Goal: Information Seeking & Learning: Learn about a topic

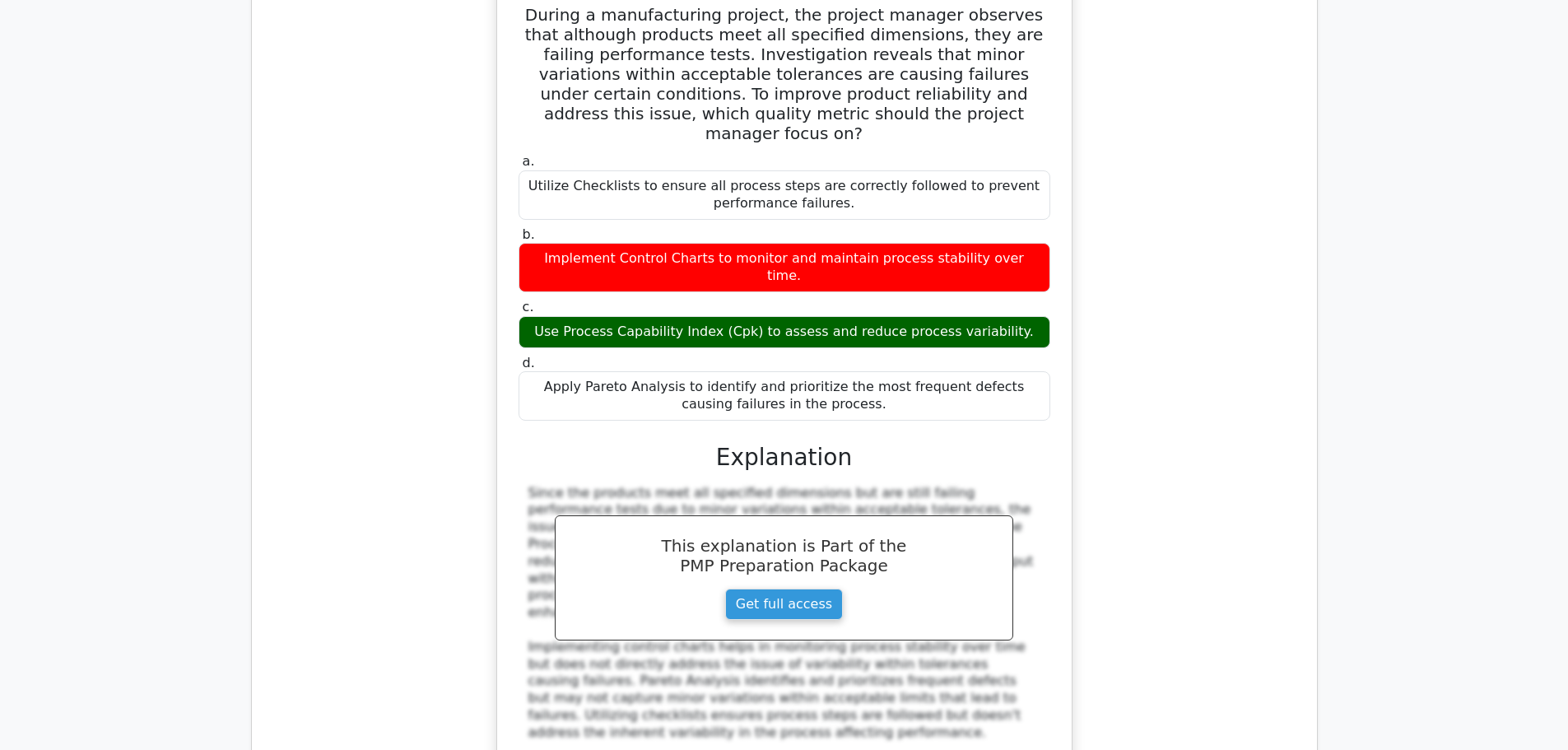
scroll to position [2057, 0]
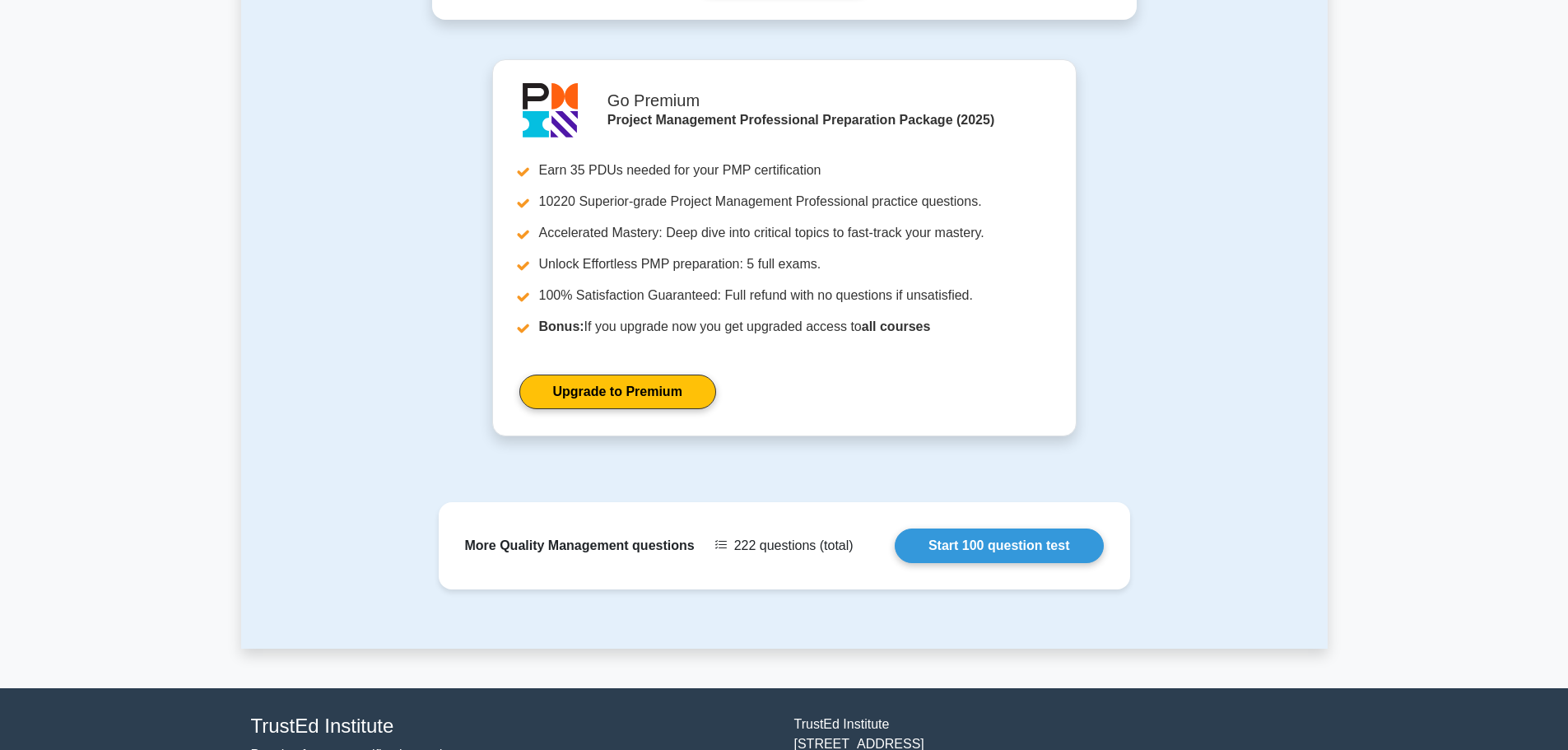
scroll to position [1036, 0]
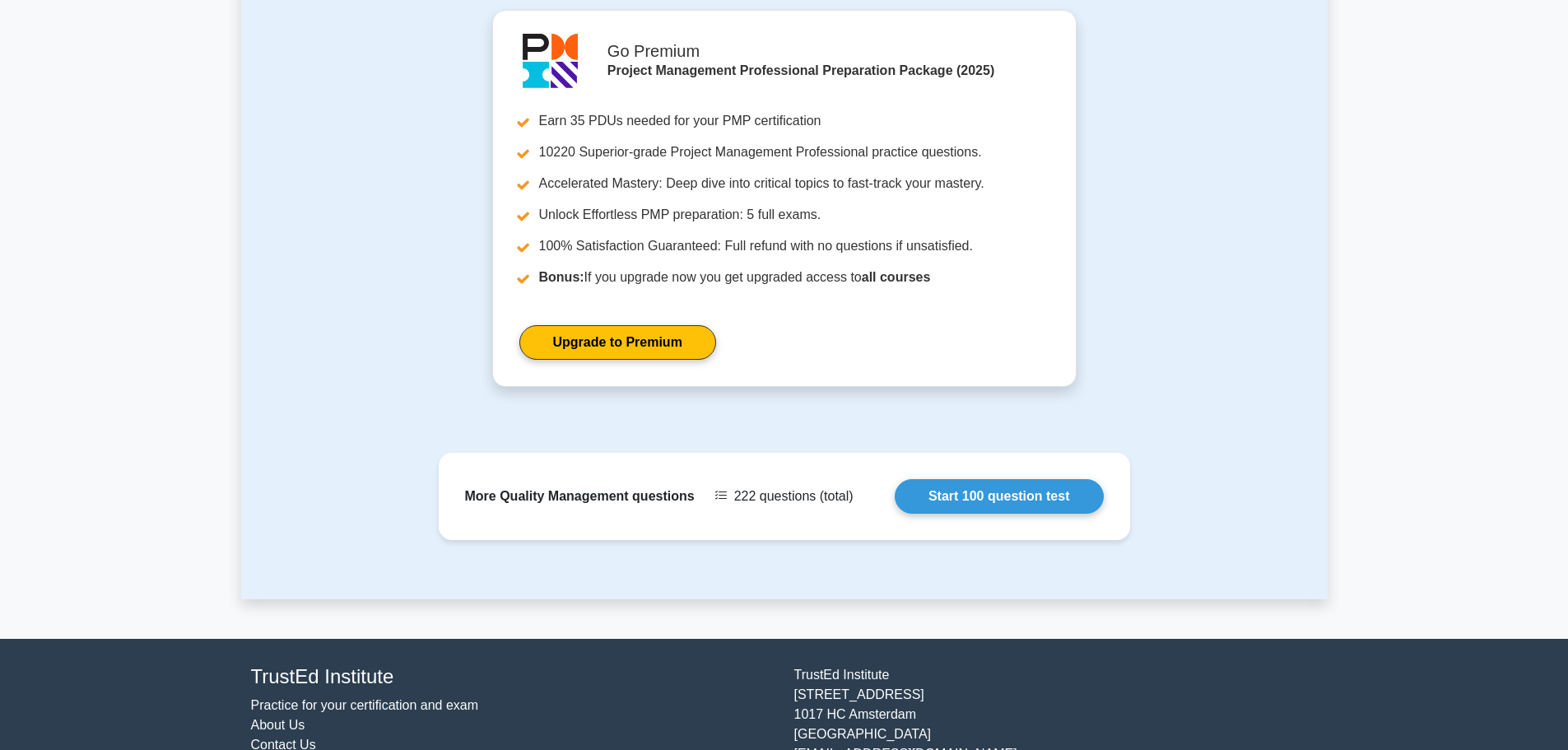
drag, startPoint x: 87, startPoint y: 147, endPoint x: 10, endPoint y: 171, distance: 80.7
click at [1038, 481] on link "Start 100 question test" at bounding box center [999, 491] width 209 height 35
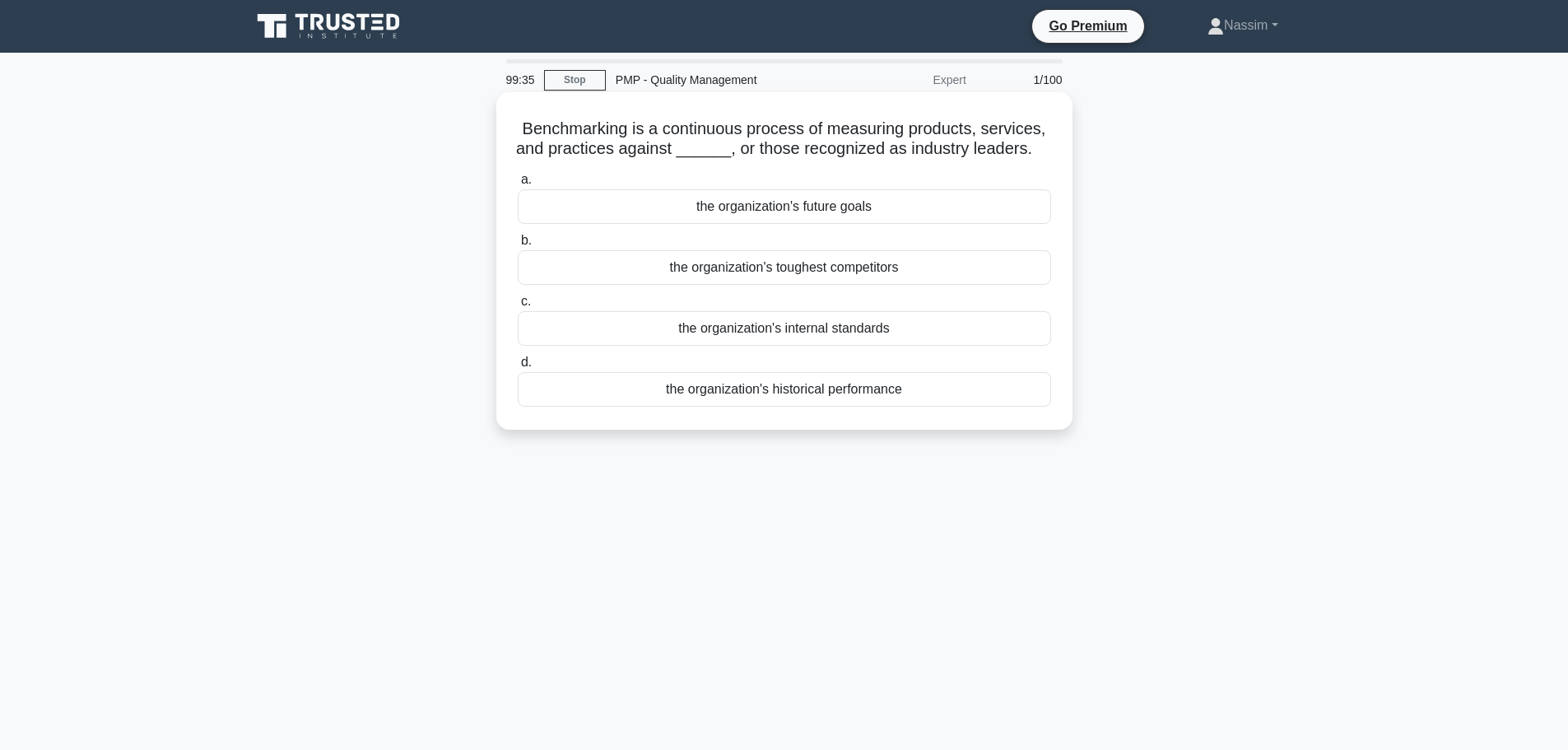
click at [779, 277] on div "the organization's toughest competitors" at bounding box center [784, 268] width 533 height 35
click at [517, 246] on input "b. the organization's toughest competitors" at bounding box center [517, 241] width 0 height 11
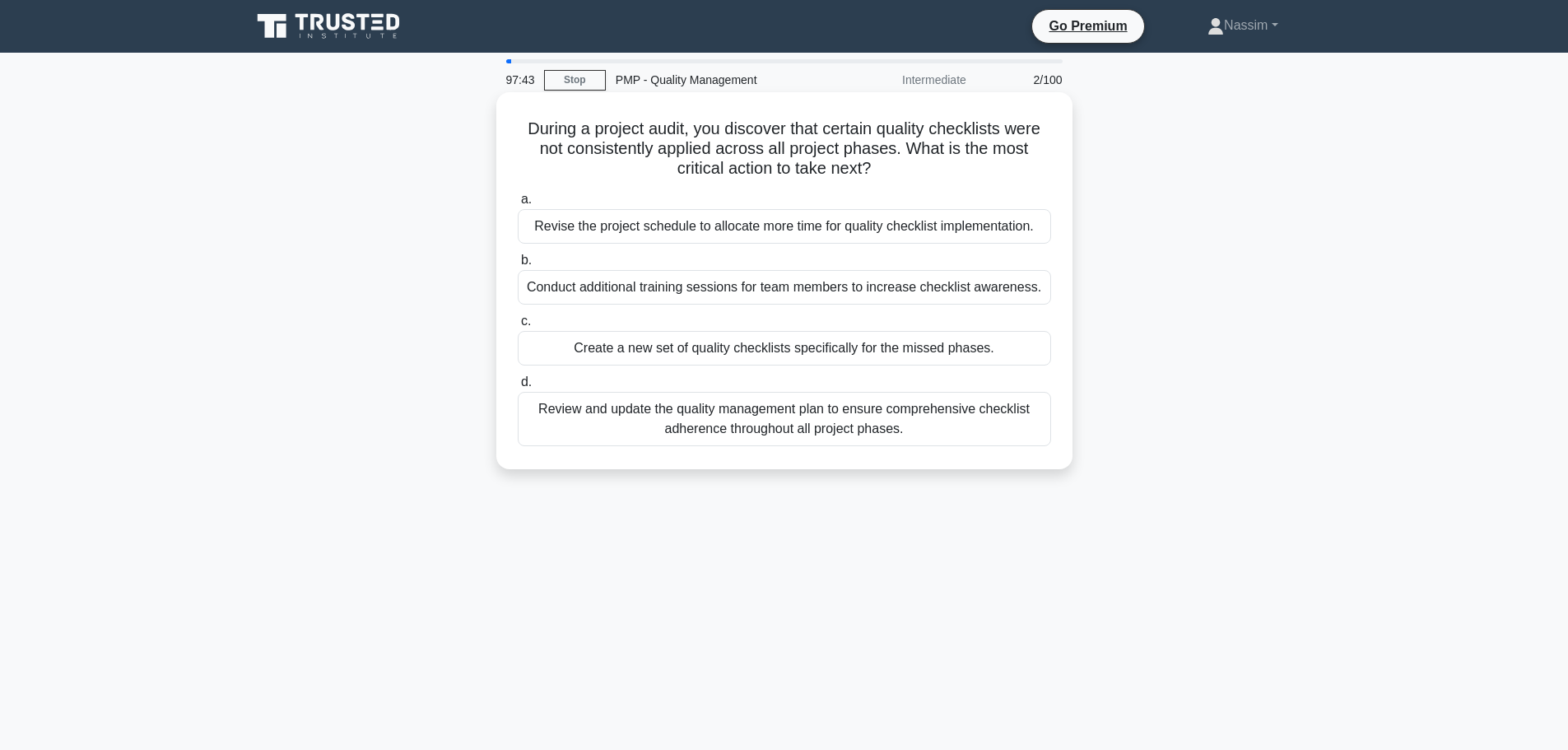
click at [837, 285] on div "Conduct additional training sessions for team members to increase checklist awa…" at bounding box center [784, 287] width 533 height 35
click at [517, 266] on input "b. Conduct additional training sessions for team members to increase checklist …" at bounding box center [517, 260] width 0 height 11
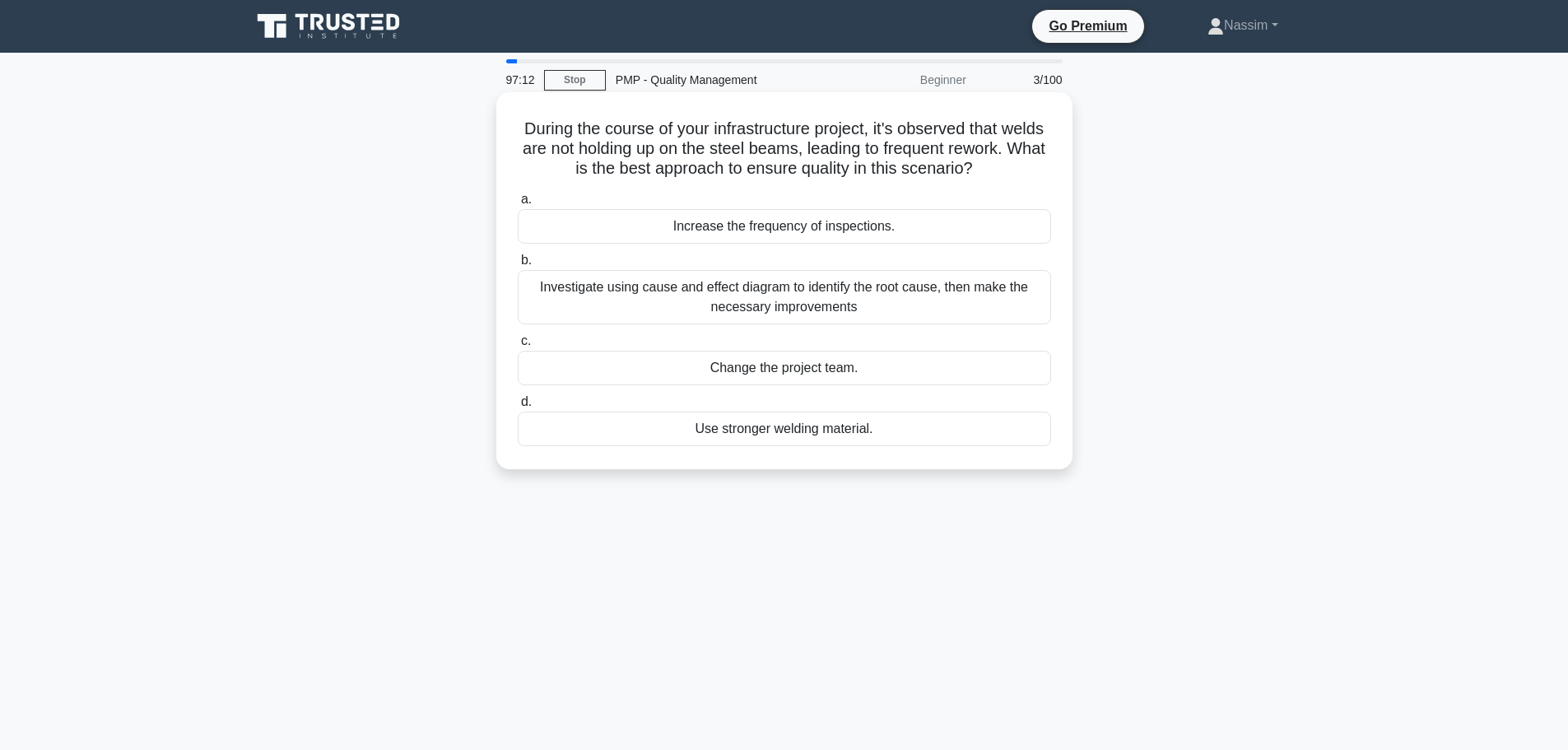
click at [702, 297] on div "Investigate using cause and effect diagram to identify the root cause, then mak…" at bounding box center [784, 297] width 533 height 54
click at [517, 266] on input "b. Investigate using cause and effect diagram to identify the root cause, then …" at bounding box center [517, 260] width 0 height 11
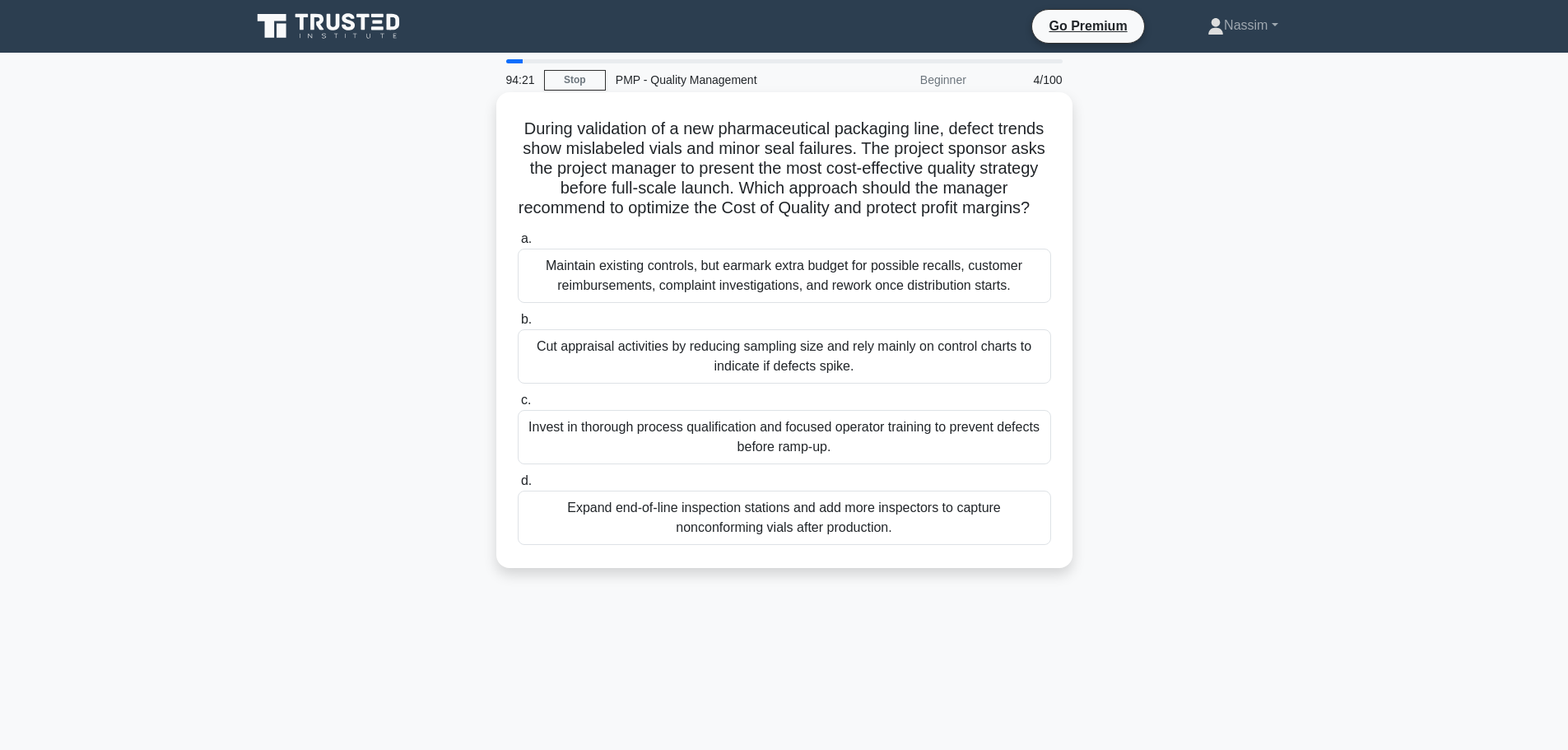
click at [788, 383] on div "Cut appraisal activities by reducing sampling size and rely mainly on control c…" at bounding box center [784, 357] width 533 height 54
click at [517, 325] on input "b. Cut appraisal activities by reducing sampling size and rely mainly on contro…" at bounding box center [517, 320] width 0 height 11
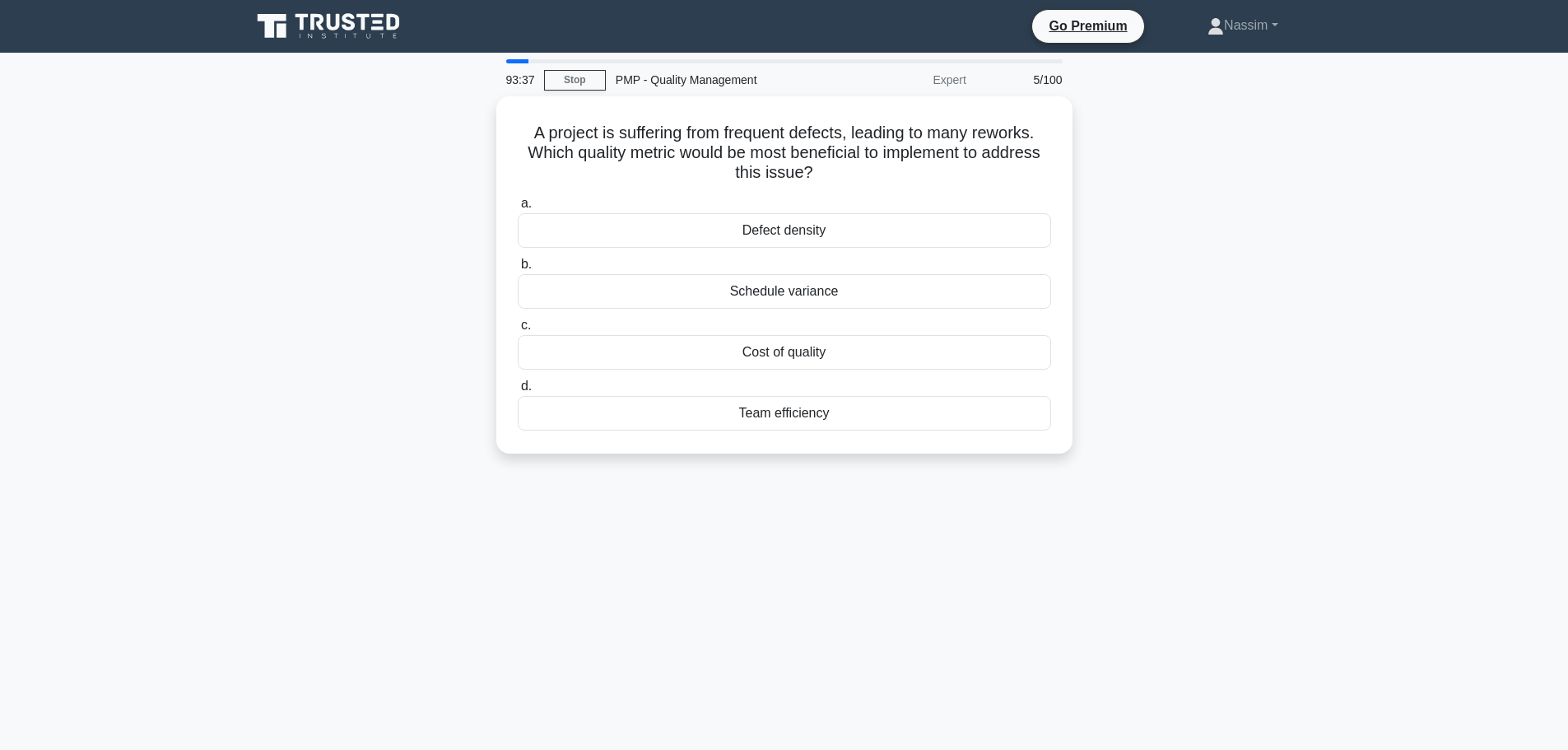
click at [1388, 446] on main "93:37 Stop PMP - Quality Management Expert 5/100 A project is suffering from fr…" at bounding box center [784, 470] width 1568 height 836
click at [808, 354] on div "Cost of quality" at bounding box center [784, 348] width 533 height 35
click at [517, 327] on input "c. Cost of quality" at bounding box center [517, 321] width 0 height 11
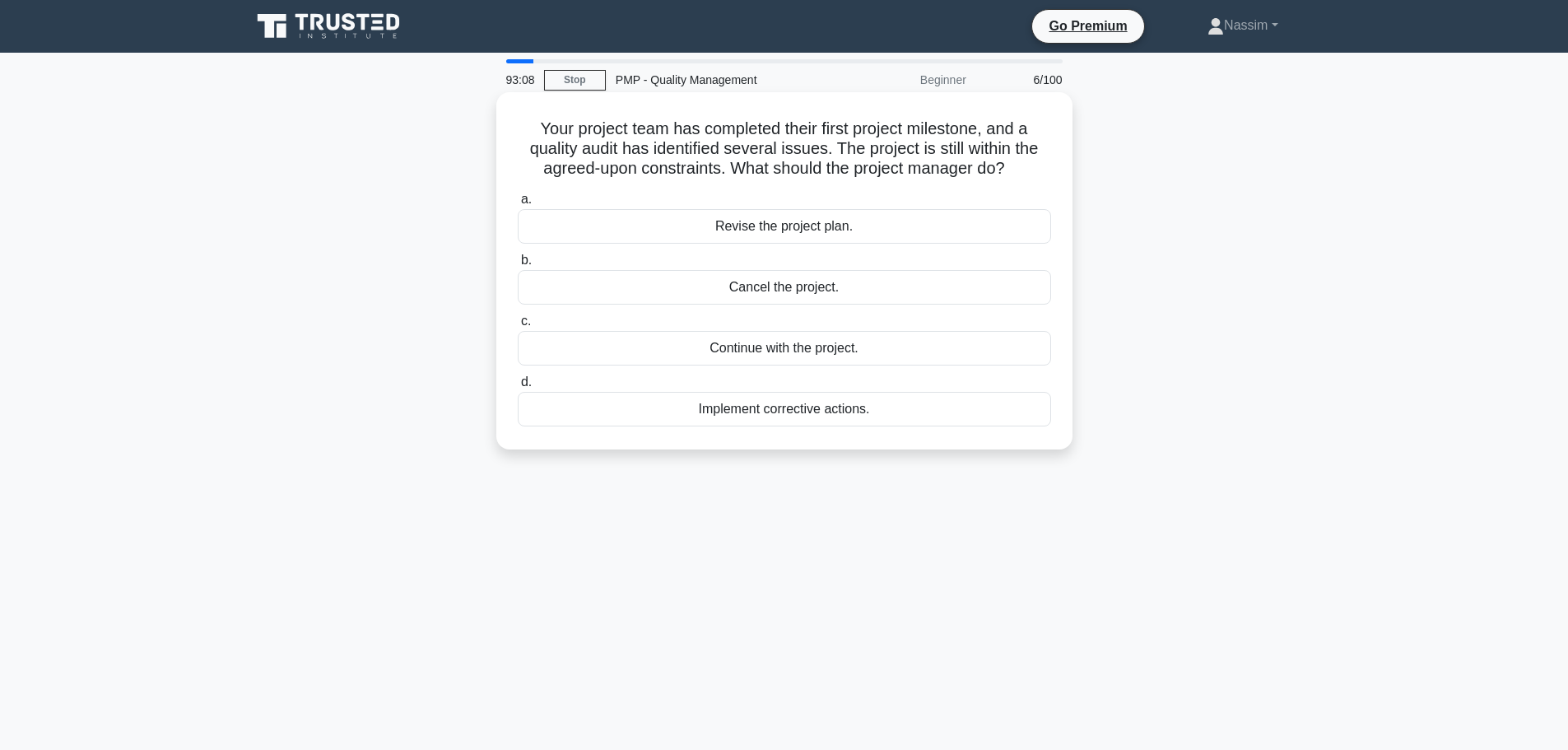
click at [783, 408] on div "Implement corrective actions." at bounding box center [784, 408] width 533 height 35
click at [517, 387] on input "d. Implement corrective actions." at bounding box center [517, 381] width 0 height 11
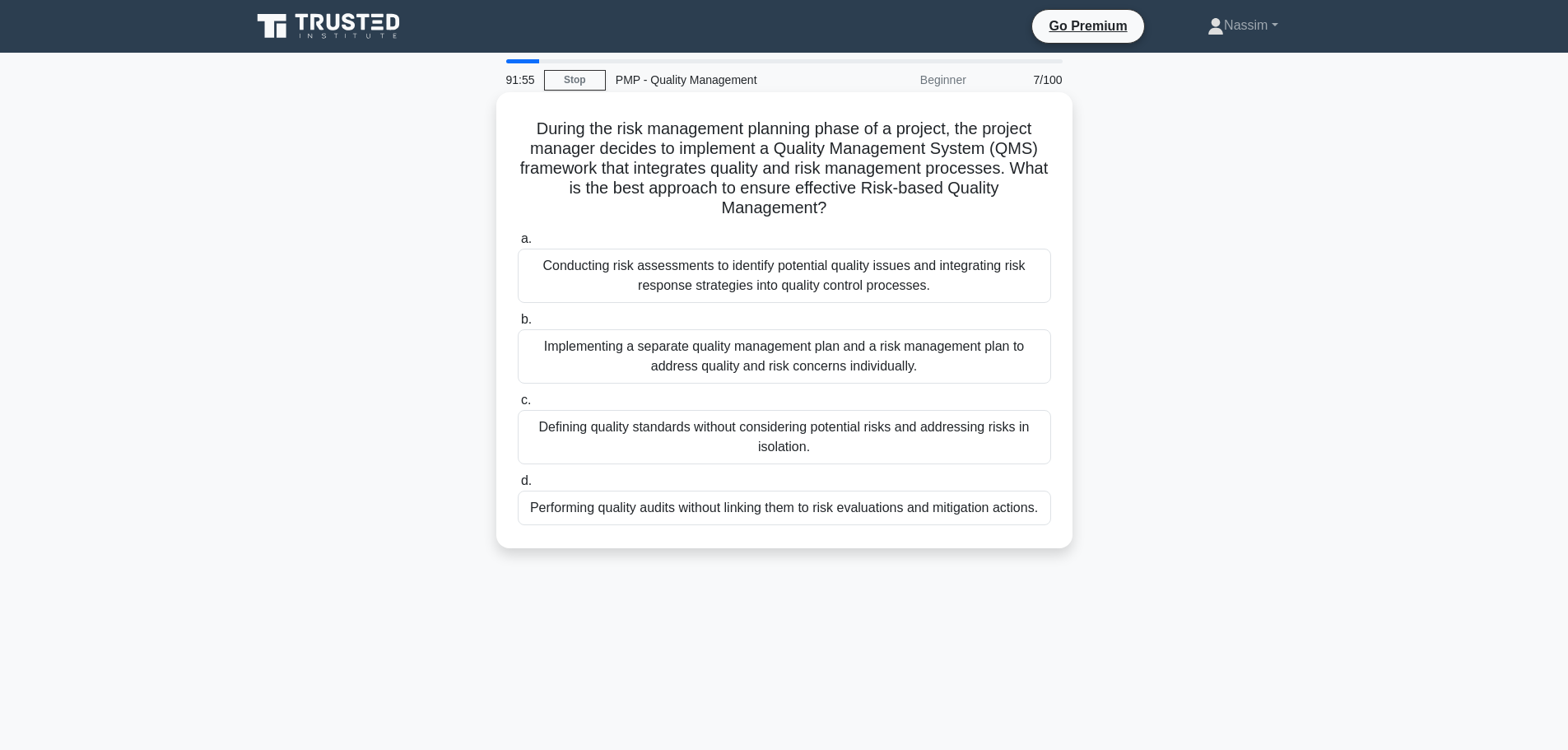
click at [813, 276] on div "Conducting risk assessments to identify potential quality issues and integratin…" at bounding box center [784, 276] width 533 height 54
click at [517, 245] on input "a. Conducting risk assessments to identify potential quality issues and integra…" at bounding box center [517, 239] width 0 height 11
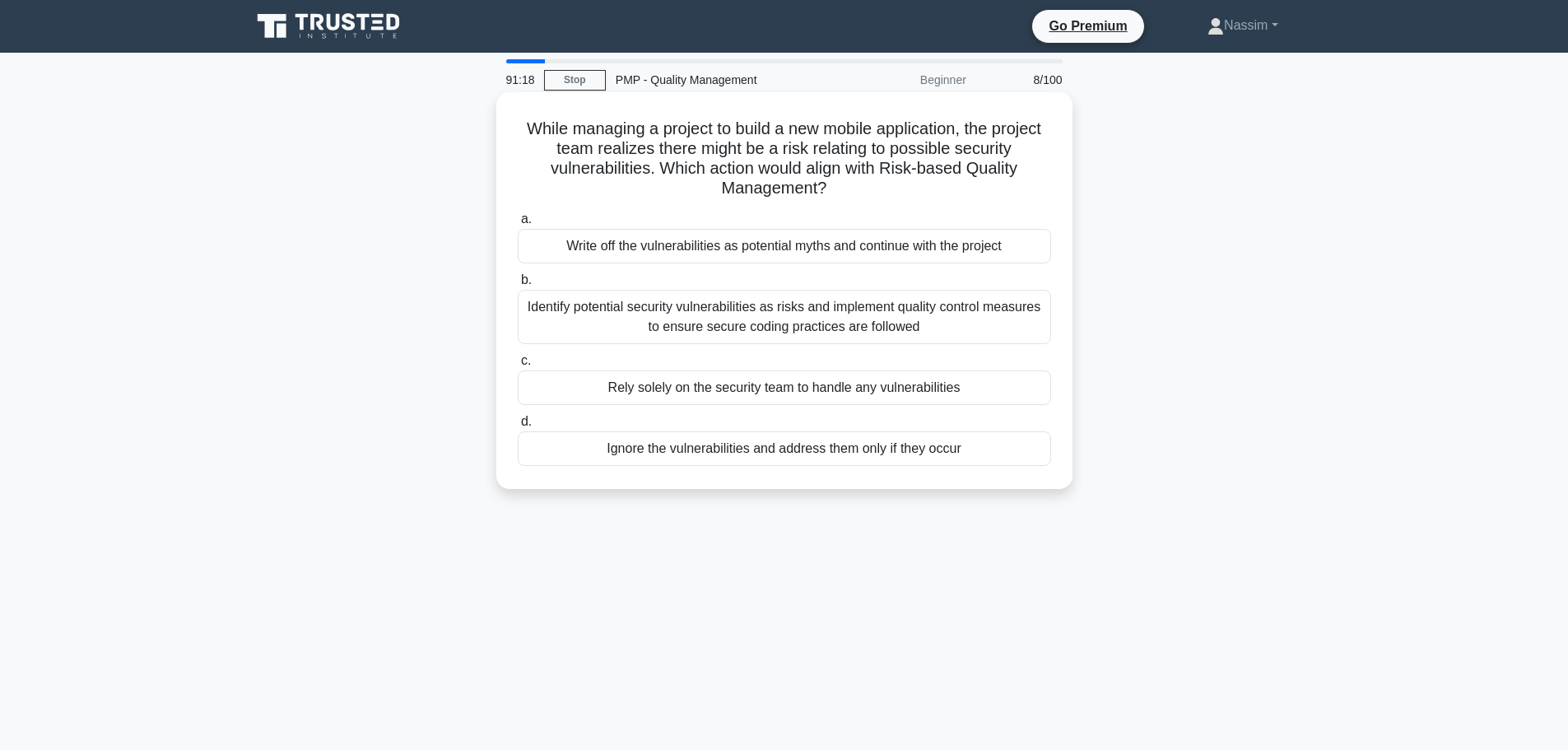
click at [623, 321] on div "Identify potential security vulnerabilities as risks and implement quality cont…" at bounding box center [784, 317] width 533 height 54
click at [517, 286] on input "b. Identify potential security vulnerabilities as risks and implement quality c…" at bounding box center [517, 280] width 0 height 11
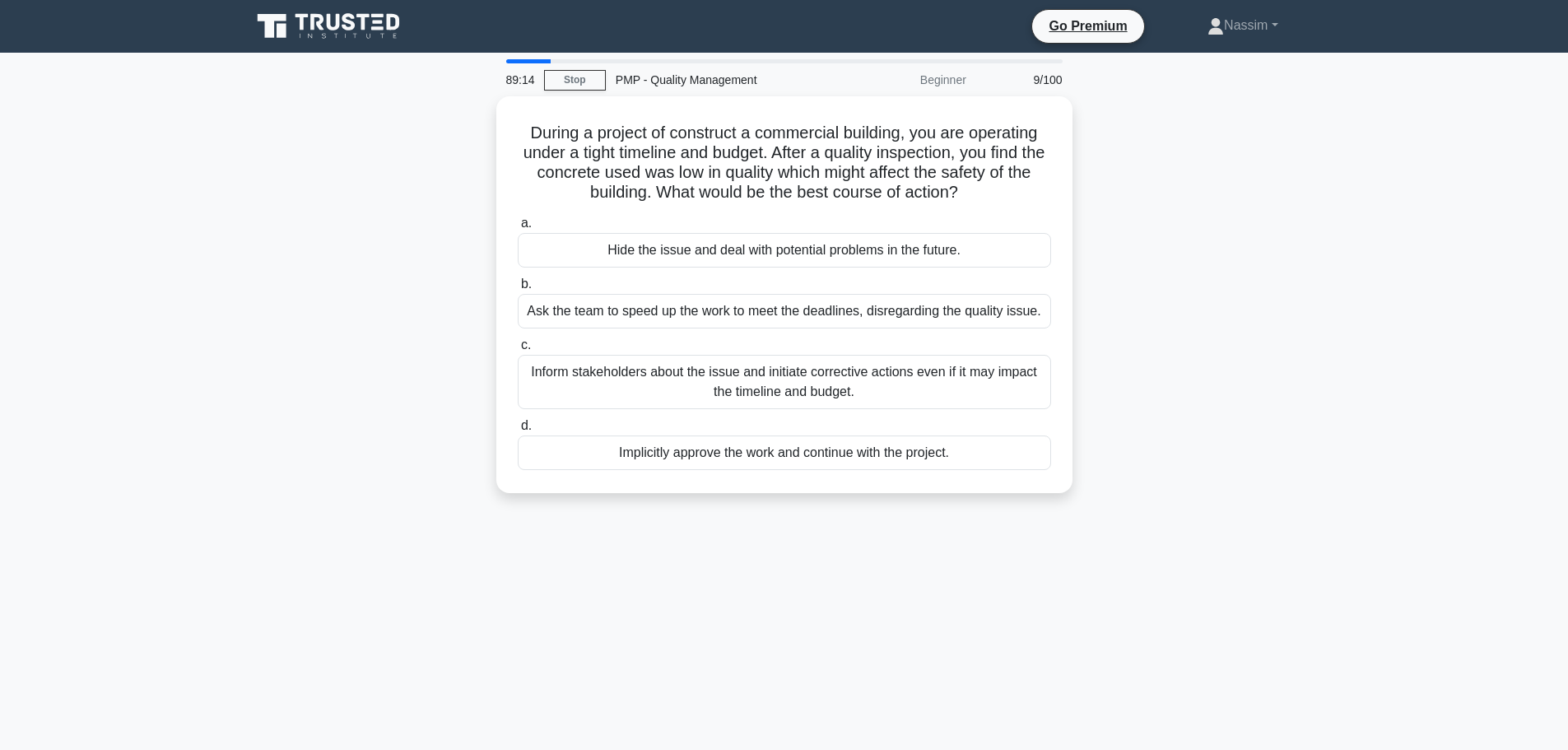
click at [1466, 267] on main "89:14 Stop PMP - Quality Management Beginner 9/100 During a project of construc…" at bounding box center [784, 470] width 1568 height 836
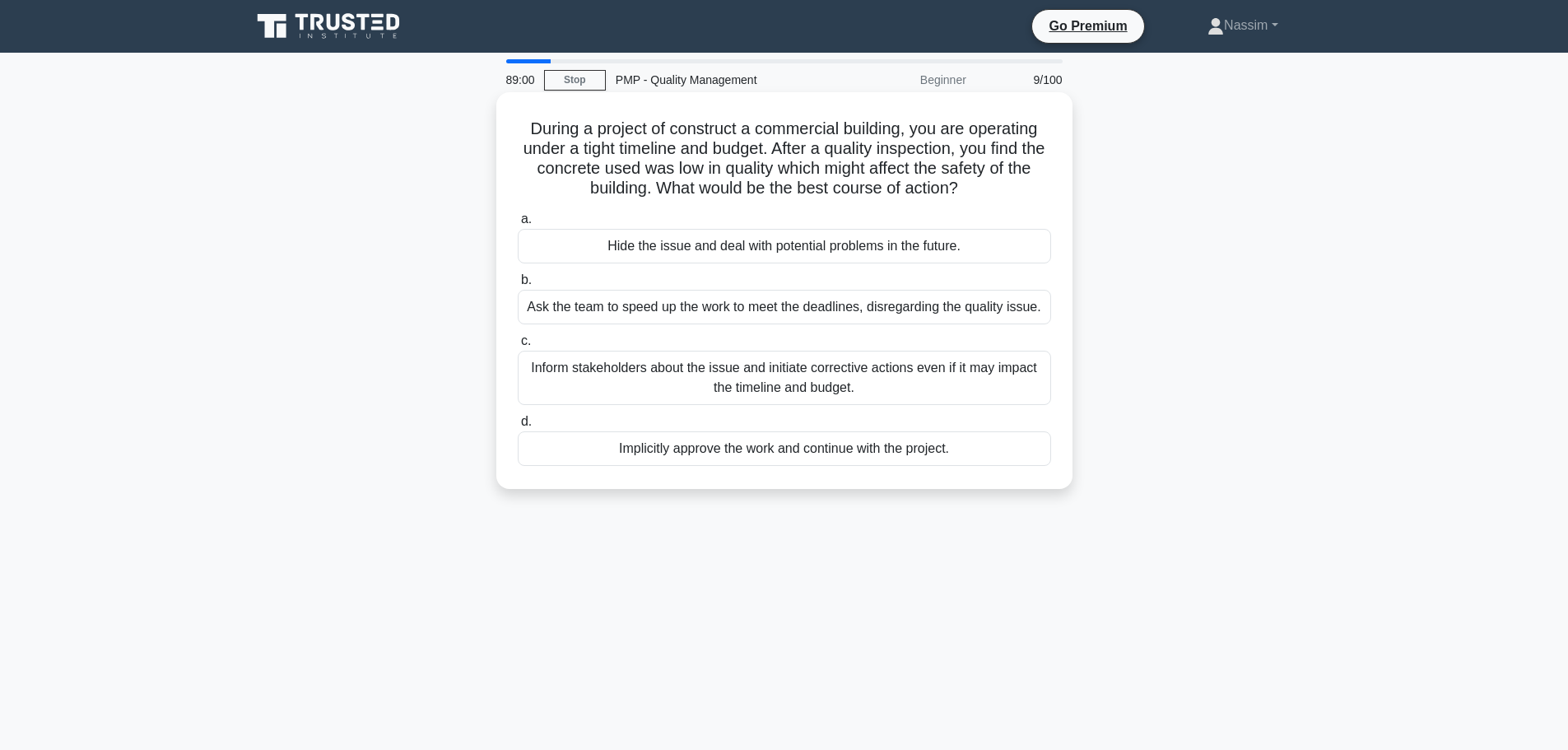
click at [829, 384] on div "Inform stakeholders about the issue and initiate corrective actions even if it …" at bounding box center [784, 377] width 533 height 54
click at [517, 347] on input "c. Inform stakeholders about the issue and initiate corrective actions even if …" at bounding box center [517, 341] width 0 height 11
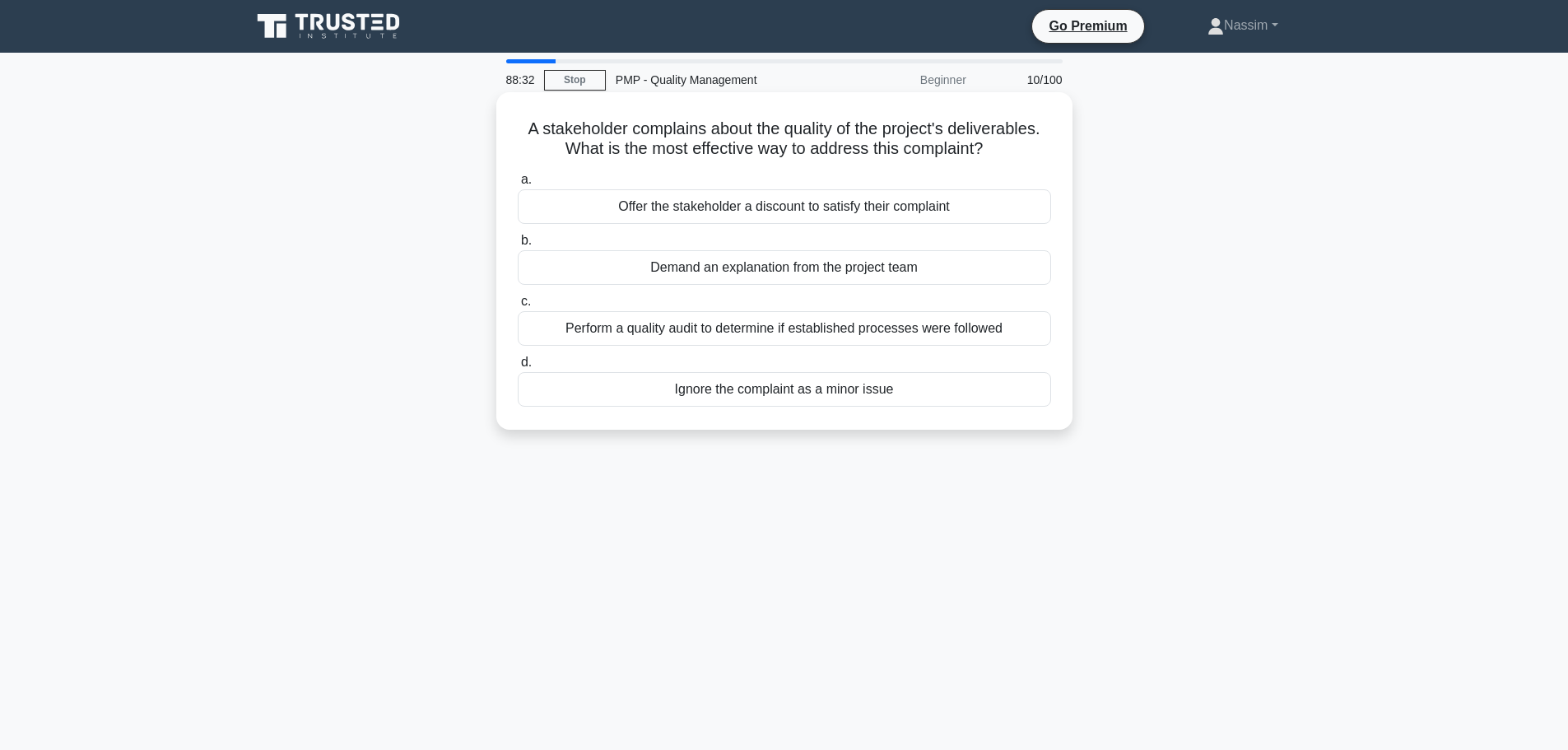
click at [869, 337] on div "Perform a quality audit to determine if established processes were followed" at bounding box center [784, 328] width 533 height 35
click at [517, 307] on input "c. Perform a quality audit to determine if established processes were followed" at bounding box center [517, 302] width 0 height 11
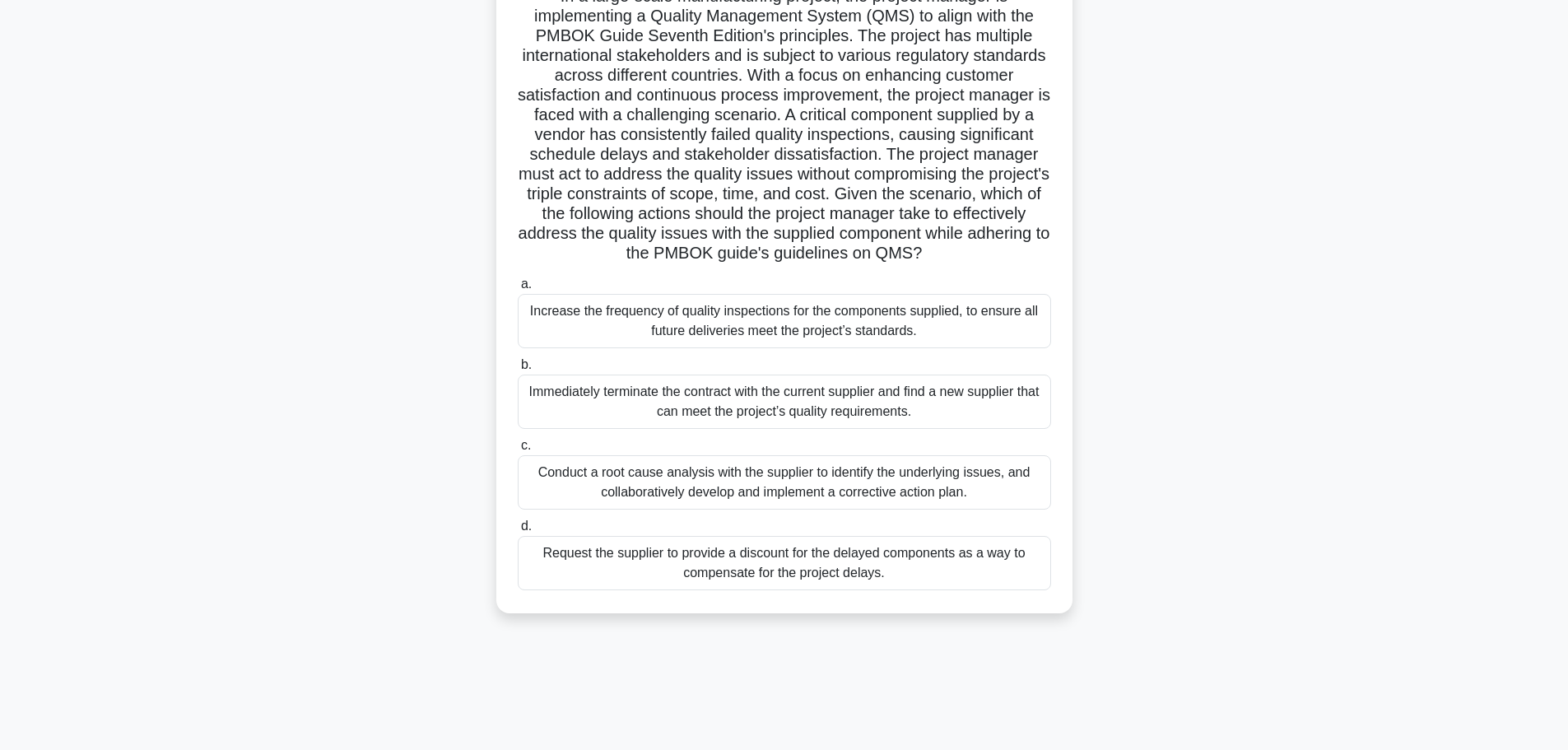
scroll to position [139, 0]
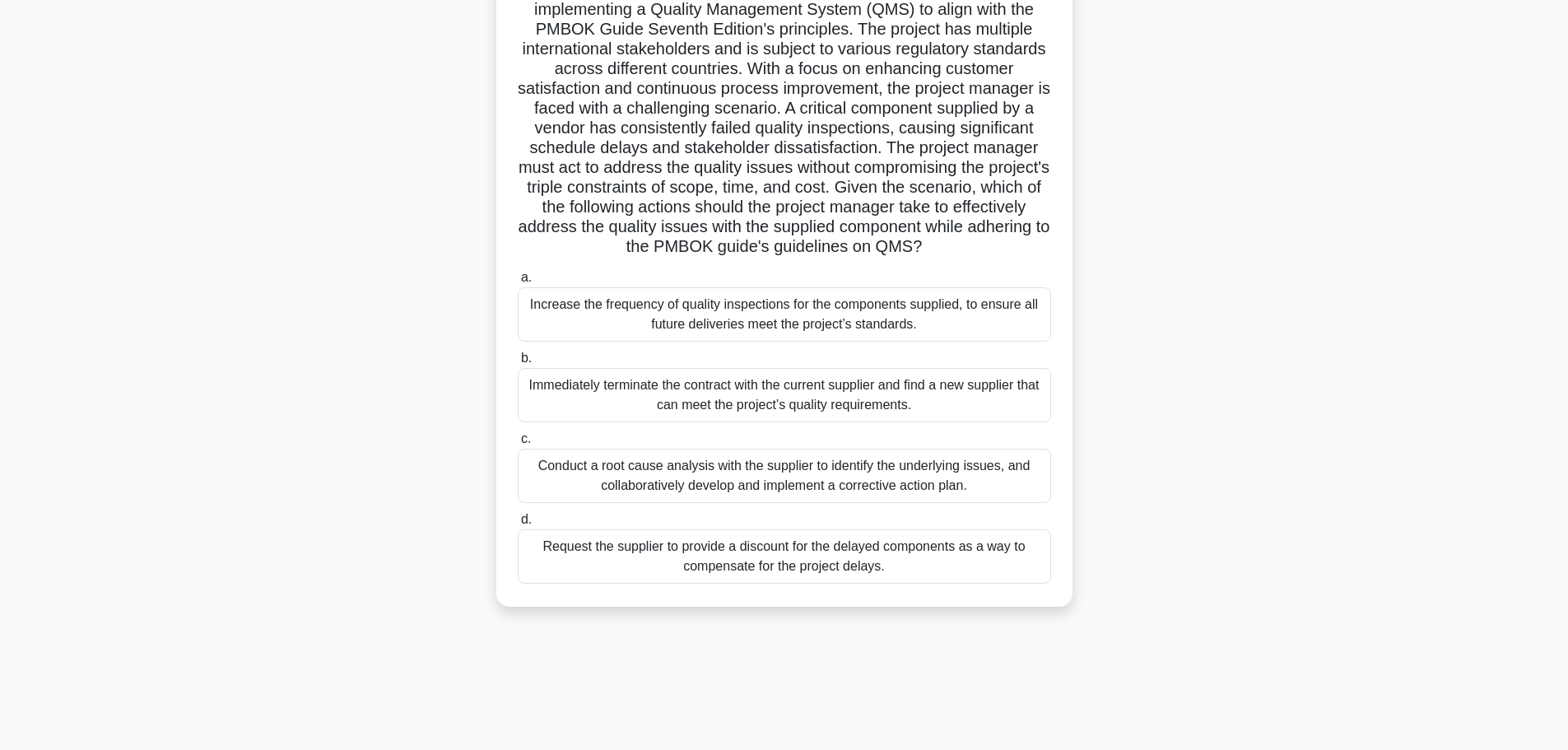
click at [815, 493] on div "Conduct a root cause analysis with the supplier to identify the underlying issu…" at bounding box center [784, 475] width 533 height 54
click at [517, 444] on input "c. Conduct a root cause analysis with the supplier to identify the underlying i…" at bounding box center [517, 438] width 0 height 11
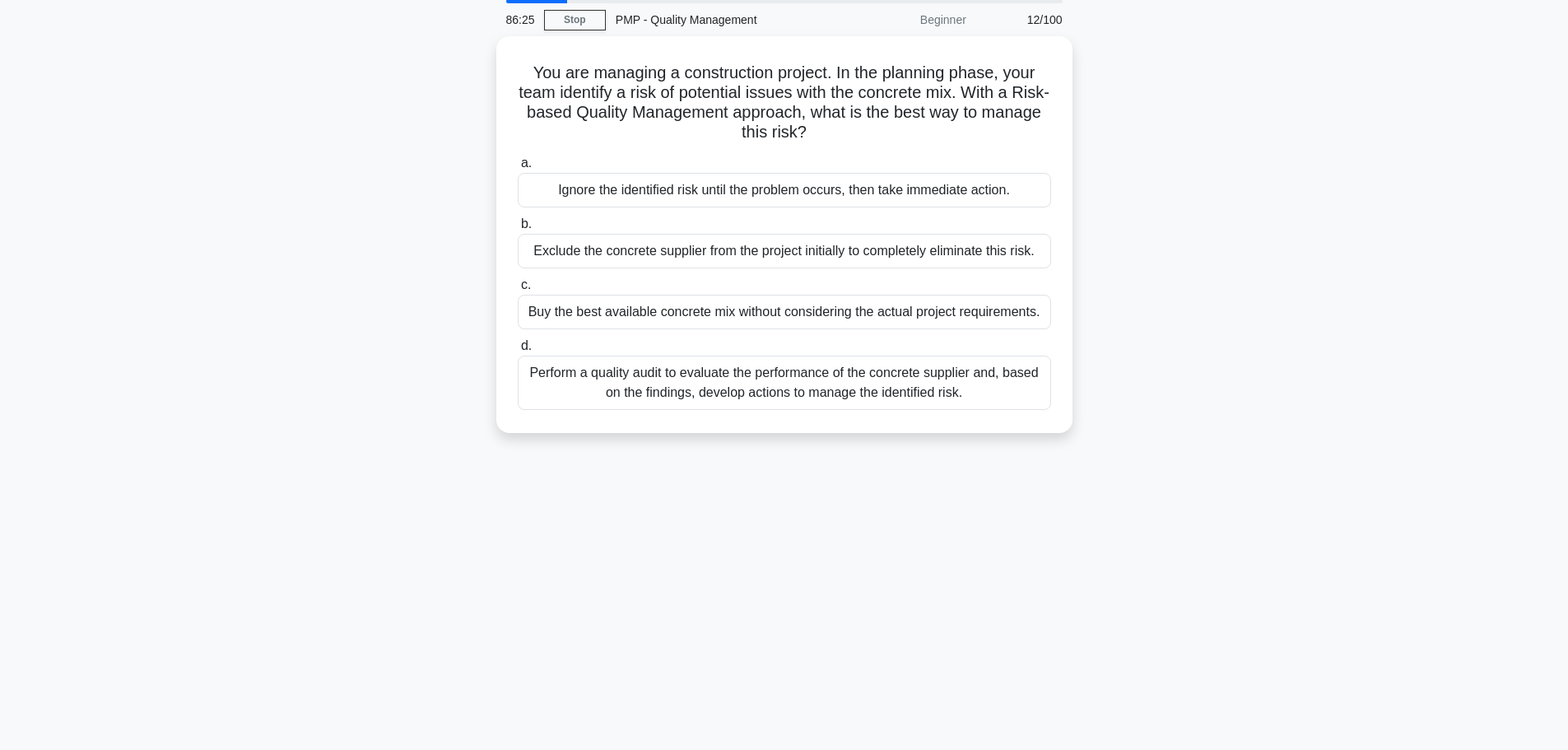
scroll to position [0, 0]
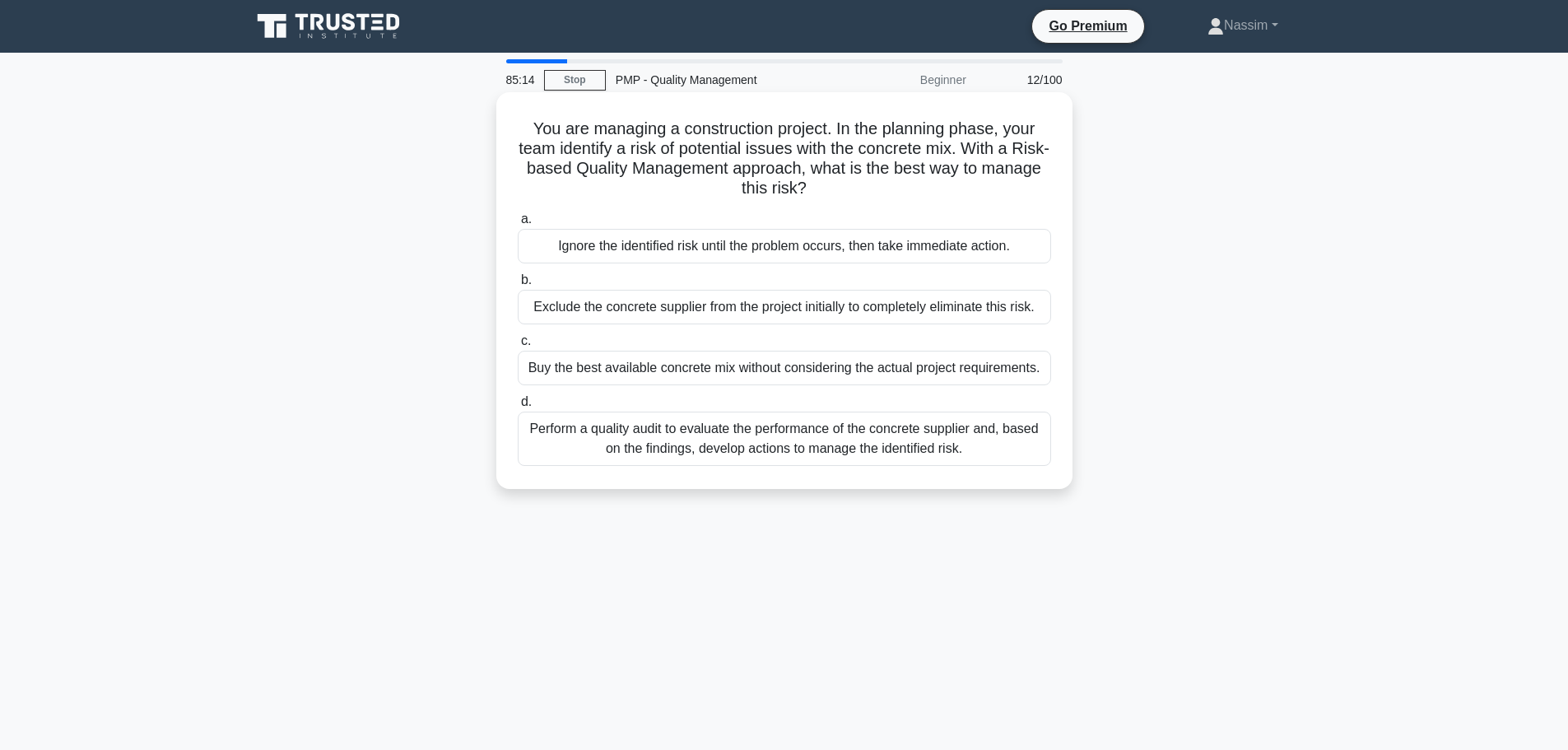
click at [735, 438] on div "Perform a quality audit to evaluate the performance of the concrete supplier an…" at bounding box center [784, 438] width 533 height 54
click at [517, 407] on input "d. Perform a quality audit to evaluate the performance of the concrete supplier…" at bounding box center [517, 401] width 0 height 11
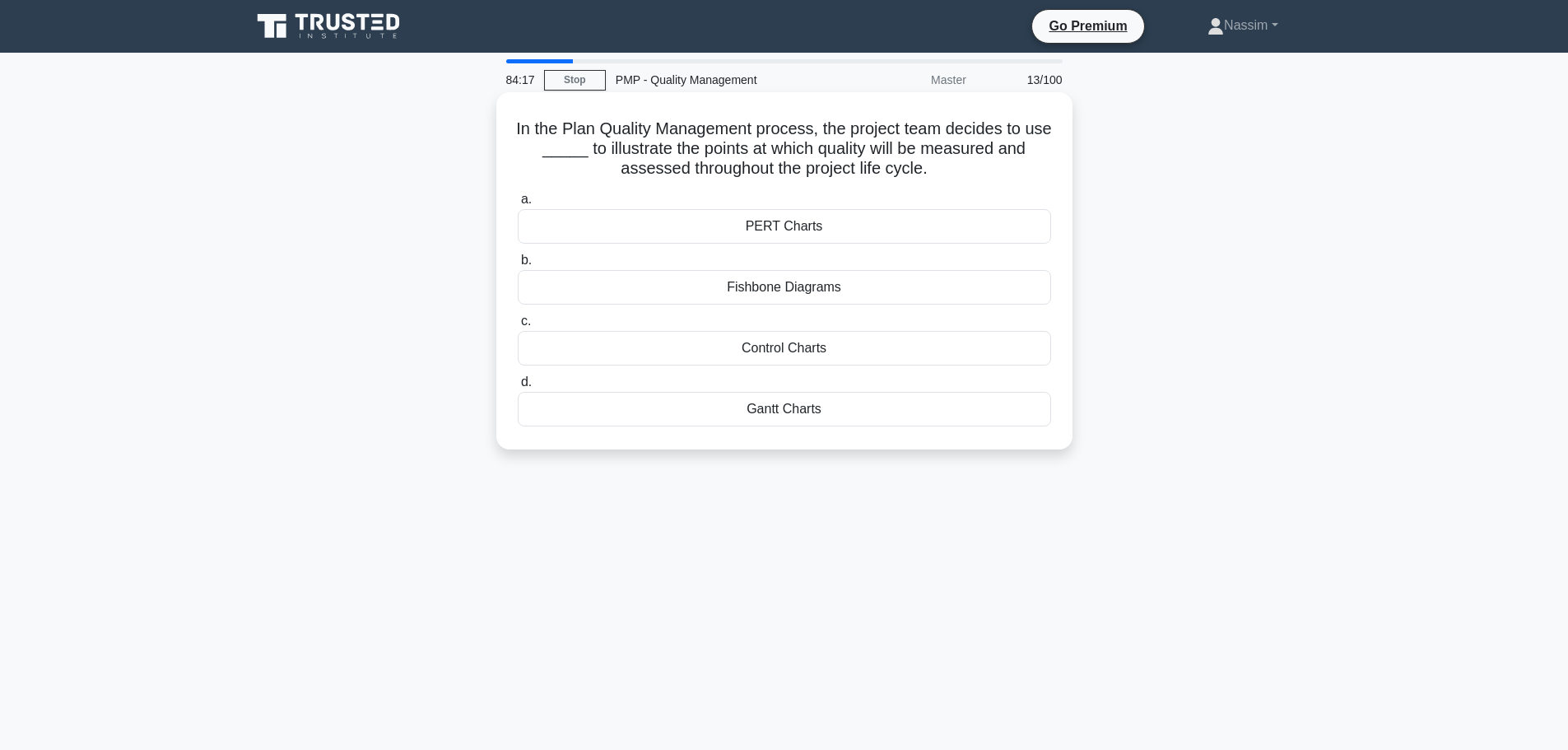
click at [792, 354] on div "Control Charts" at bounding box center [784, 348] width 533 height 35
click at [517, 327] on input "c. Control Charts" at bounding box center [517, 321] width 0 height 11
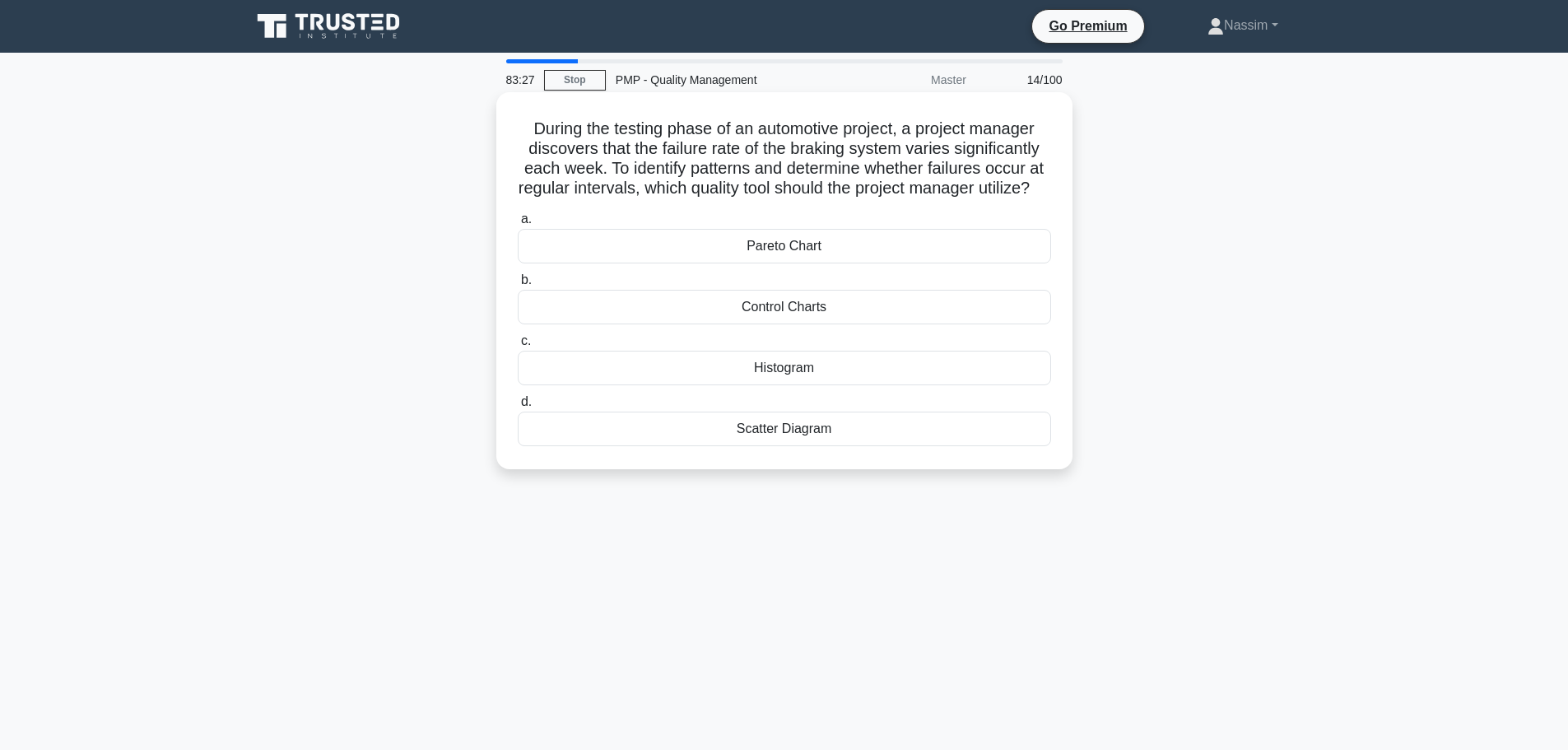
click at [807, 385] on div "Histogram" at bounding box center [784, 368] width 533 height 35
click at [517, 347] on input "c. Histogram" at bounding box center [517, 341] width 0 height 11
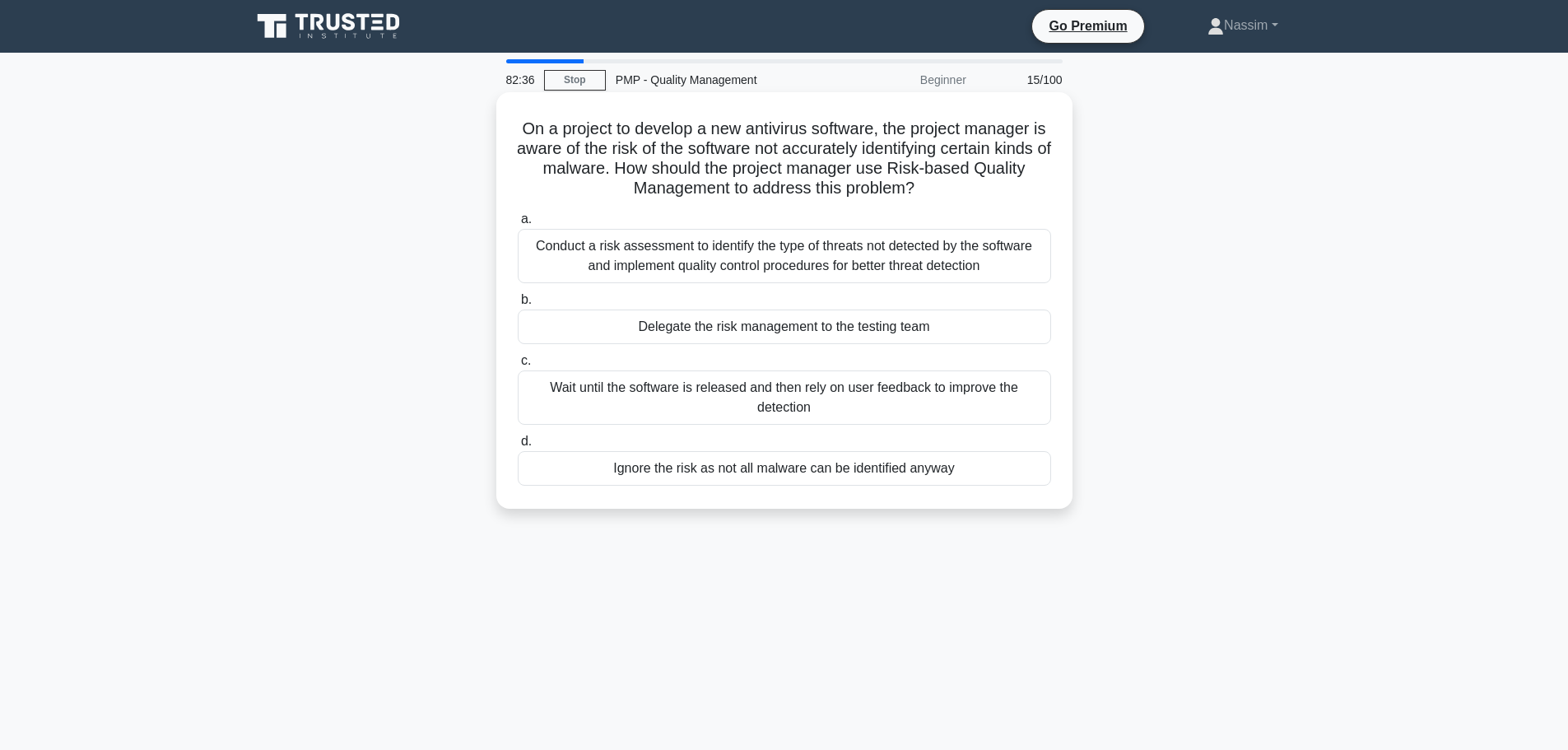
click at [778, 269] on div "Conduct a risk assessment to identify the type of threats not detected by the s…" at bounding box center [784, 256] width 533 height 54
click at [517, 225] on input "a. Conduct a risk assessment to identify the type of threats not detected by th…" at bounding box center [517, 219] width 0 height 11
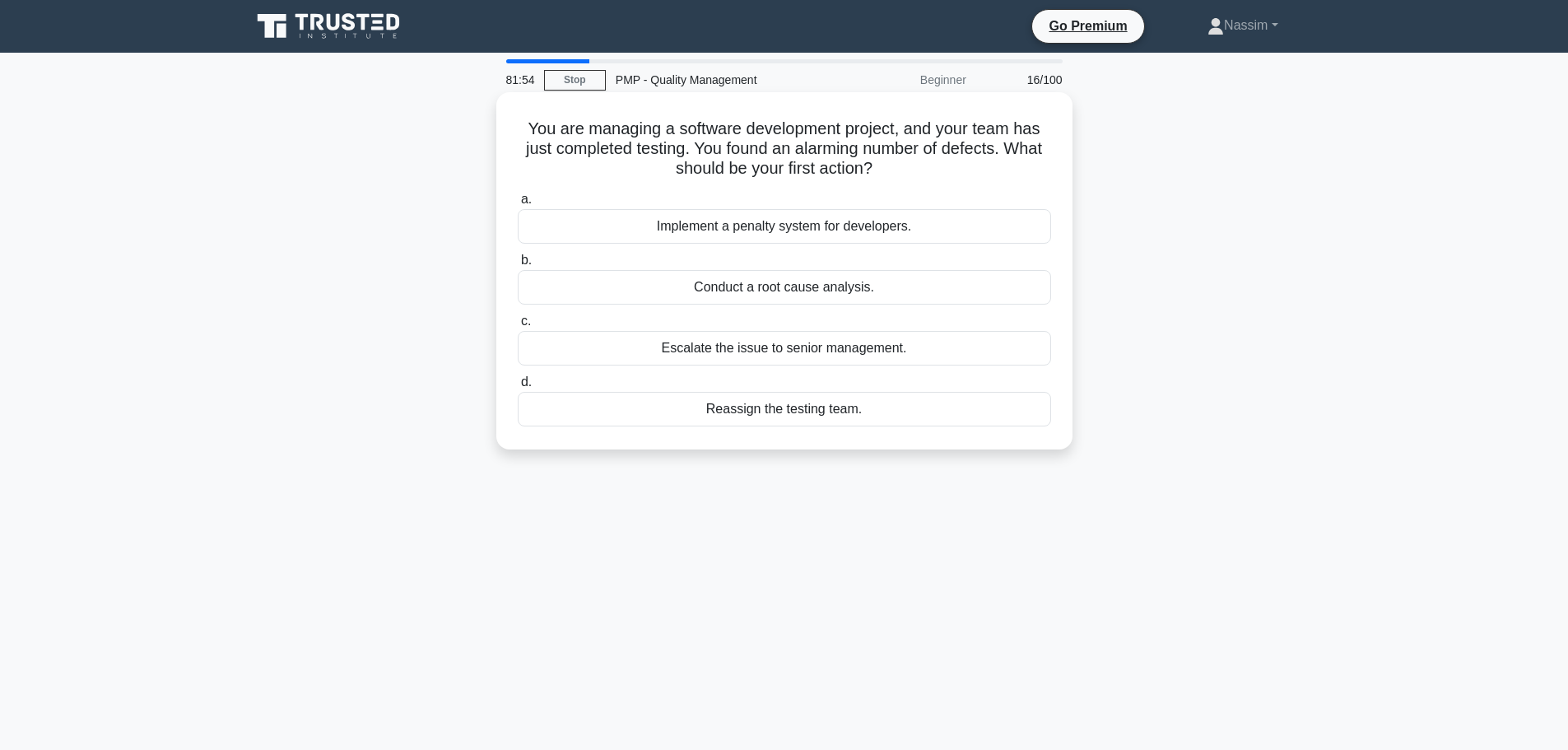
click at [768, 232] on div "Implement a penalty system for developers." at bounding box center [784, 226] width 533 height 35
click at [517, 205] on input "a. Implement a penalty system for developers." at bounding box center [517, 199] width 0 height 11
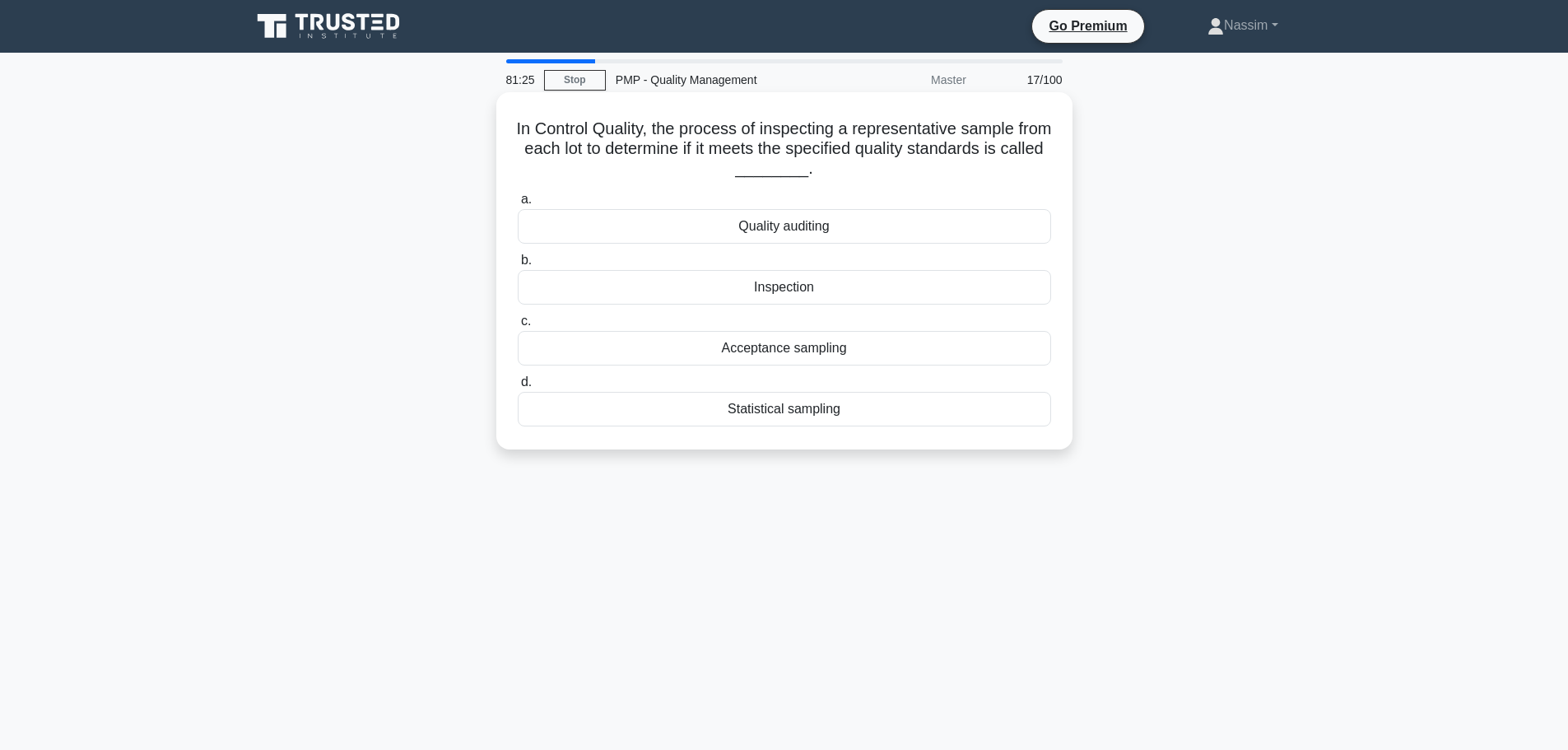
click at [792, 412] on div "Statistical sampling" at bounding box center [784, 408] width 533 height 35
click at [517, 387] on input "d. Statistical sampling" at bounding box center [517, 381] width 0 height 11
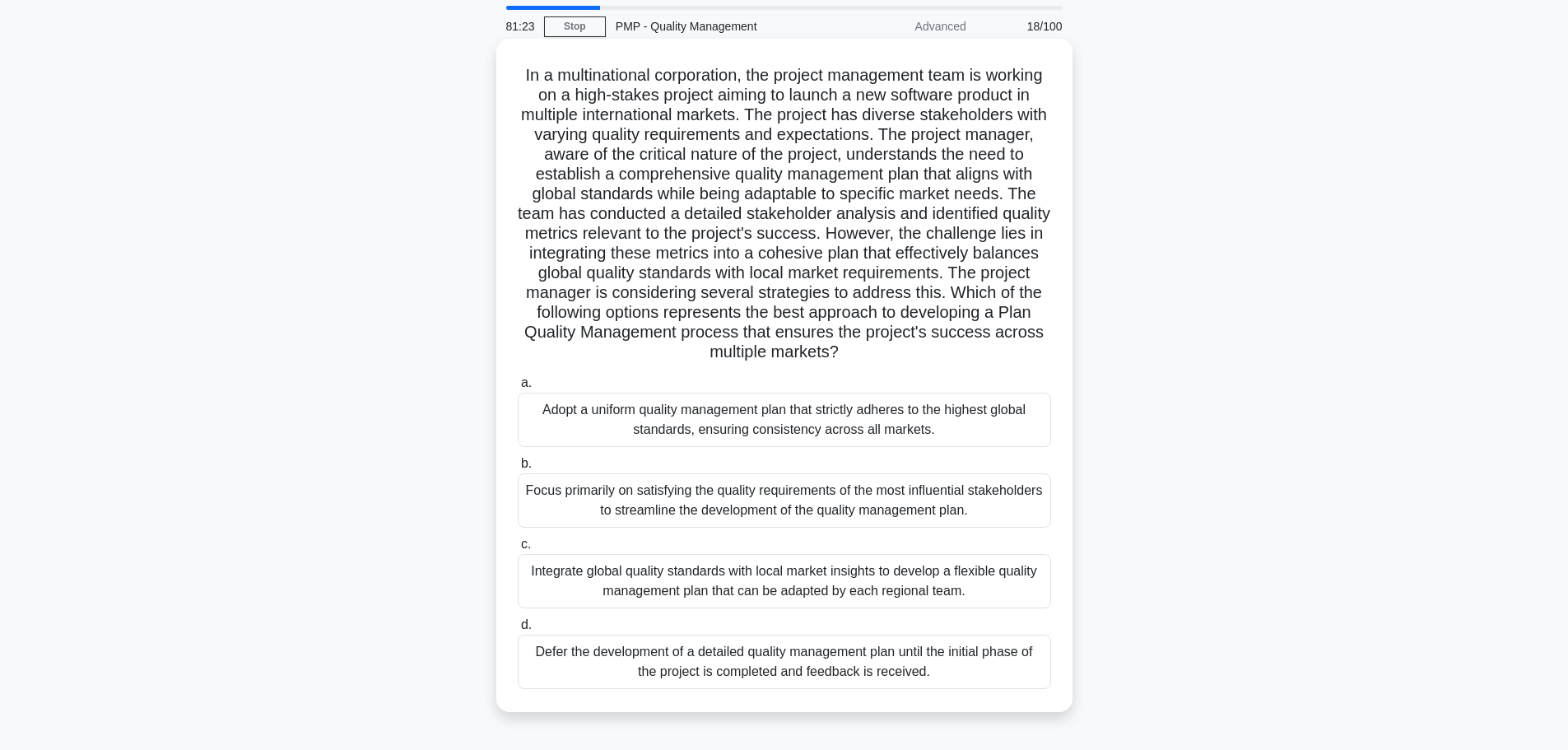
scroll to position [82, 0]
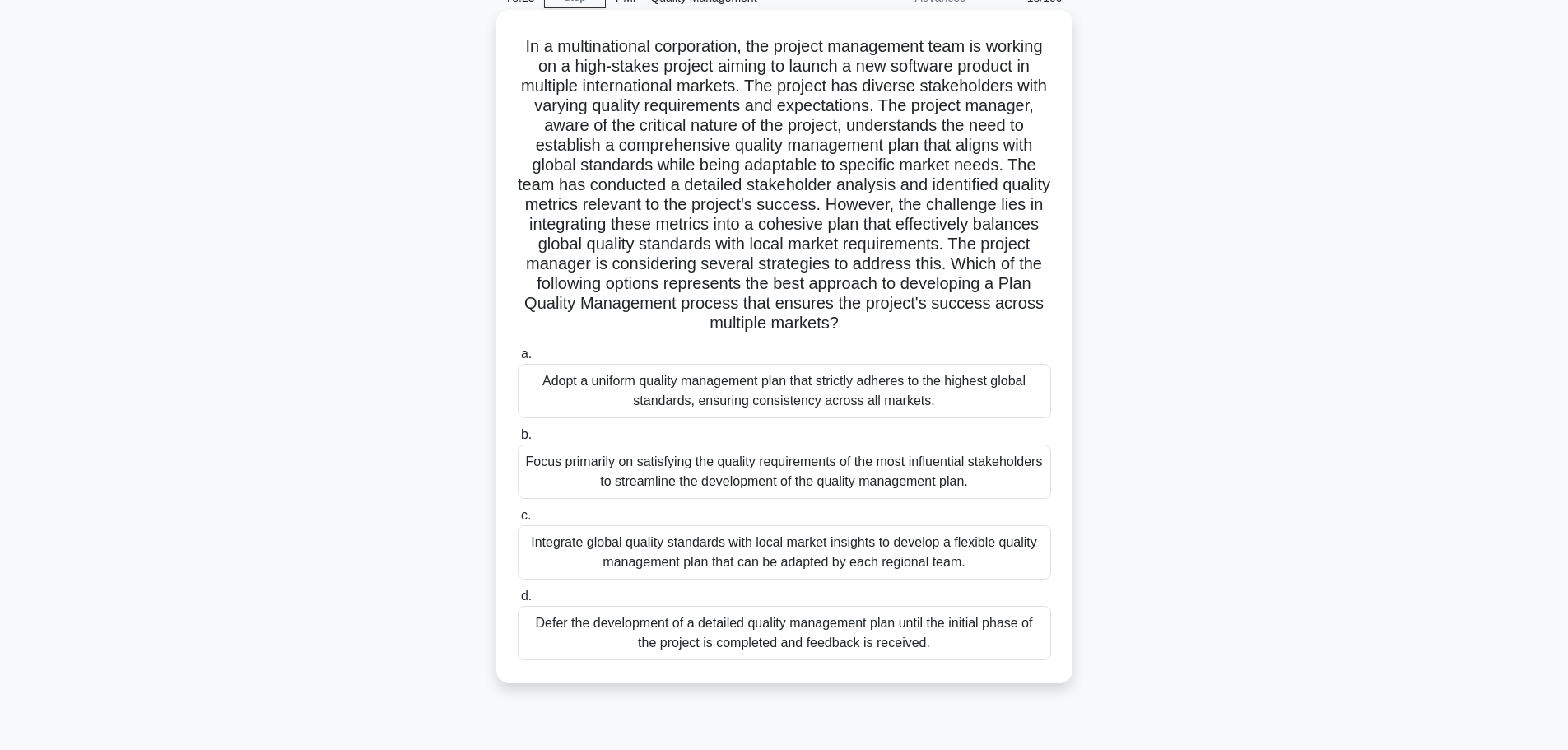
click at [755, 390] on div "Adopt a uniform quality management plan that strictly adheres to the highest gl…" at bounding box center [784, 390] width 533 height 54
click at [517, 360] on input "a. Adopt a uniform quality management plan that strictly adheres to the highest…" at bounding box center [517, 354] width 0 height 11
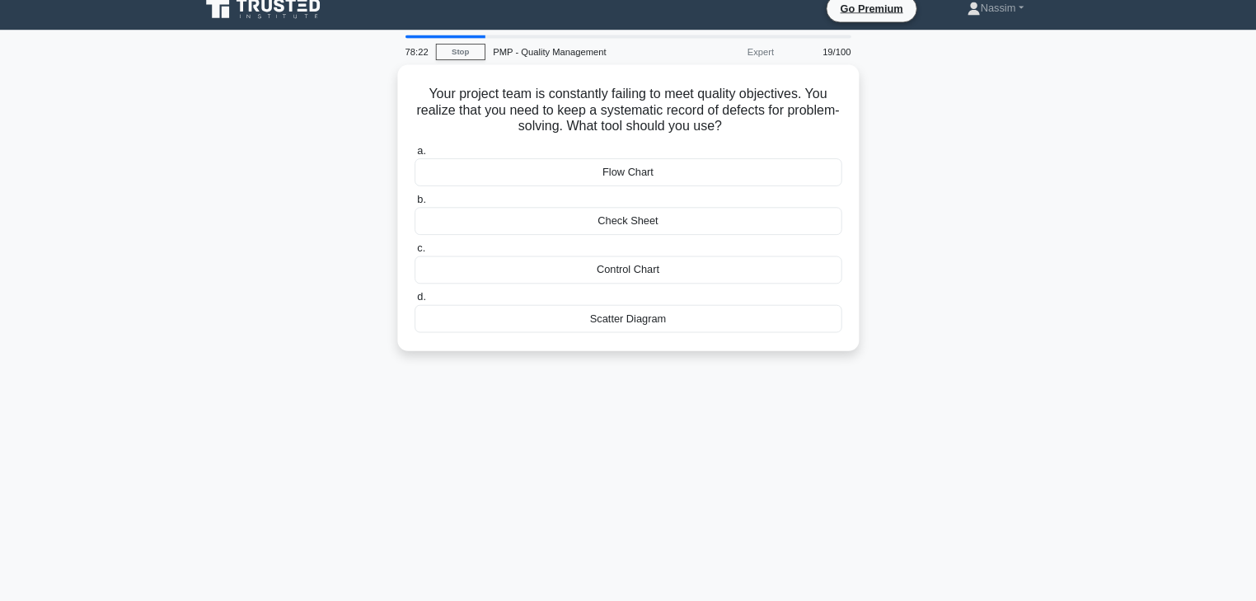
scroll to position [0, 0]
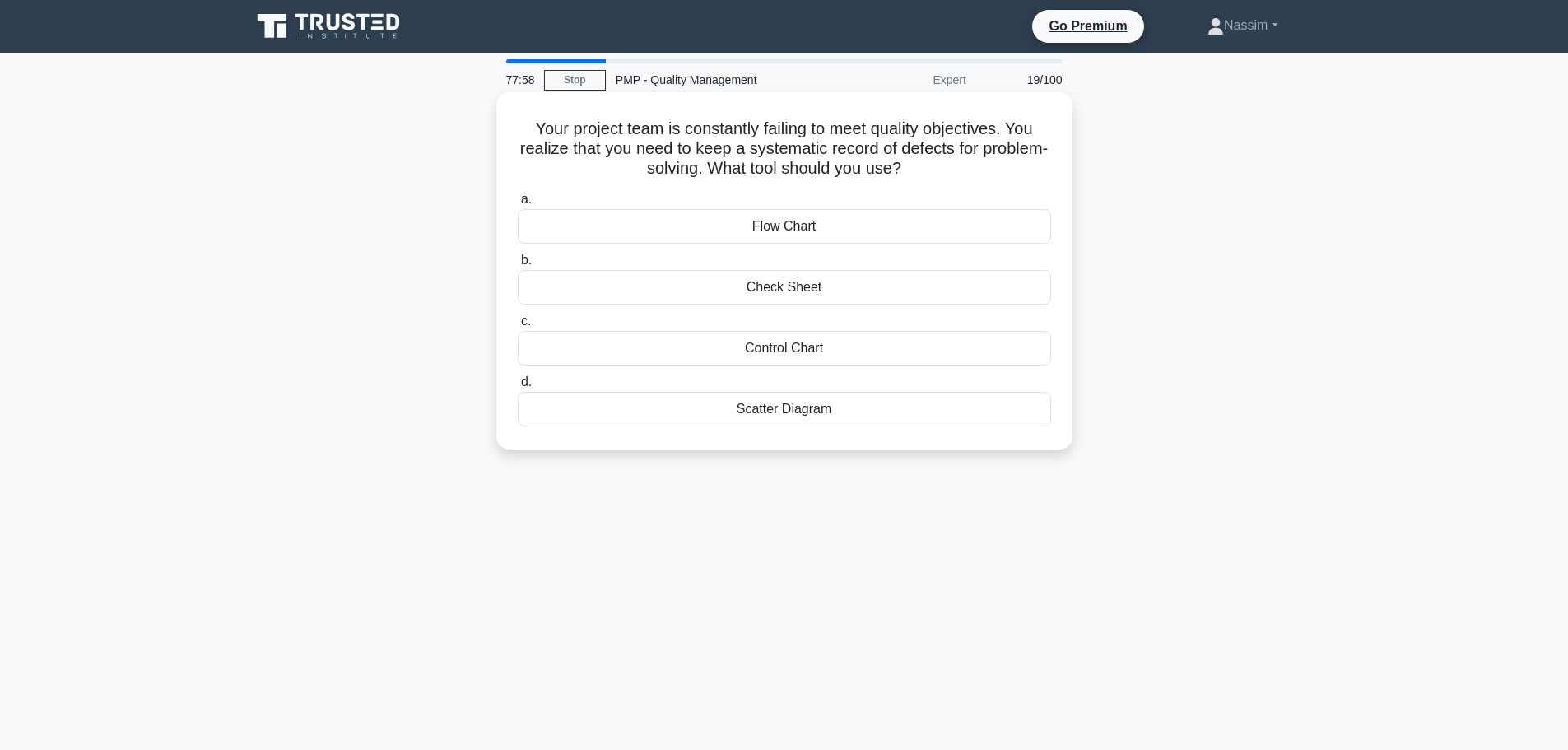
click at [798, 286] on div "Check Sheet" at bounding box center [784, 287] width 533 height 35
click at [517, 266] on input "b. Check Sheet" at bounding box center [517, 260] width 0 height 11
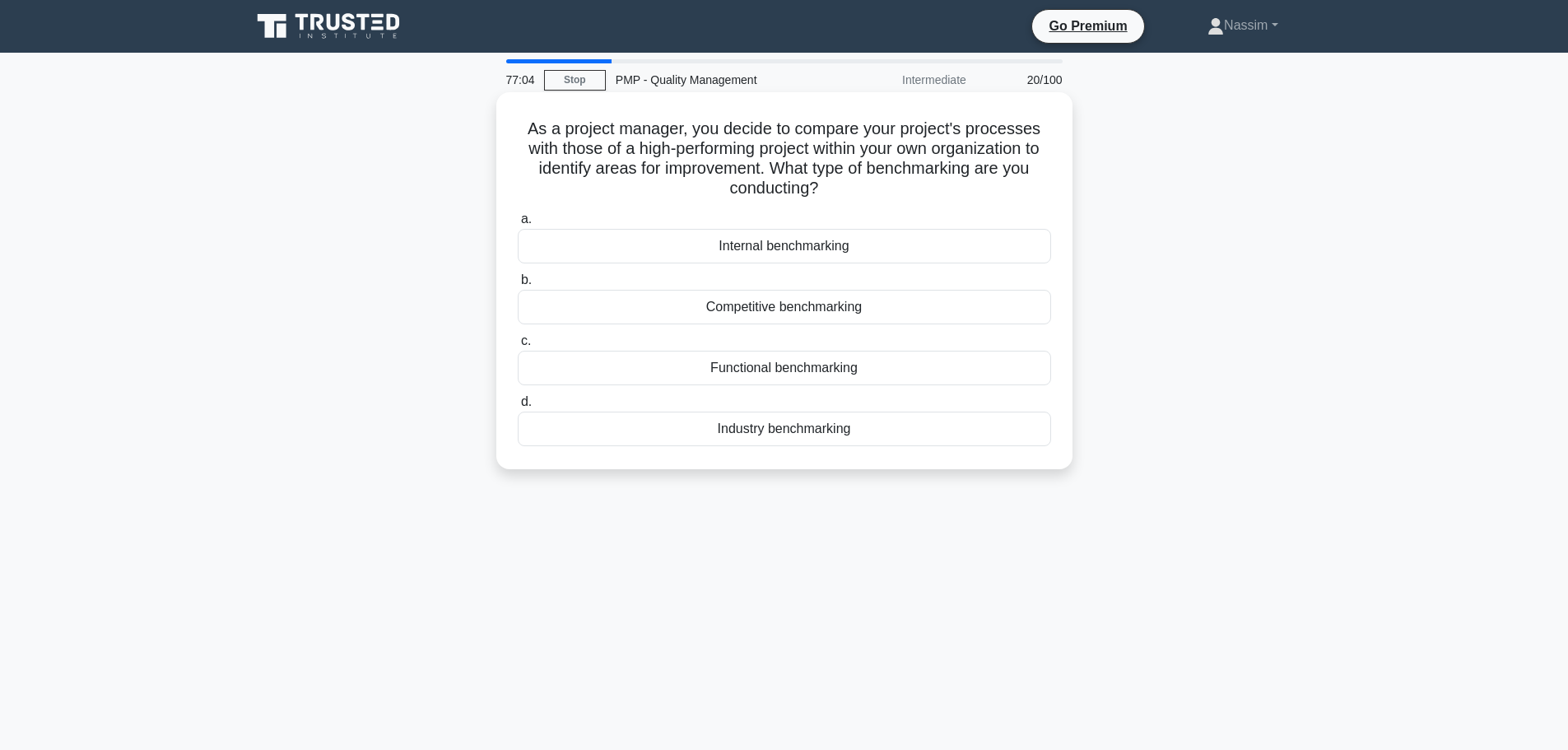
click at [769, 255] on div "Internal benchmarking" at bounding box center [784, 246] width 533 height 35
click at [517, 225] on input "a. Internal benchmarking" at bounding box center [517, 219] width 0 height 11
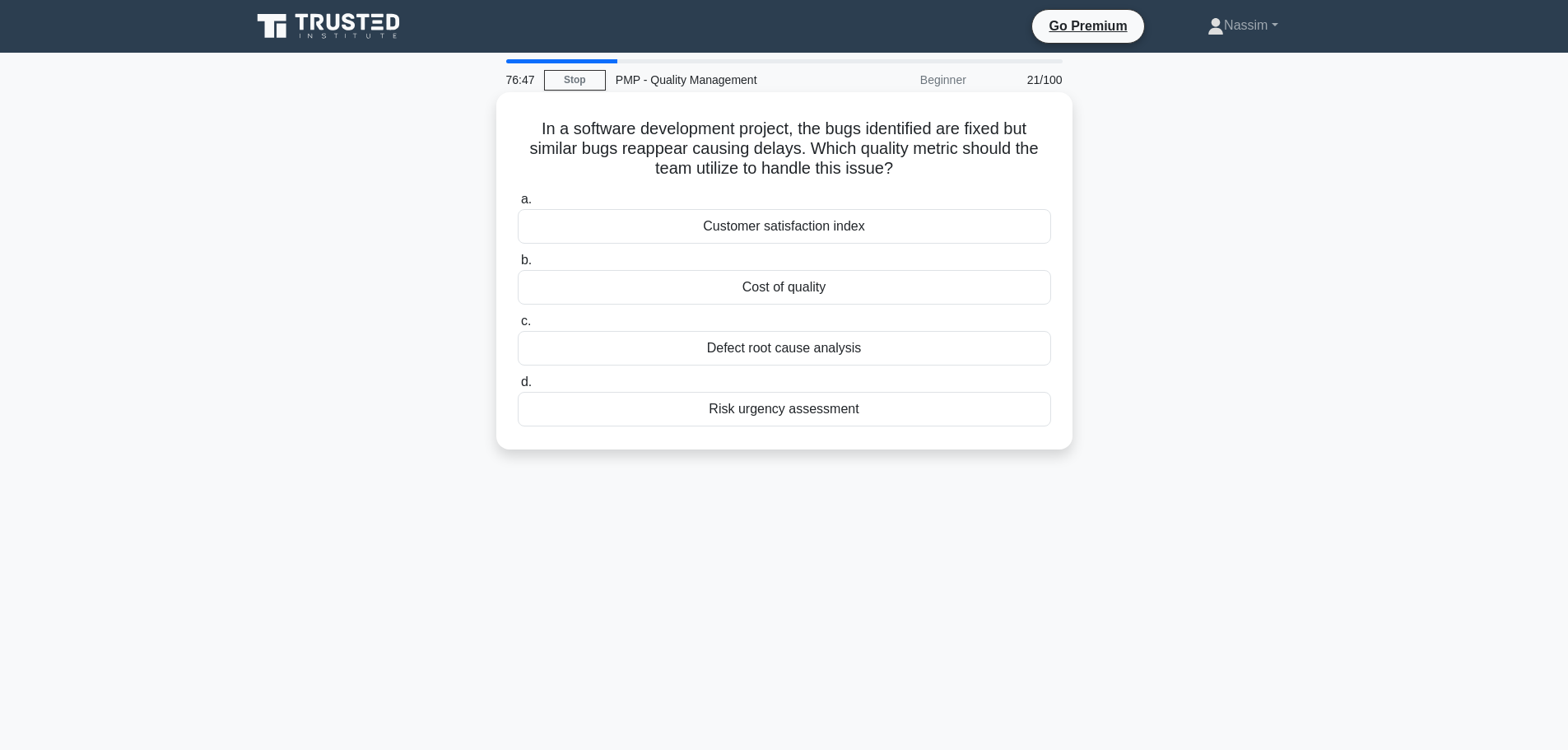
click at [786, 349] on div "Defect root cause analysis" at bounding box center [784, 348] width 533 height 35
click at [517, 327] on input "c. Defect root cause analysis" at bounding box center [517, 321] width 0 height 11
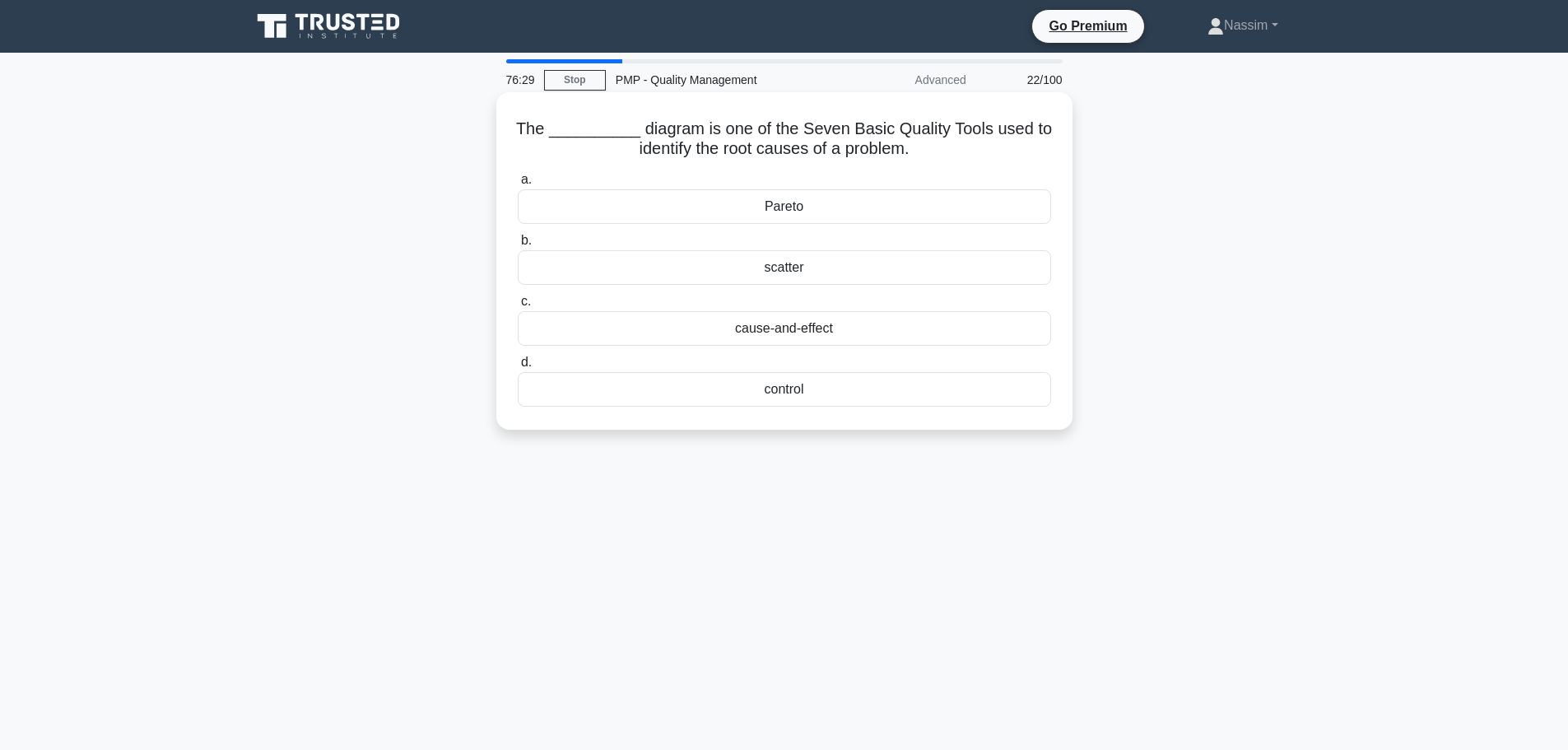
click at [793, 323] on div "cause-and-effect" at bounding box center [784, 328] width 533 height 35
click at [517, 307] on input "c. cause-and-effect" at bounding box center [517, 302] width 0 height 11
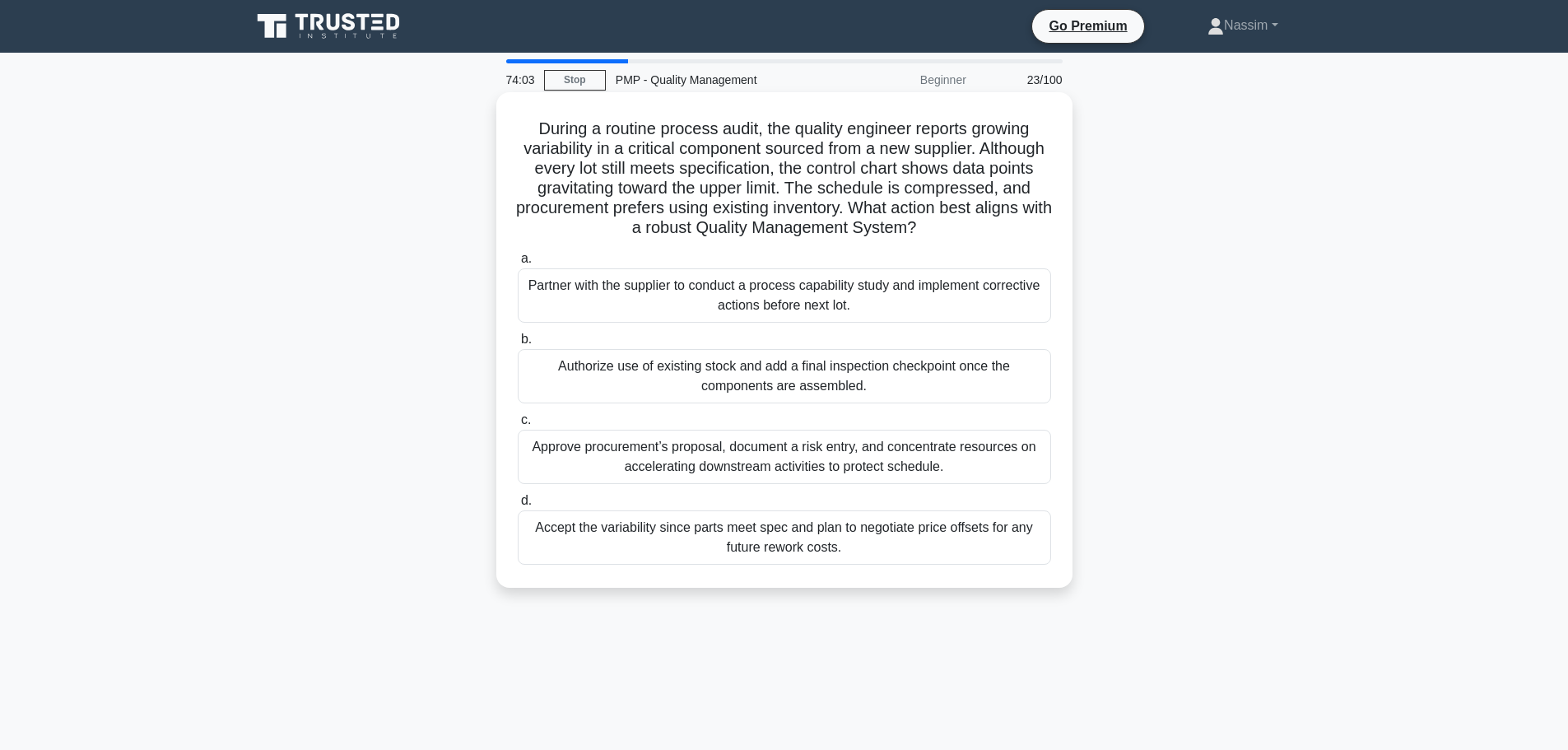
click at [867, 302] on div "Partner with the supplier to conduct a process capability study and implement c…" at bounding box center [784, 296] width 533 height 54
click at [517, 265] on input "a. Partner with the supplier to conduct a process capability study and implemen…" at bounding box center [517, 259] width 0 height 11
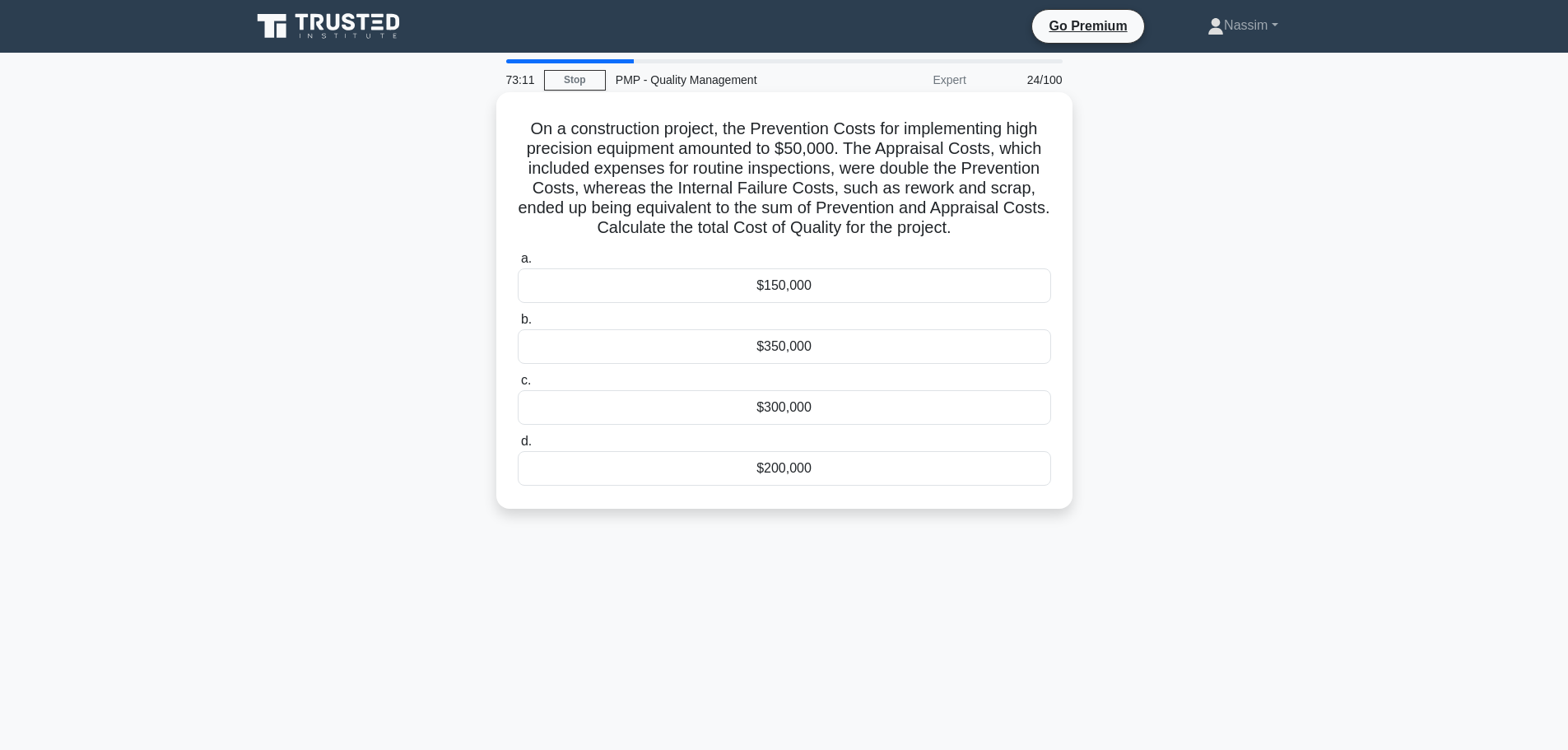
click at [779, 408] on div "$300,000" at bounding box center [784, 407] width 533 height 35
click at [517, 385] on input "c. $300,000" at bounding box center [517, 380] width 0 height 11
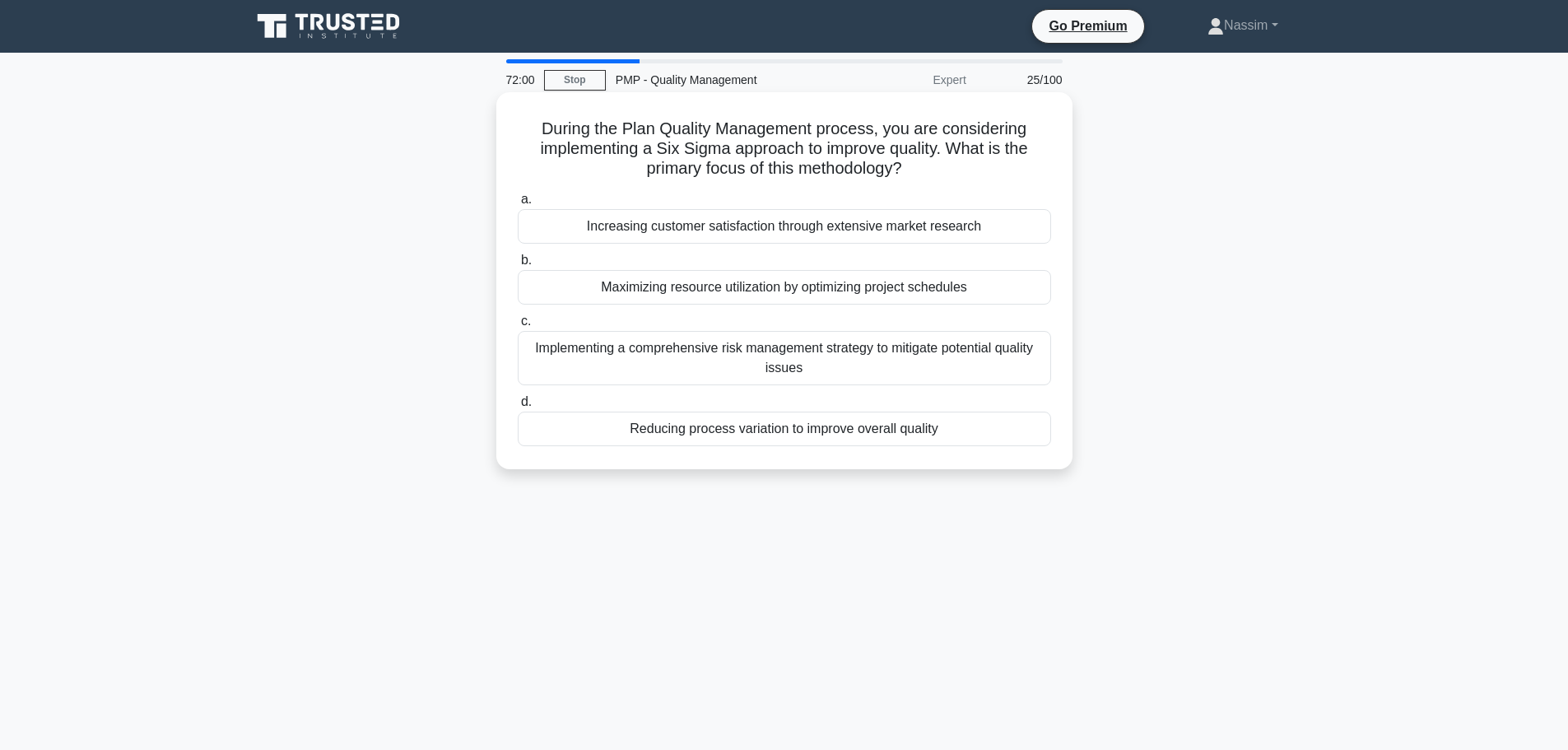
click at [849, 425] on div "Reducing process variation to improve overall quality" at bounding box center [784, 428] width 533 height 35
click at [517, 407] on input "d. Reducing process variation to improve overall quality" at bounding box center [517, 401] width 0 height 11
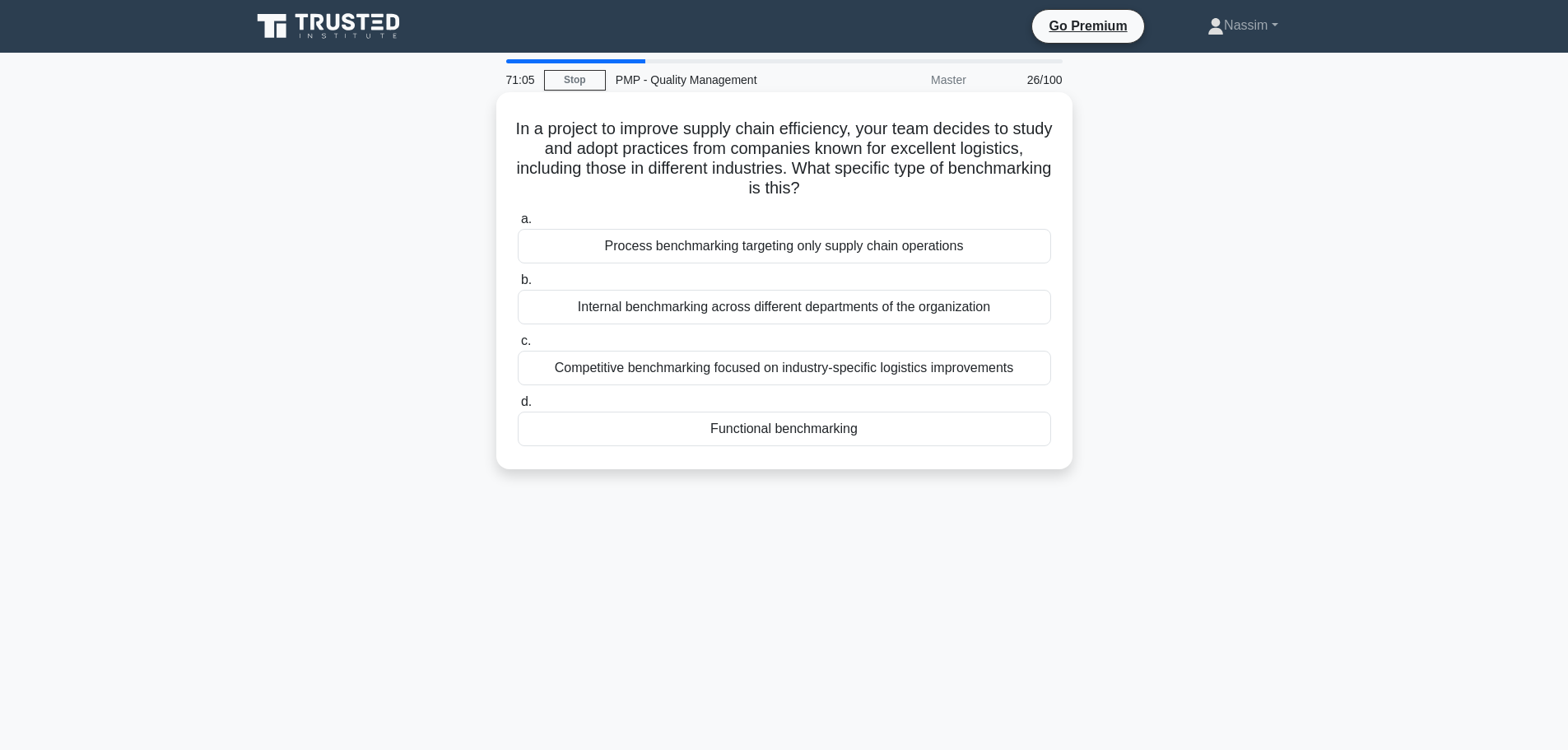
click at [769, 366] on div "Competitive benchmarking focused on industry-specific logistics improvements" at bounding box center [784, 368] width 533 height 35
click at [517, 347] on input "c. Competitive benchmarking focused on industry-specific logistics improvements" at bounding box center [517, 341] width 0 height 11
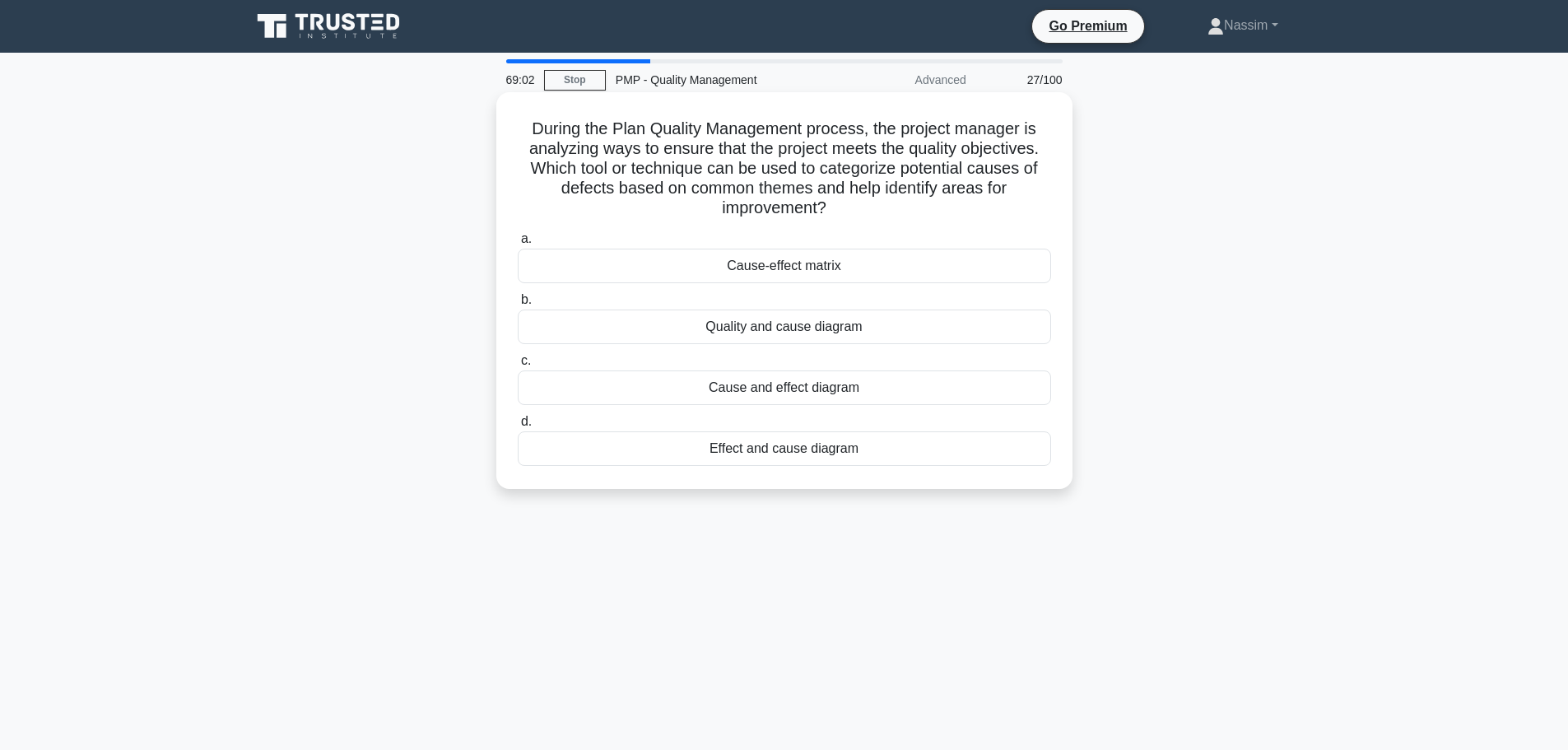
click at [798, 268] on div "Cause-effect matrix" at bounding box center [784, 266] width 533 height 35
click at [517, 245] on input "a. Cause-effect matrix" at bounding box center [517, 239] width 0 height 11
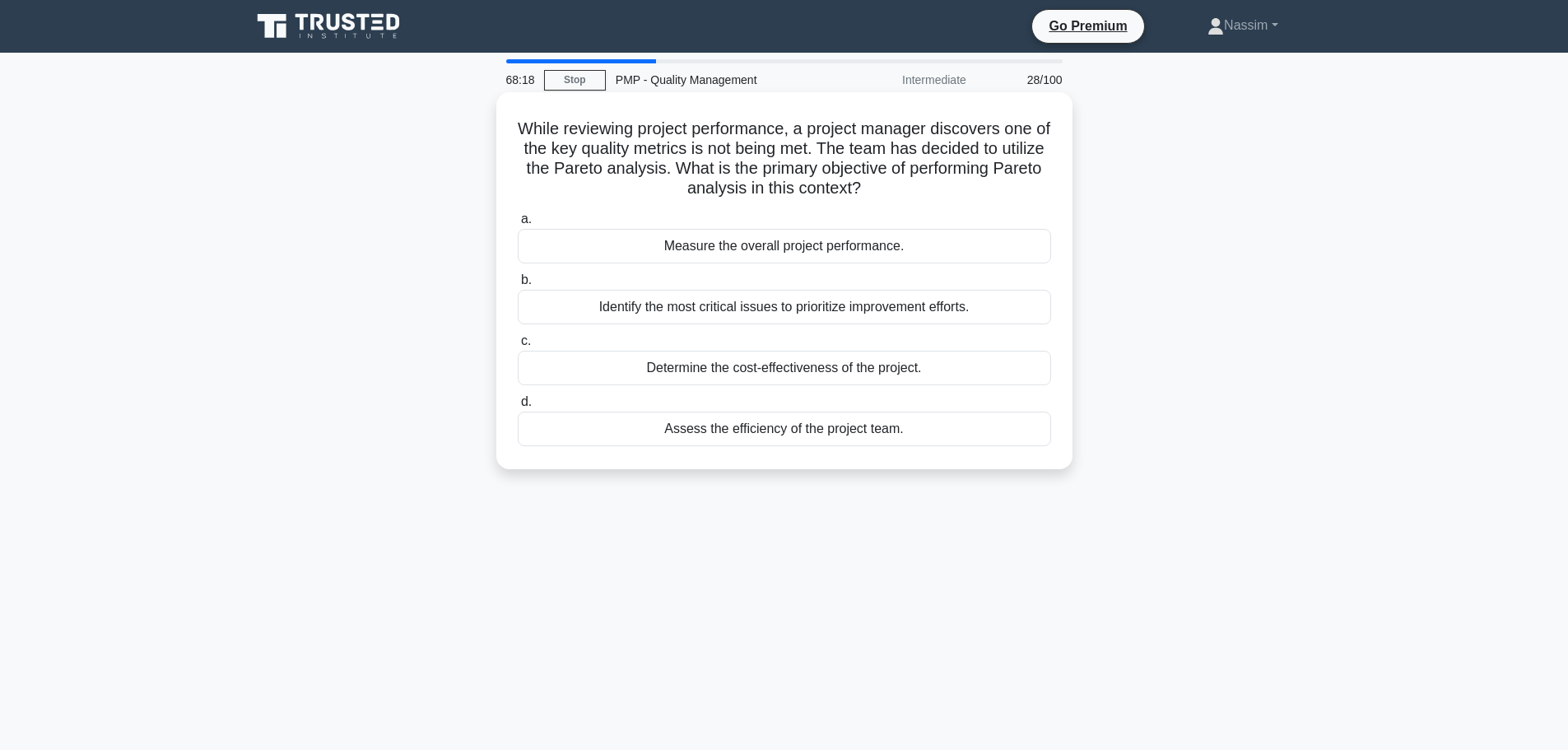
click at [701, 314] on div "Identify the most critical issues to prioritize improvement efforts." at bounding box center [784, 307] width 533 height 35
click at [517, 286] on input "b. Identify the most critical issues to prioritize improvement efforts." at bounding box center [517, 280] width 0 height 11
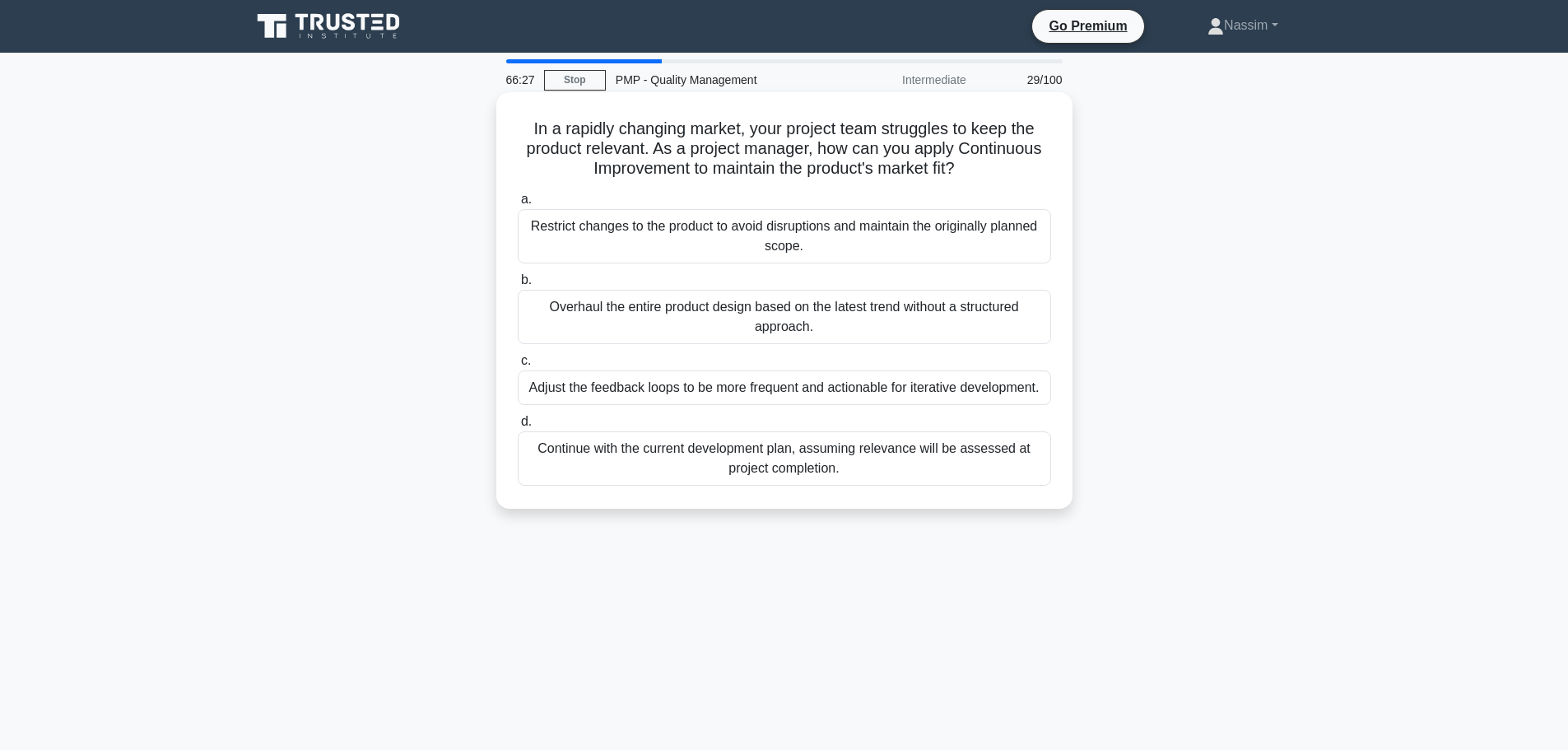
click at [827, 396] on div "Adjust the feedback loops to be more frequent and actionable for iterative deve…" at bounding box center [784, 387] width 533 height 35
click at [517, 367] on input "c. Adjust the feedback loops to be more frequent and actionable for iterative d…" at bounding box center [517, 361] width 0 height 11
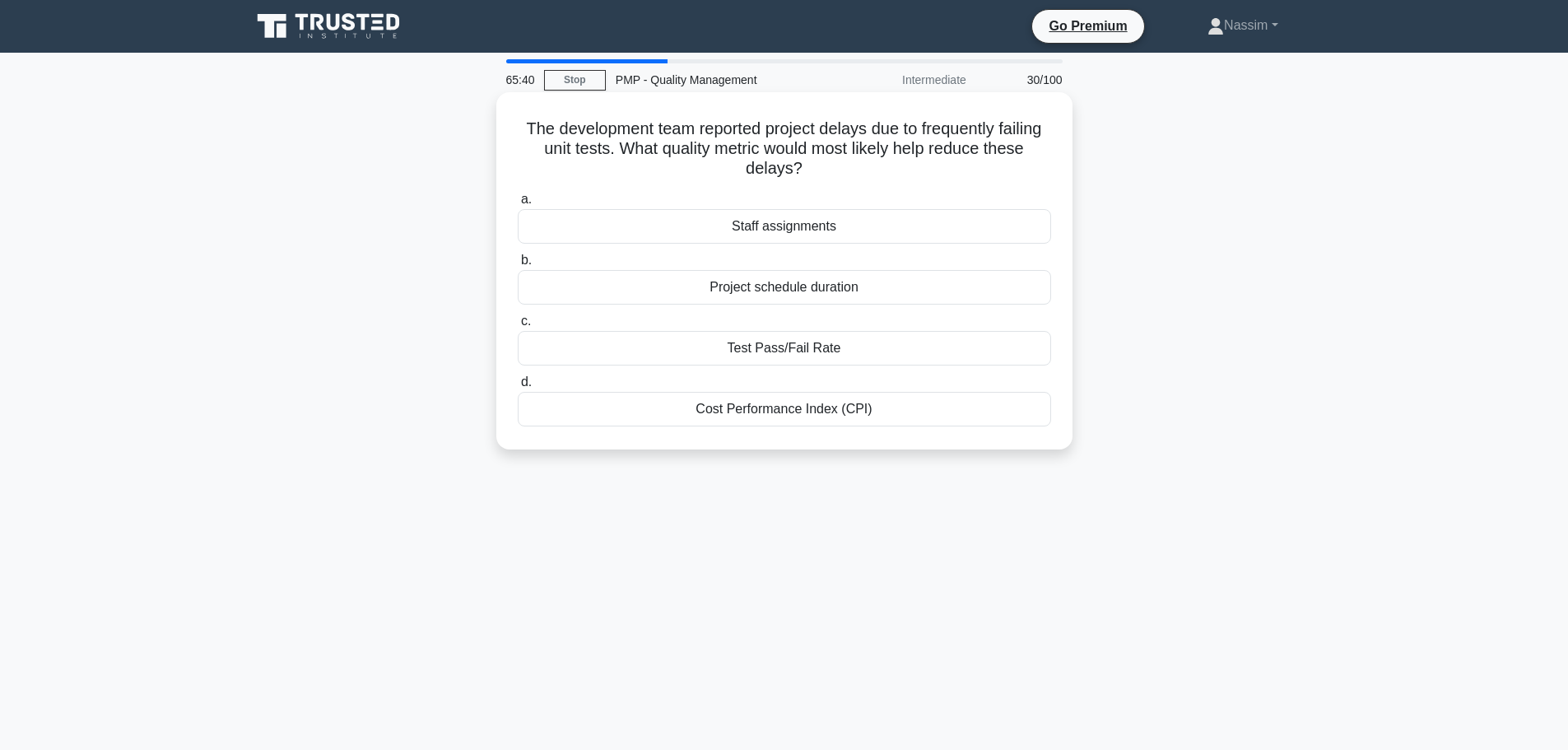
click at [826, 354] on div "Test Pass/Fail Rate" at bounding box center [784, 348] width 533 height 35
click at [517, 327] on input "c. Test Pass/Fail Rate" at bounding box center [517, 321] width 0 height 11
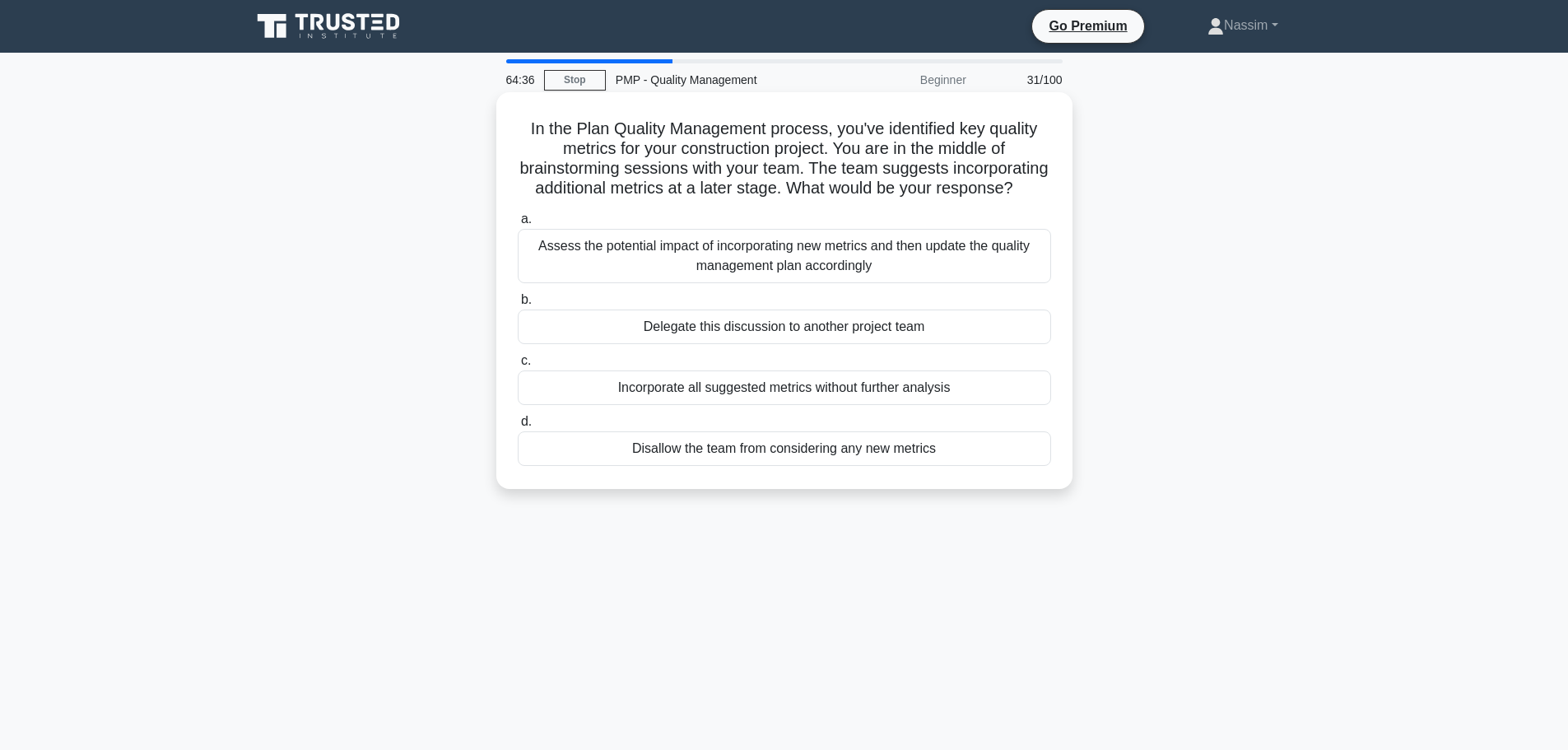
click at [832, 265] on div "Assess the potential impact of incorporating new metrics and then update the qu…" at bounding box center [784, 256] width 533 height 54
click at [517, 225] on input "a. Assess the potential impact of incorporating new metrics and then update the…" at bounding box center [517, 219] width 0 height 11
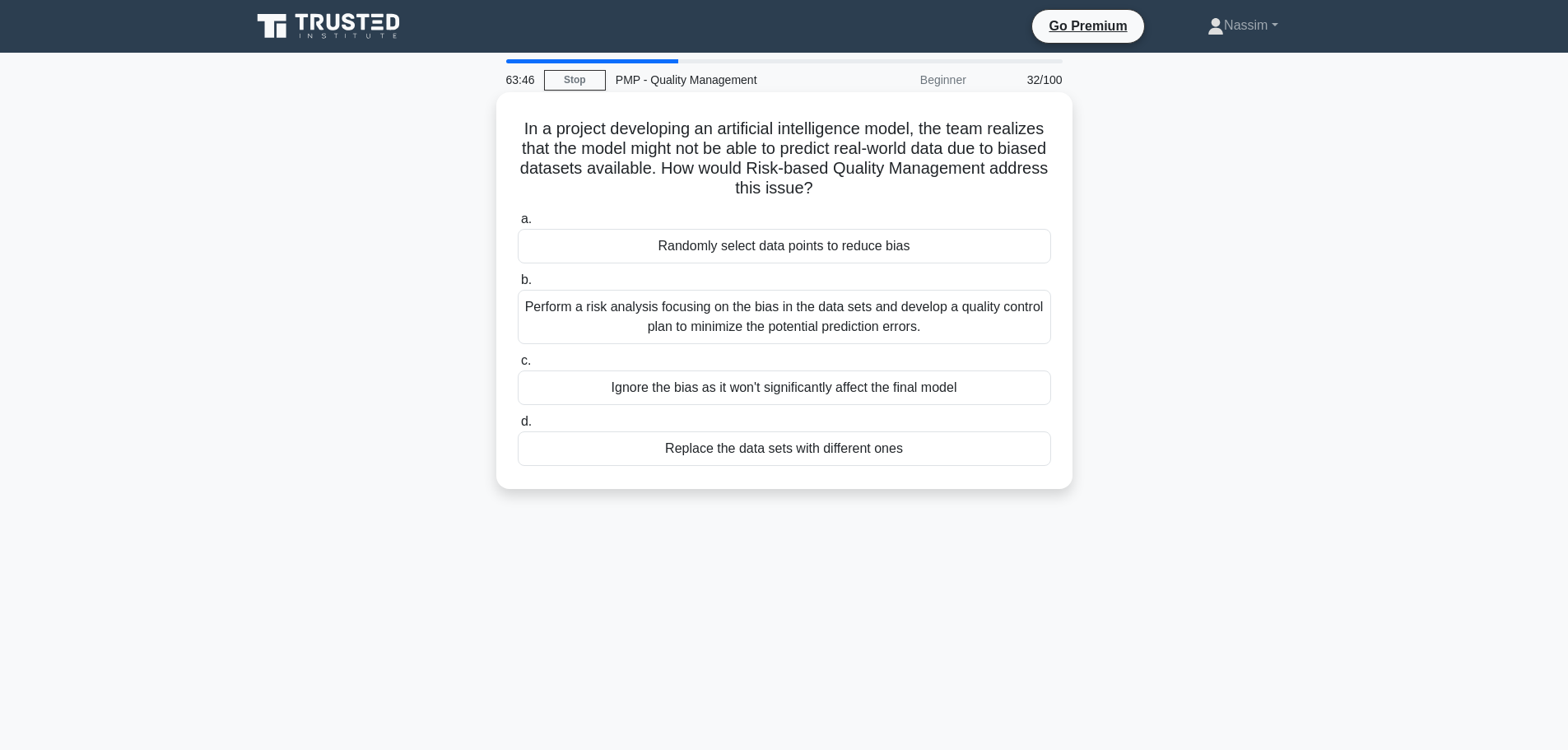
click at [868, 327] on div "Perform a risk analysis focusing on the bias in the data sets and develop a qua…" at bounding box center [784, 317] width 533 height 54
click at [517, 286] on input "b. Perform a risk analysis focusing on the bias in the data sets and develop a …" at bounding box center [517, 280] width 0 height 11
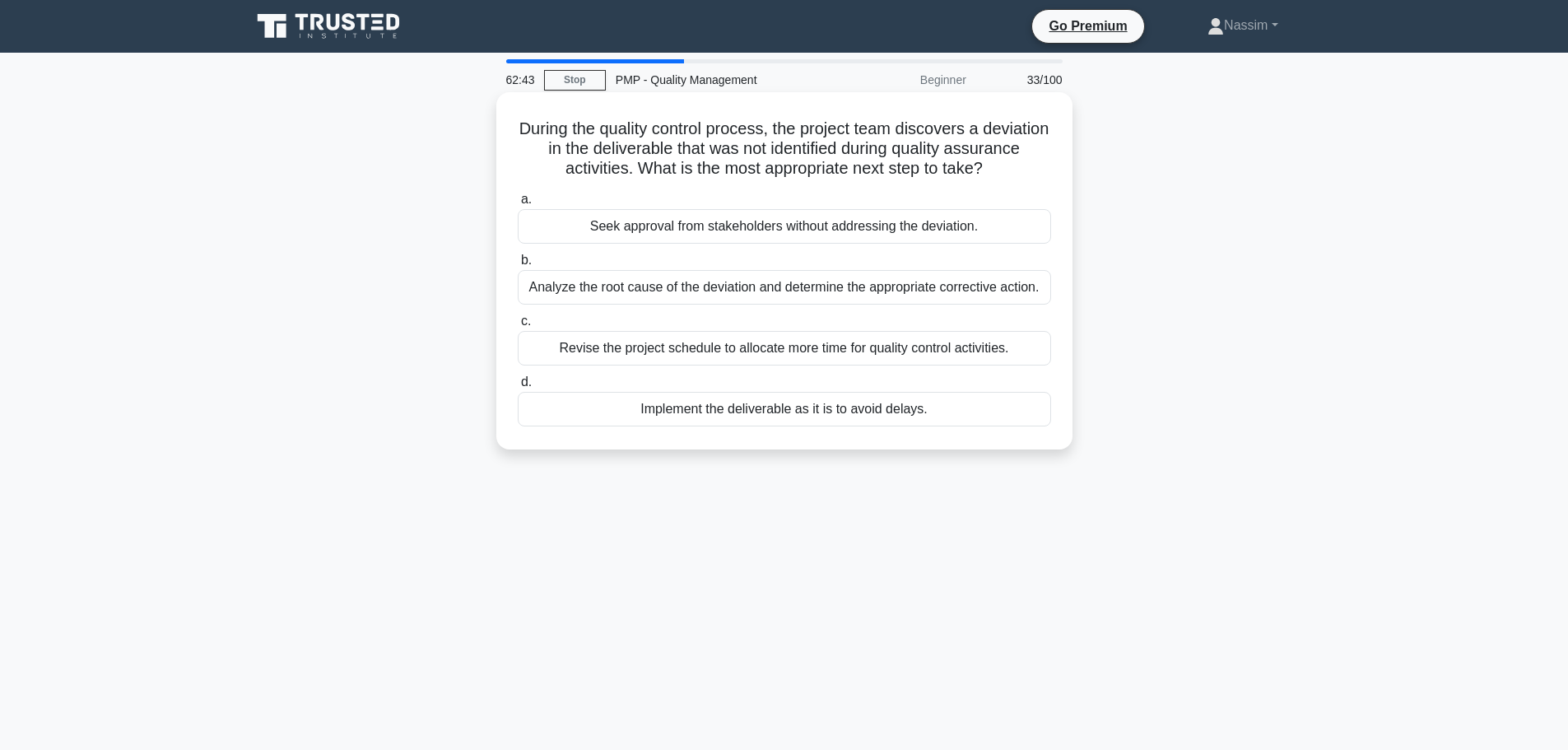
click at [694, 288] on div "Analyze the root cause of the deviation and determine the appropriate correctiv…" at bounding box center [784, 287] width 533 height 35
click at [517, 266] on input "b. Analyze the root cause of the deviation and determine the appropriate correc…" at bounding box center [517, 260] width 0 height 11
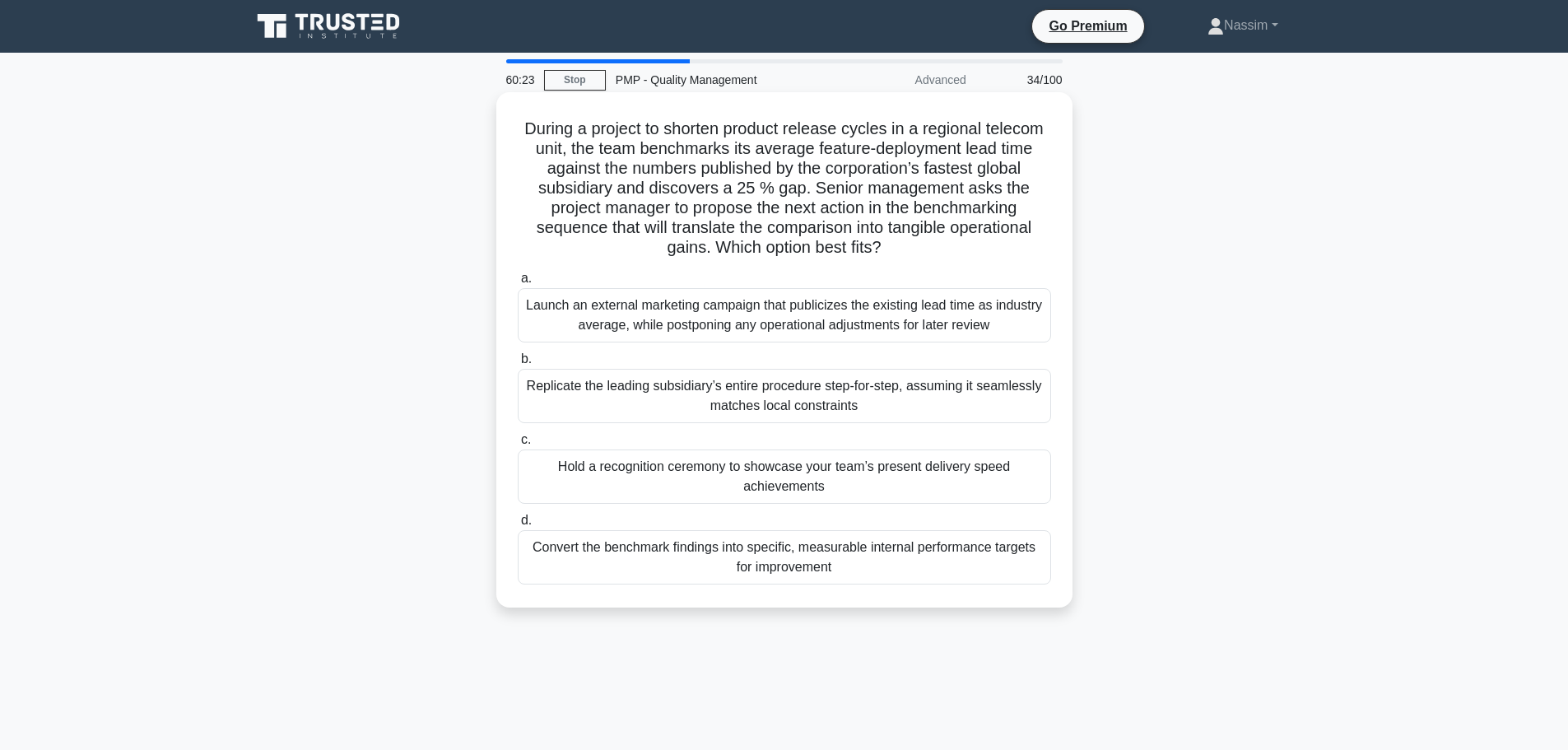
click at [767, 558] on div "Convert the benchmark findings into specific, measurable internal performance t…" at bounding box center [784, 557] width 533 height 54
click at [517, 526] on input "d. Convert the benchmark findings into specific, measurable internal performanc…" at bounding box center [517, 520] width 0 height 11
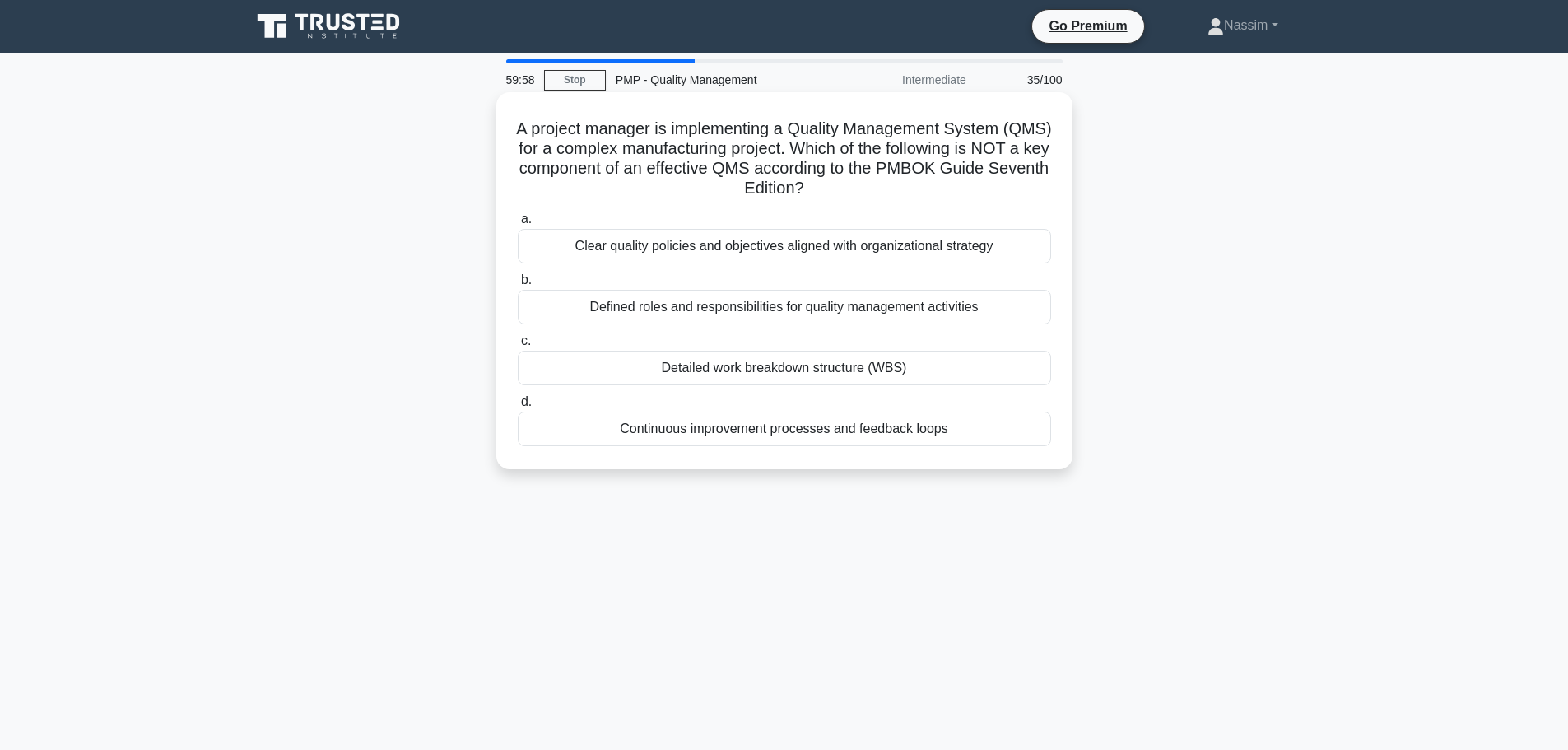
click at [847, 363] on div "Detailed work breakdown structure (WBS)" at bounding box center [784, 368] width 533 height 35
click at [517, 347] on input "c. Detailed work breakdown structure (WBS)" at bounding box center [517, 341] width 0 height 11
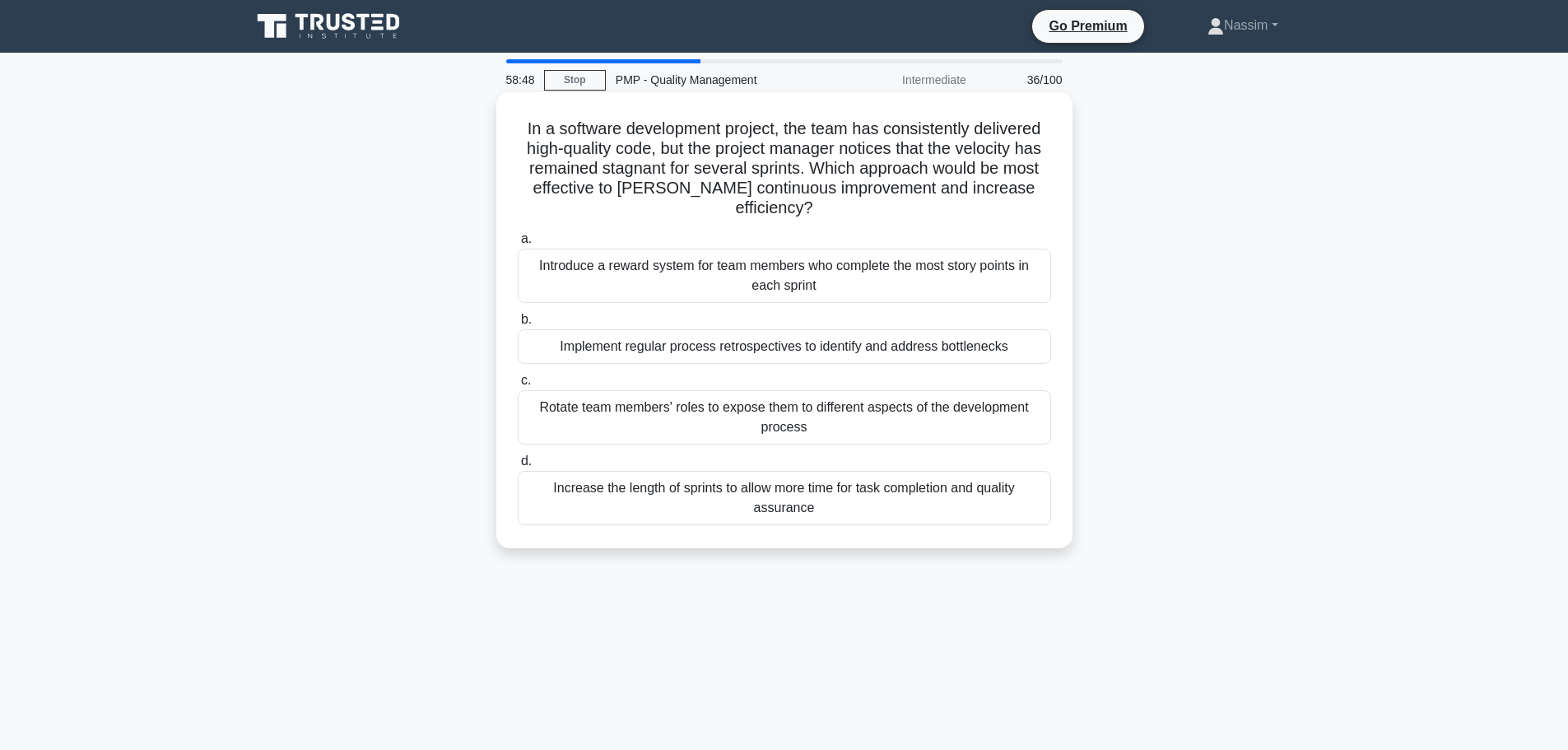
click at [686, 330] on div "Implement regular process retrospectives to identify and address bottlenecks" at bounding box center [784, 347] width 533 height 35
click at [517, 325] on input "b. Implement regular process retrospectives to identify and address bottlenecks" at bounding box center [517, 320] width 0 height 11
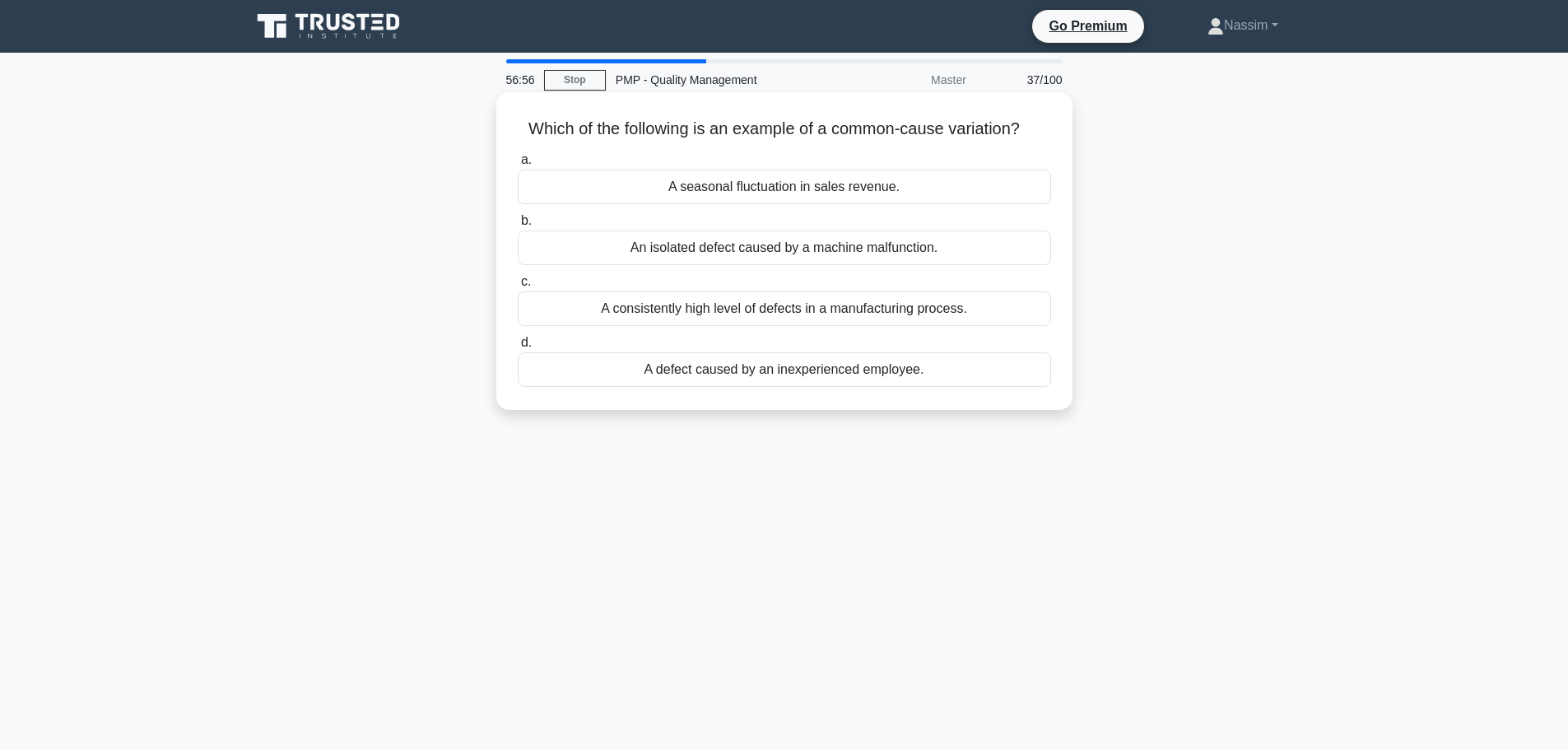
click at [776, 195] on div "A seasonal fluctuation in sales revenue." at bounding box center [784, 187] width 533 height 35
click at [517, 166] on input "a. A seasonal fluctuation in sales revenue." at bounding box center [517, 160] width 0 height 11
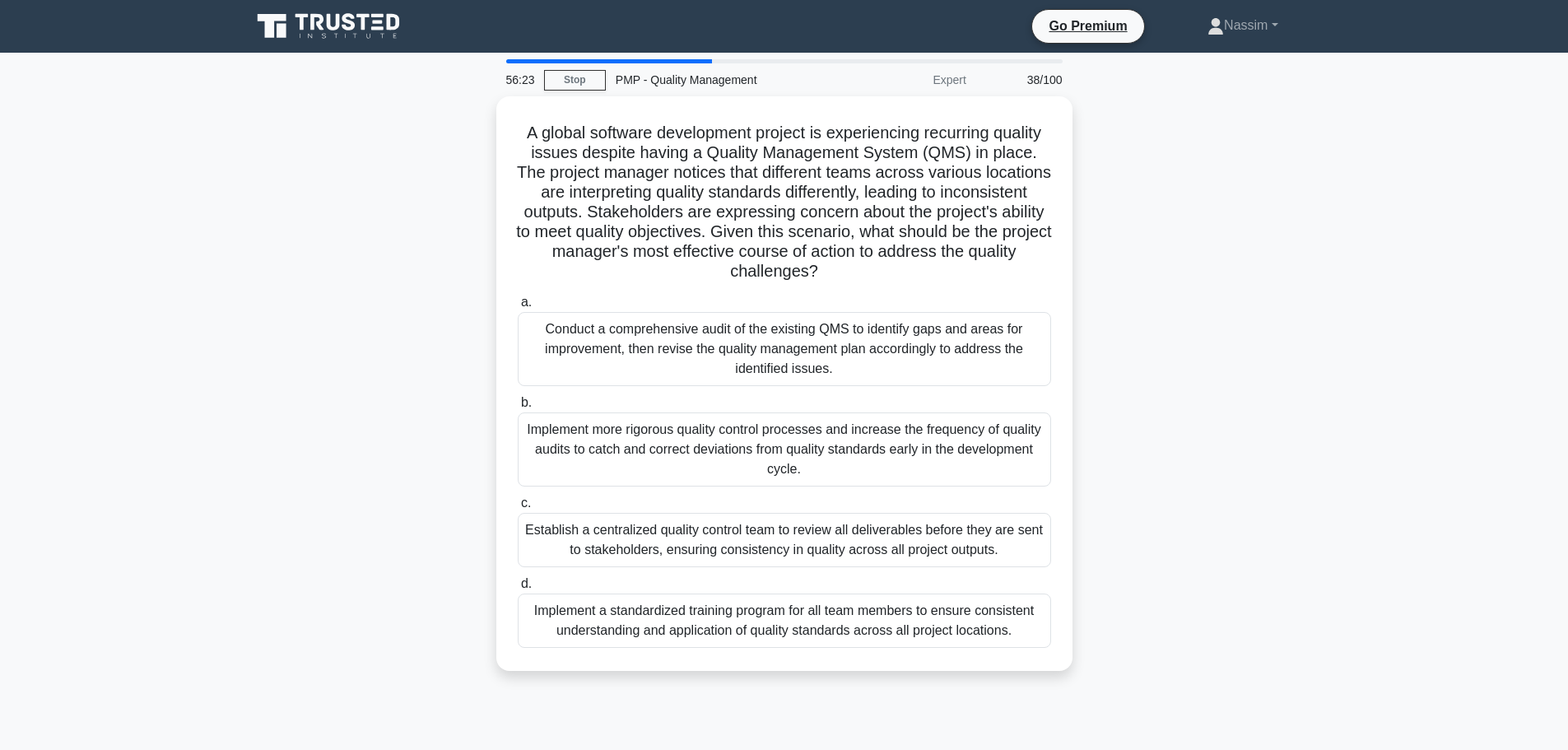
click at [1360, 365] on main "56:23 Stop PMP - Quality Management Expert 38/100 A global software development…" at bounding box center [784, 470] width 1568 height 836
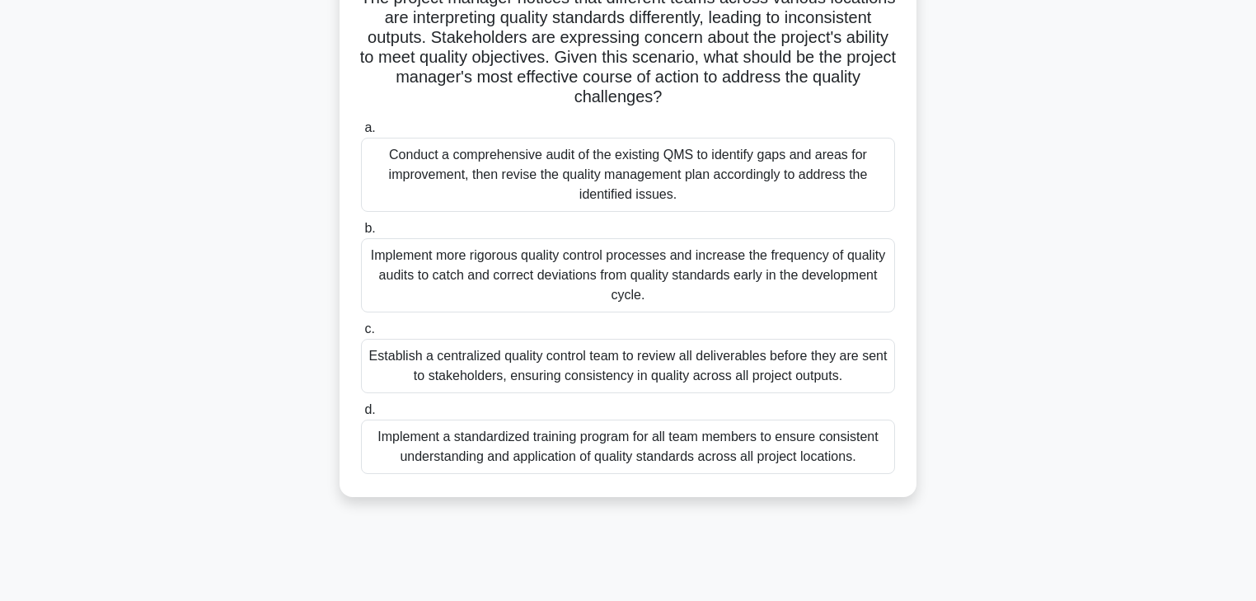
scroll to position [198, 0]
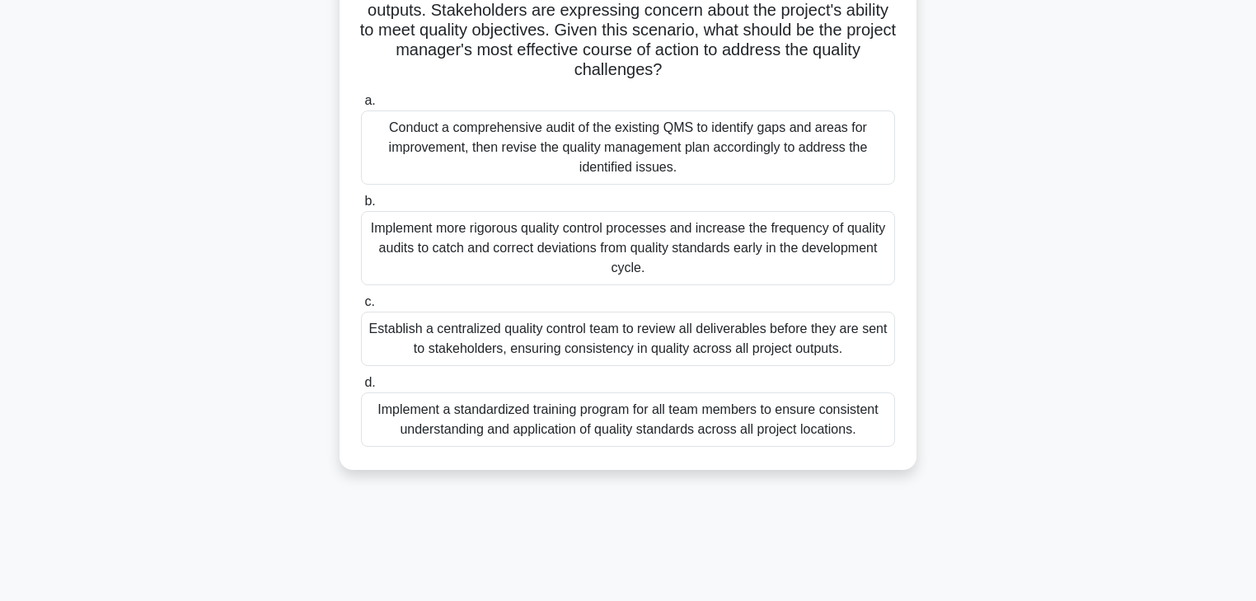
click at [531, 424] on div "Implement a standardized training program for all team members to ensure consis…" at bounding box center [628, 419] width 534 height 54
click at [361, 388] on input "d. Implement a standardized training program for all team members to ensure con…" at bounding box center [361, 382] width 0 height 11
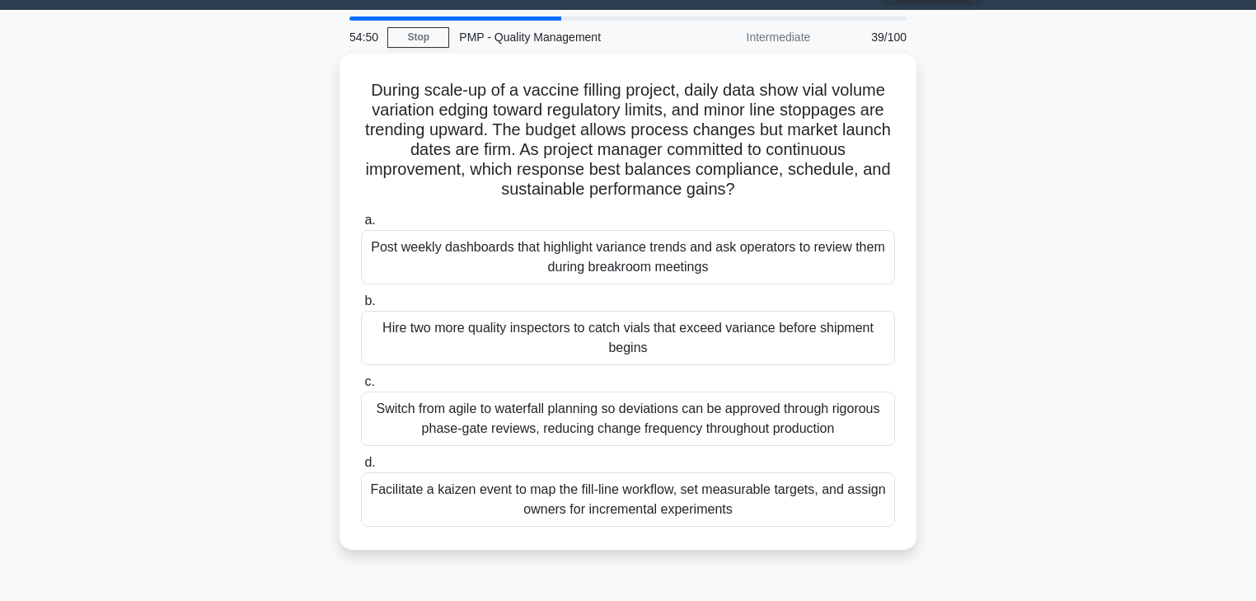
scroll to position [66, 0]
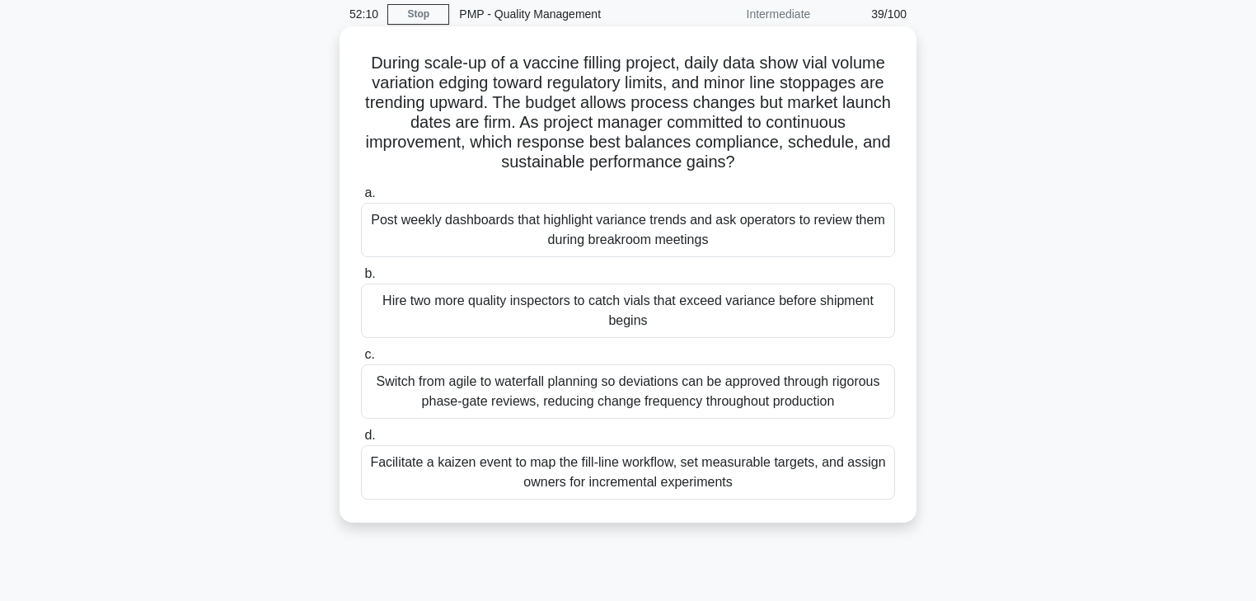
click at [531, 458] on div "Facilitate a kaizen event to map the fill-line workflow, set measurable targets…" at bounding box center [628, 472] width 534 height 54
click at [361, 441] on input "d. Facilitate a kaizen event to map the fill-line workflow, set measurable targ…" at bounding box center [361, 435] width 0 height 11
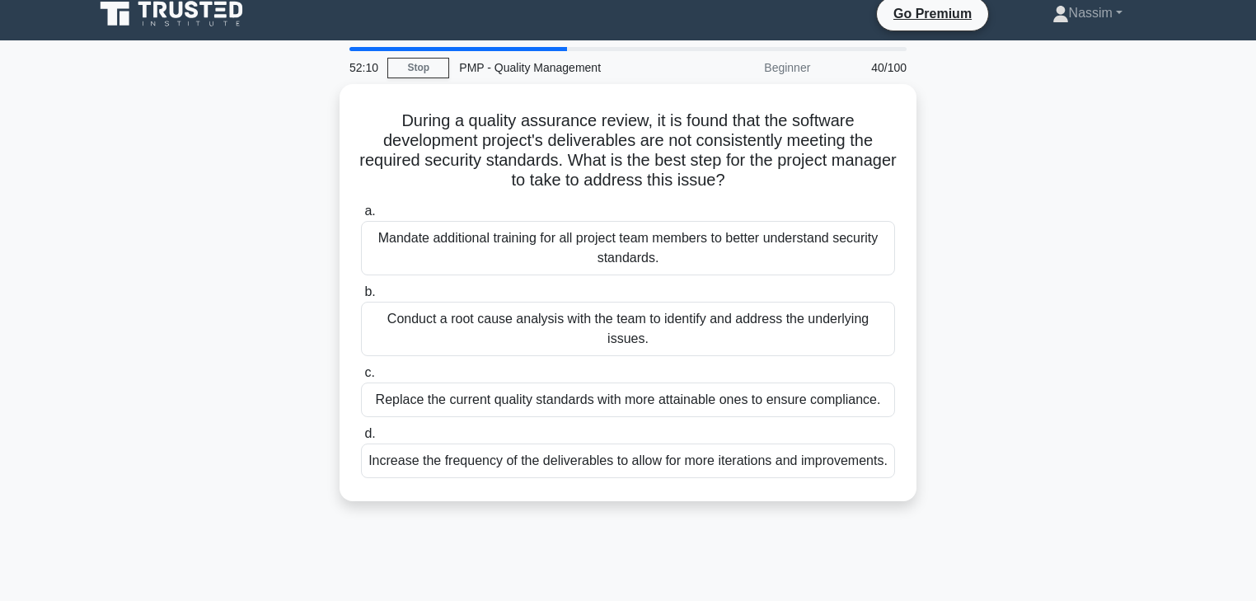
scroll to position [0, 0]
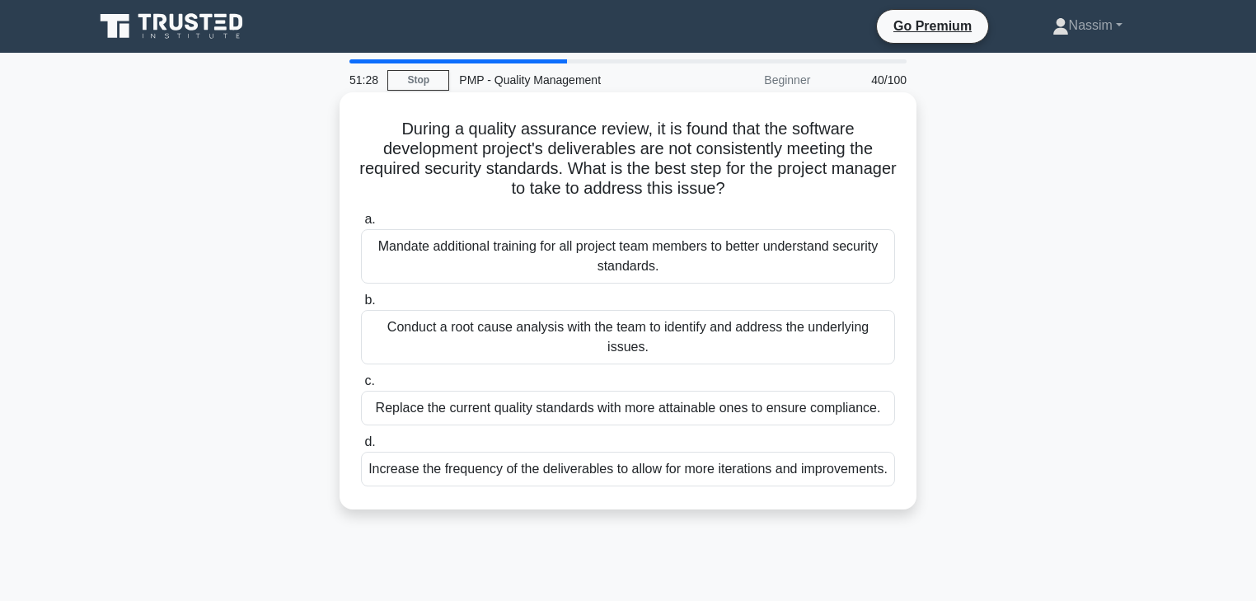
click at [539, 333] on div "Conduct a root cause analysis with the team to identify and address the underly…" at bounding box center [628, 337] width 534 height 54
click at [361, 306] on input "b. Conduct a root cause analysis with the team to identify and address the unde…" at bounding box center [361, 300] width 0 height 11
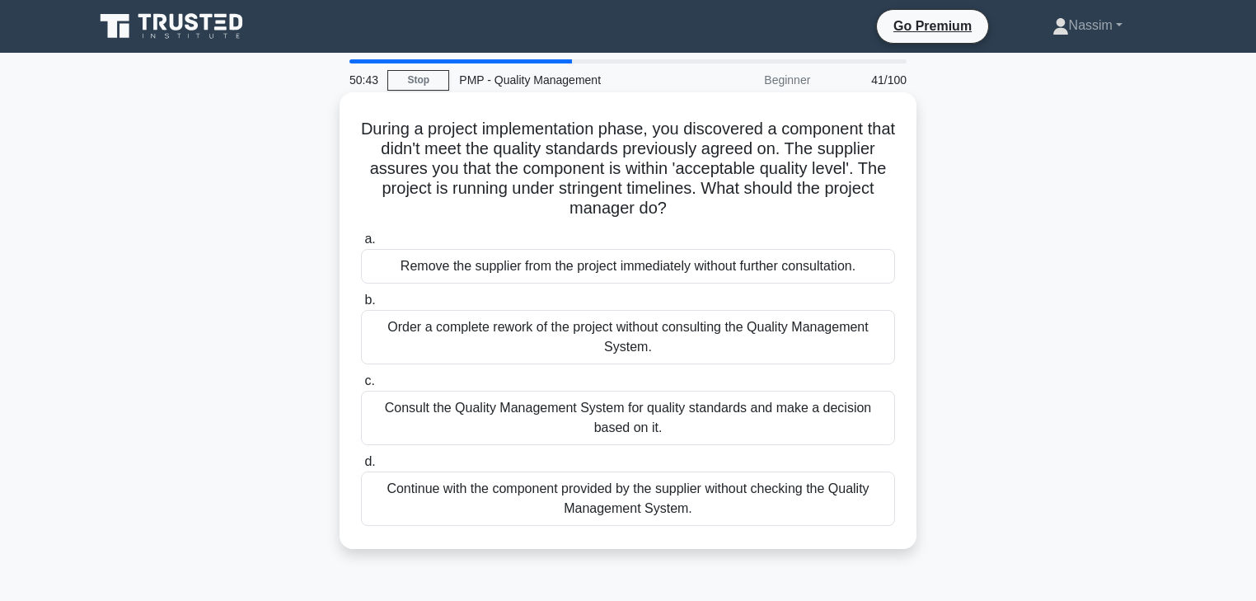
click at [527, 414] on div "Consult the Quality Management System for quality standards and make a decision…" at bounding box center [628, 418] width 534 height 54
click at [361, 386] on input "c. Consult the Quality Management System for quality standards and make a decis…" at bounding box center [361, 381] width 0 height 11
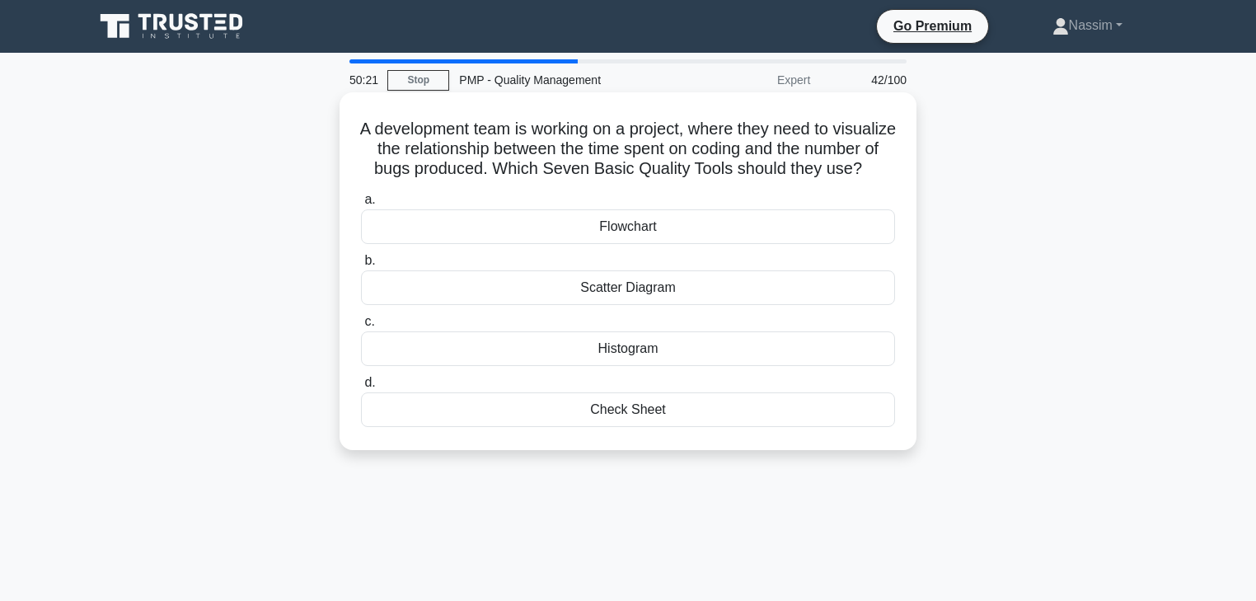
click at [644, 305] on div "Scatter Diagram" at bounding box center [628, 287] width 534 height 35
click at [361, 266] on input "b. Scatter Diagram" at bounding box center [361, 260] width 0 height 11
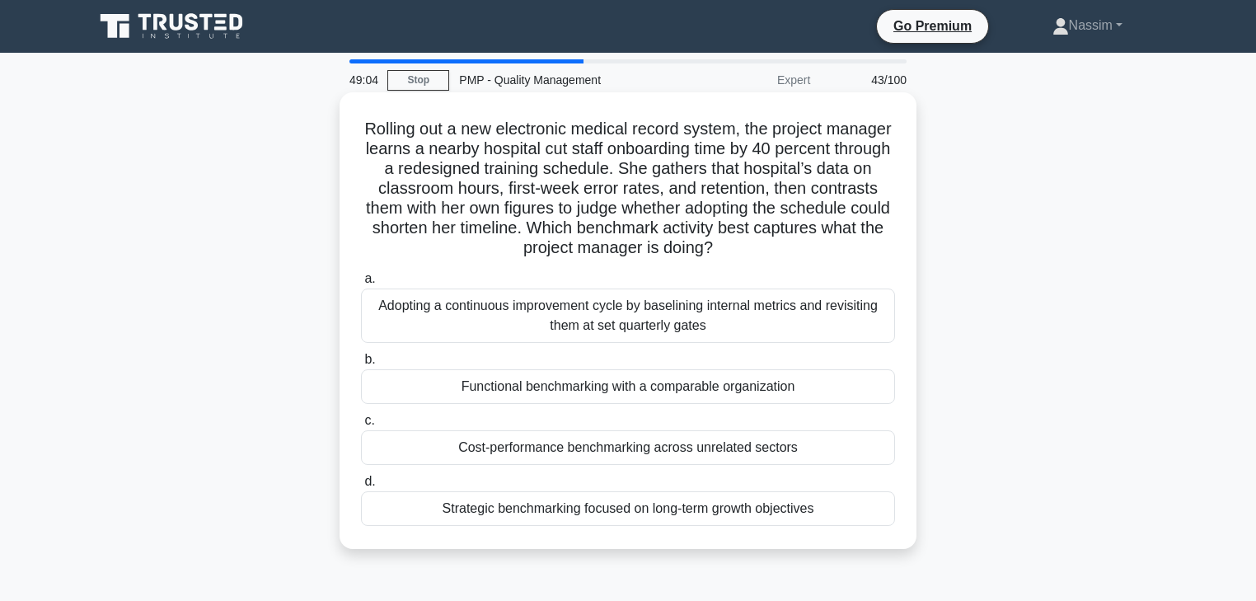
click at [672, 391] on div "Functional benchmarking with a comparable organization" at bounding box center [628, 386] width 534 height 35
click at [361, 365] on input "b. Functional benchmarking with a comparable organization" at bounding box center [361, 359] width 0 height 11
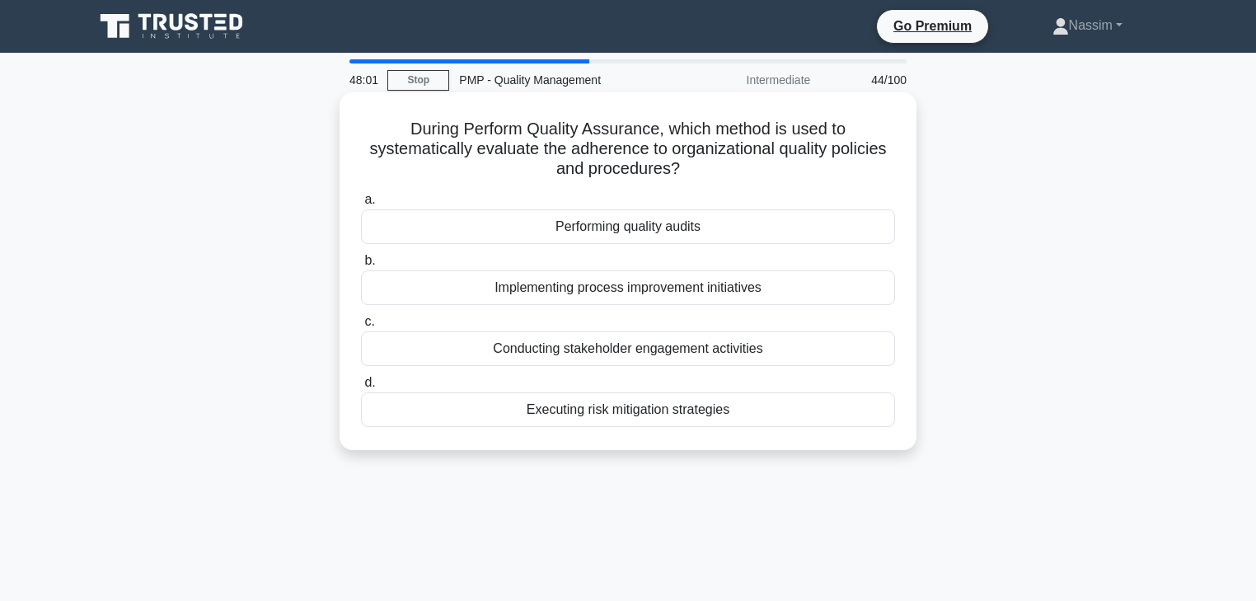
click at [617, 213] on div "Performing quality audits" at bounding box center [628, 226] width 534 height 35
click at [361, 205] on input "a. Performing quality audits" at bounding box center [361, 199] width 0 height 11
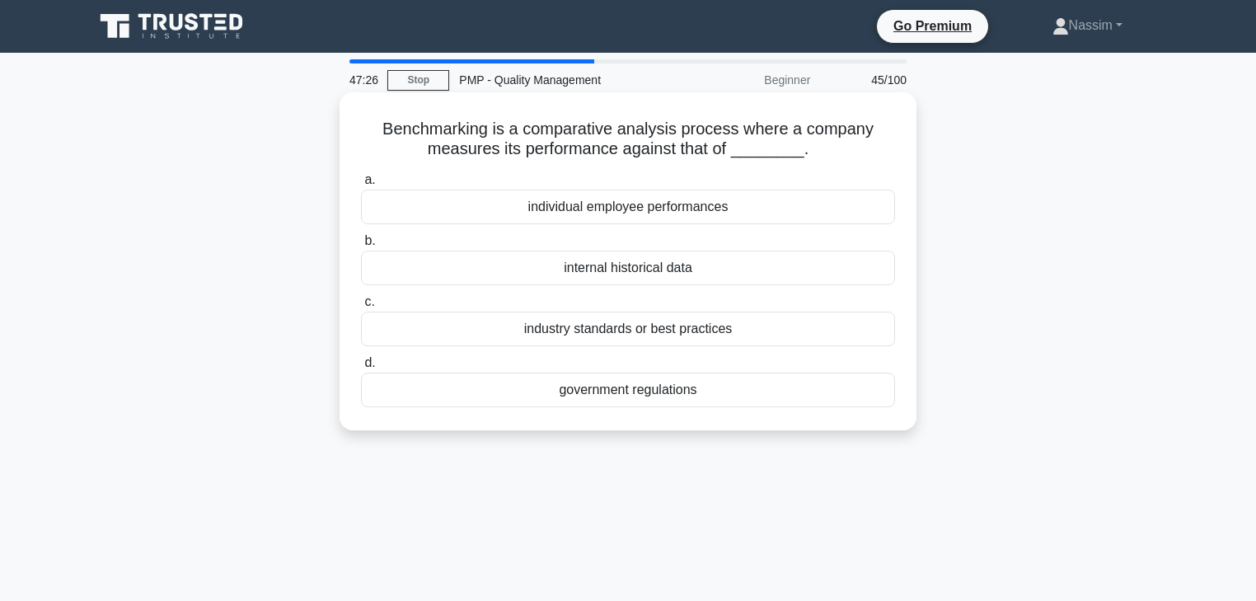
click at [644, 333] on div "industry standards or best practices" at bounding box center [628, 328] width 534 height 35
click at [361, 307] on input "c. industry standards or best practices" at bounding box center [361, 302] width 0 height 11
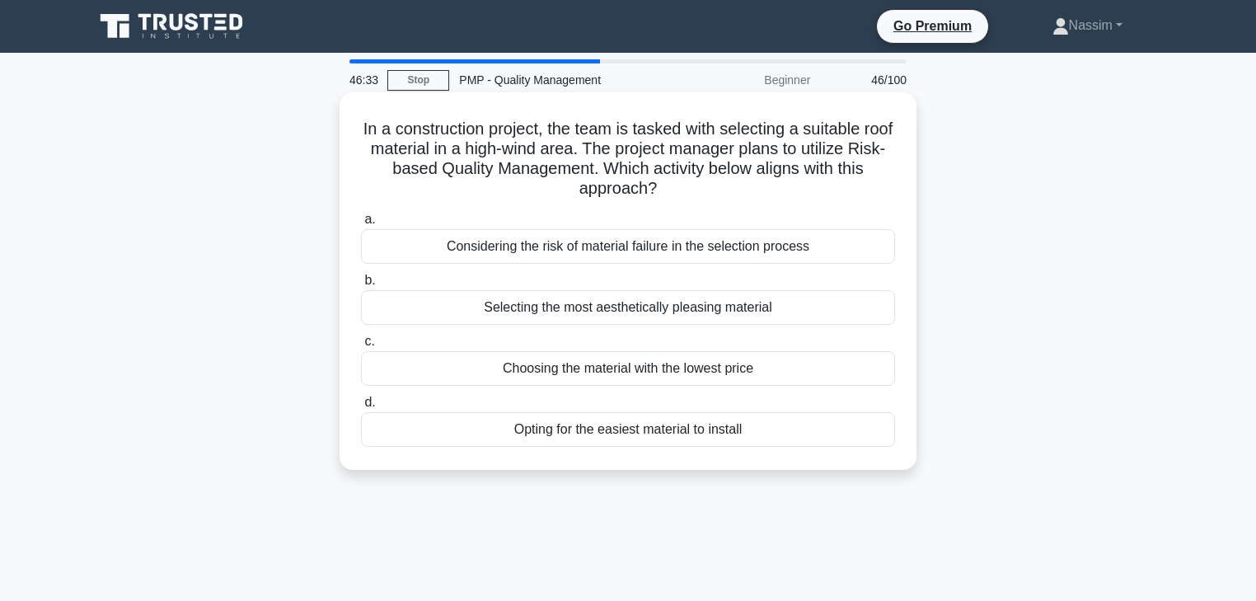
click at [606, 241] on div "Considering the risk of material failure in the selection process" at bounding box center [628, 246] width 534 height 35
click at [361, 225] on input "a. Considering the risk of material failure in the selection process" at bounding box center [361, 219] width 0 height 11
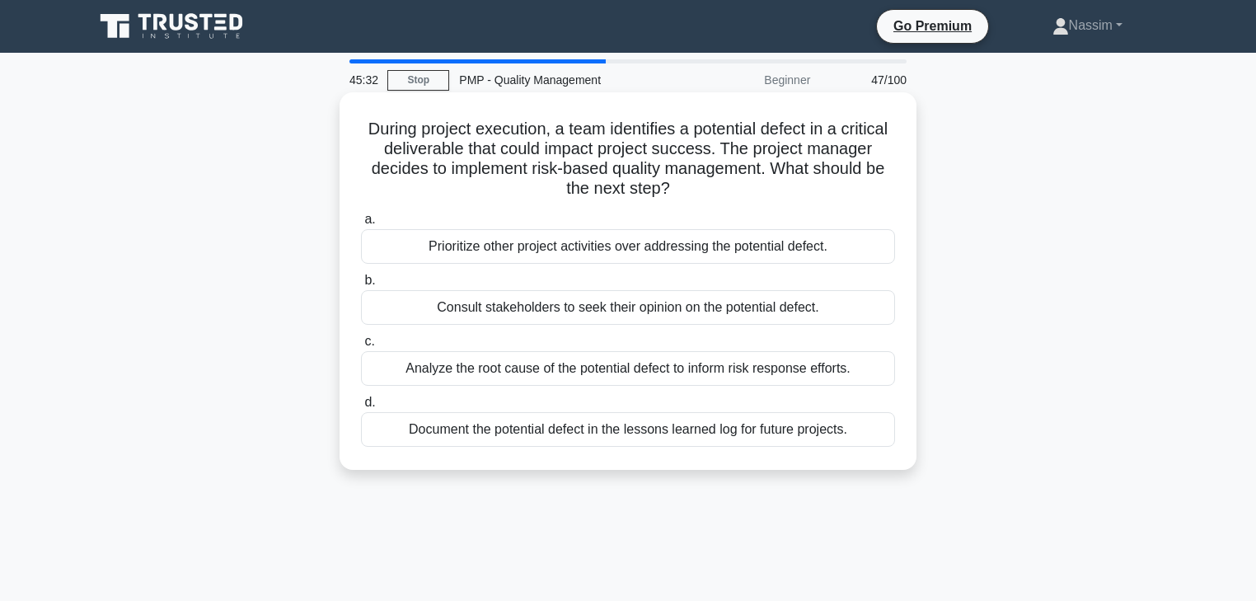
click at [616, 371] on div "Analyze the root cause of the potential defect to inform risk response efforts." at bounding box center [628, 368] width 534 height 35
click at [361, 347] on input "c. Analyze the root cause of the potential defect to inform risk response effor…" at bounding box center [361, 341] width 0 height 11
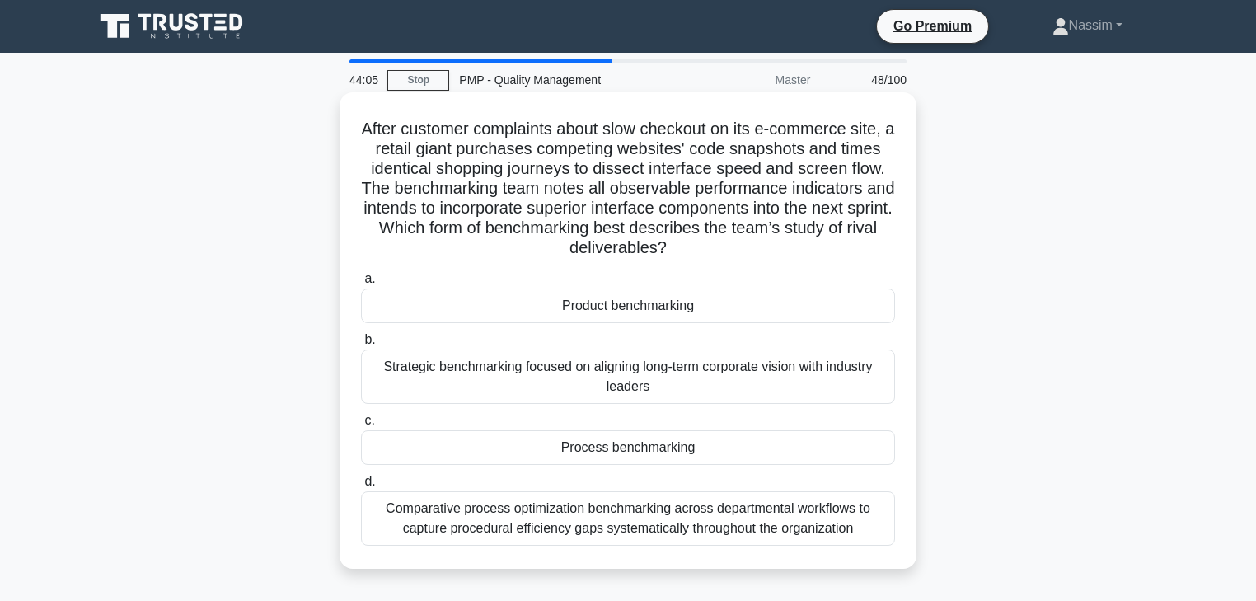
click at [623, 304] on div "Product benchmarking" at bounding box center [628, 305] width 534 height 35
click at [361, 284] on input "a. Product benchmarking" at bounding box center [361, 279] width 0 height 11
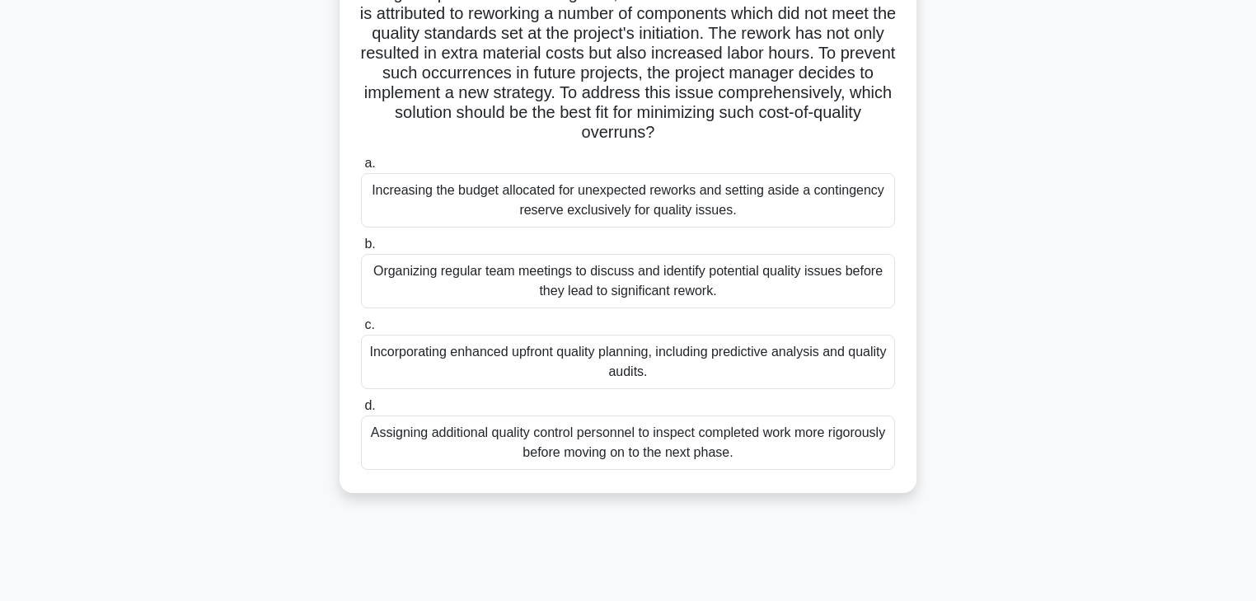
scroll to position [264, 0]
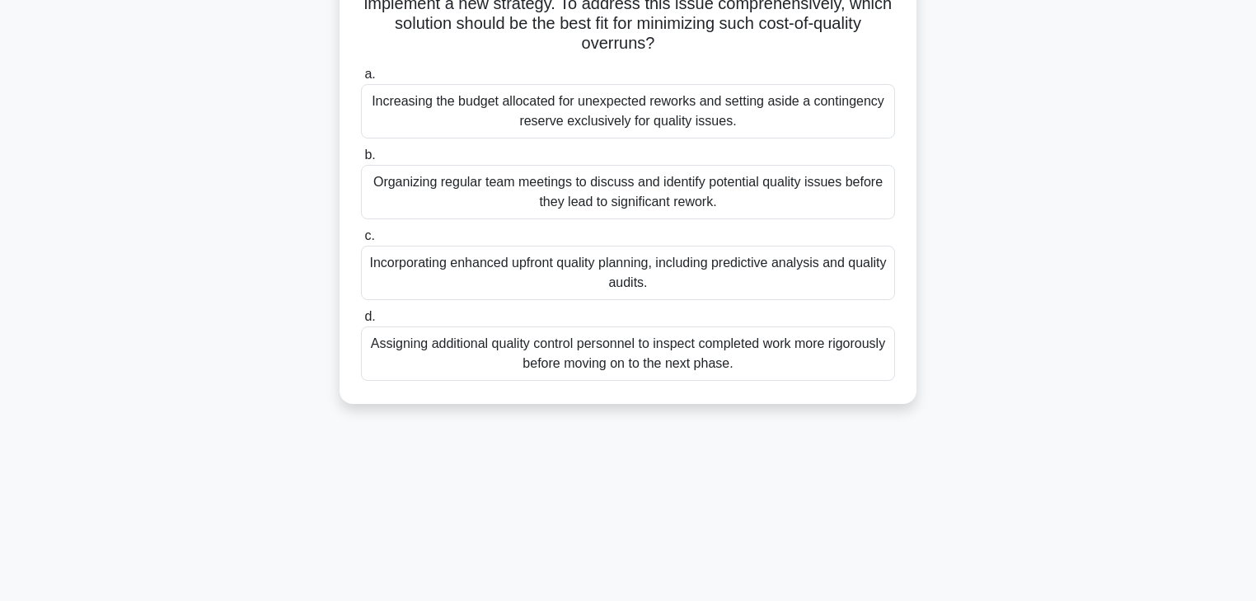
click at [531, 278] on div "Incorporating enhanced upfront quality planning, including predictive analysis …" at bounding box center [628, 273] width 534 height 54
click at [361, 241] on input "c. Incorporating enhanced upfront quality planning, including predictive analys…" at bounding box center [361, 236] width 0 height 11
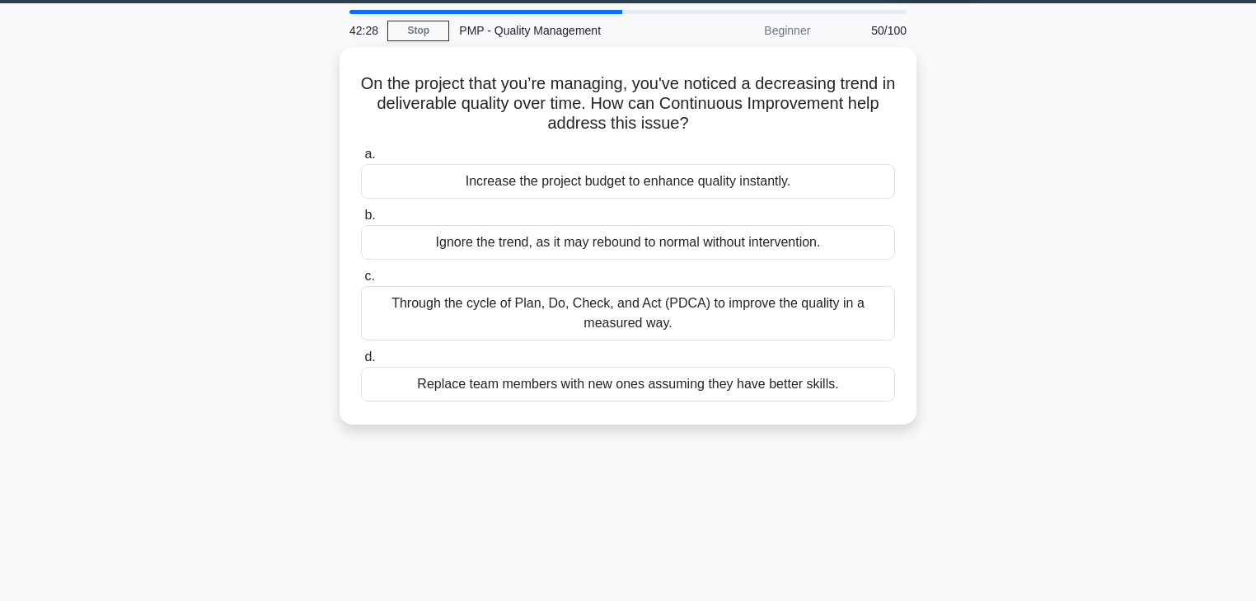
scroll to position [0, 0]
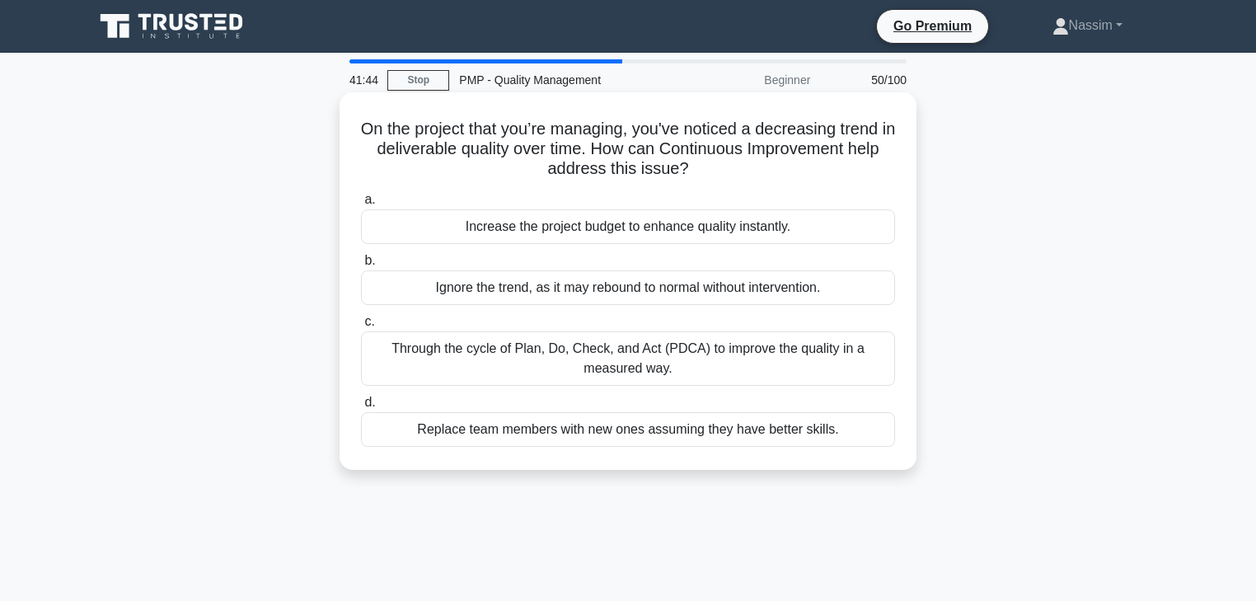
click at [635, 338] on div "Through the cycle of Plan, Do, Check, and Act (PDCA) to improve the quality in …" at bounding box center [628, 358] width 534 height 54
click at [361, 327] on input "c. Through the cycle of Plan, Do, Check, and Act (PDCA) to improve the quality …" at bounding box center [361, 321] width 0 height 11
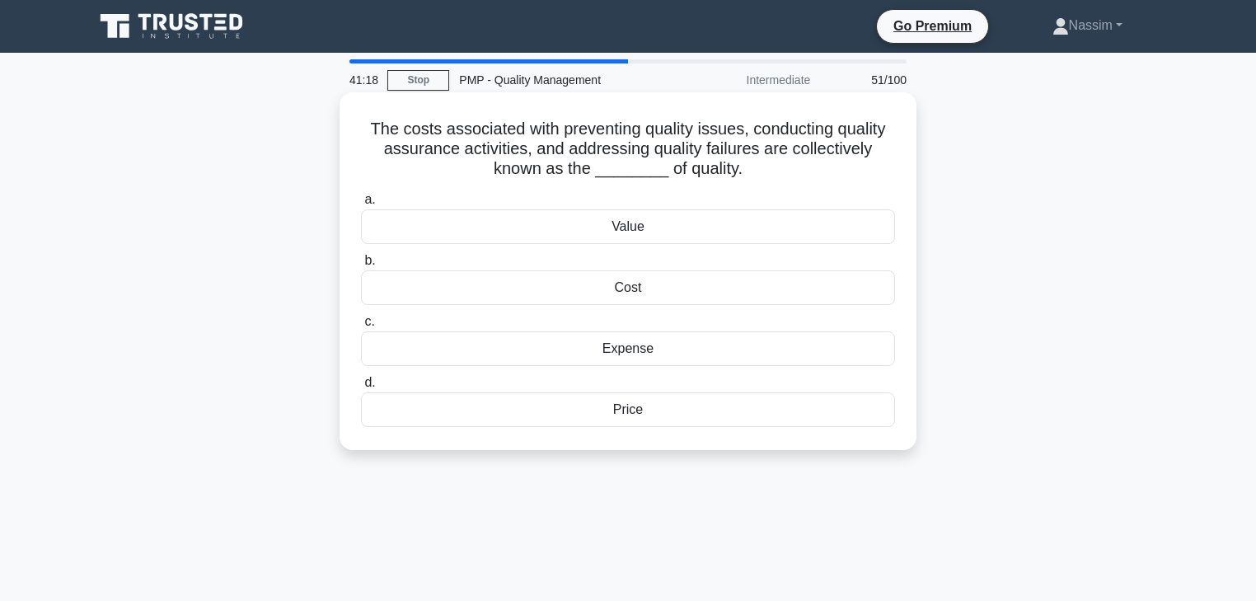
click at [633, 293] on div "Cost" at bounding box center [628, 287] width 534 height 35
click at [361, 266] on input "b. Cost" at bounding box center [361, 260] width 0 height 11
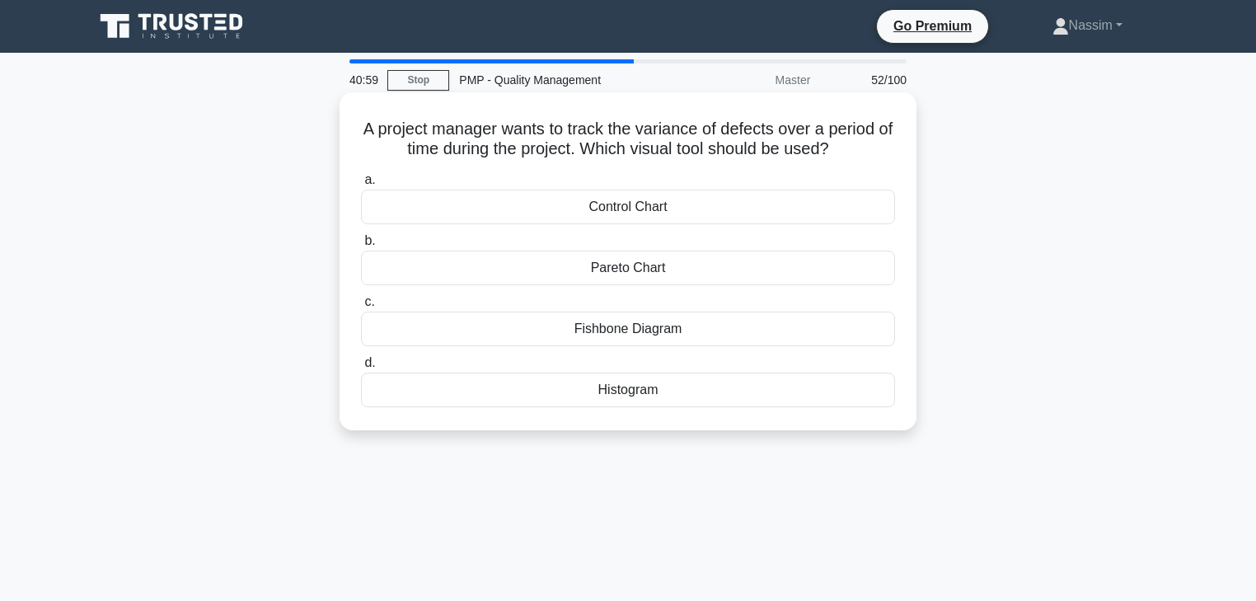
click at [725, 204] on div "Control Chart" at bounding box center [628, 207] width 534 height 35
click at [361, 185] on input "a. Control Chart" at bounding box center [361, 180] width 0 height 11
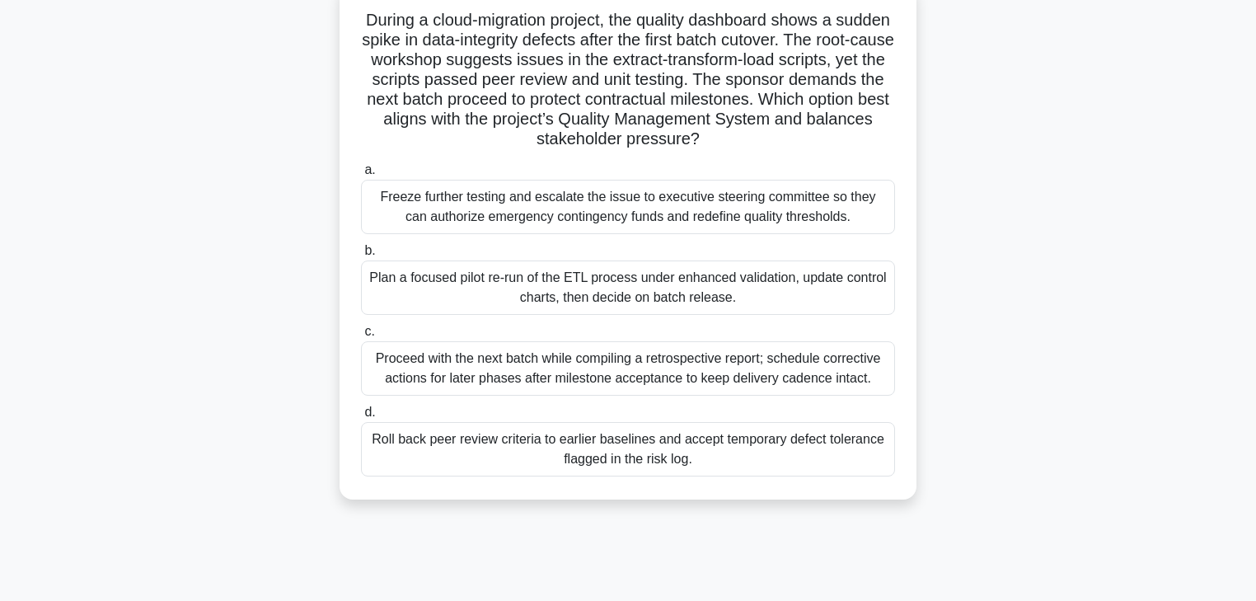
scroll to position [132, 0]
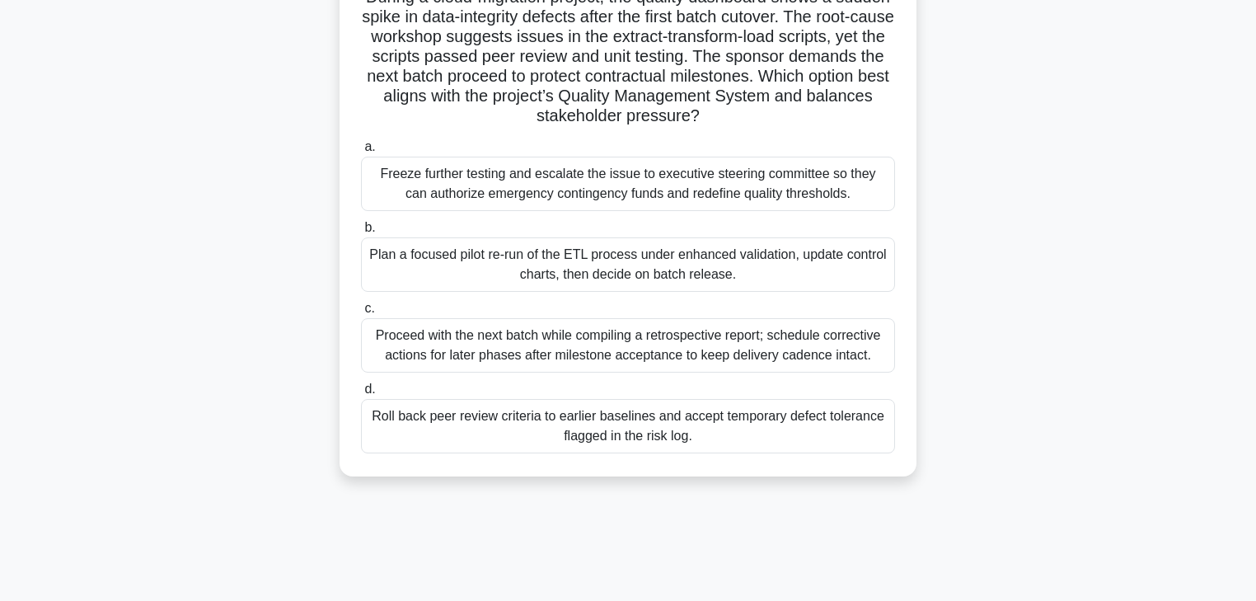
click at [737, 358] on div "Proceed with the next batch while compiling a retrospective report; schedule co…" at bounding box center [628, 345] width 534 height 54
click at [361, 314] on input "c. Proceed with the next batch while compiling a retrospective report; schedule…" at bounding box center [361, 308] width 0 height 11
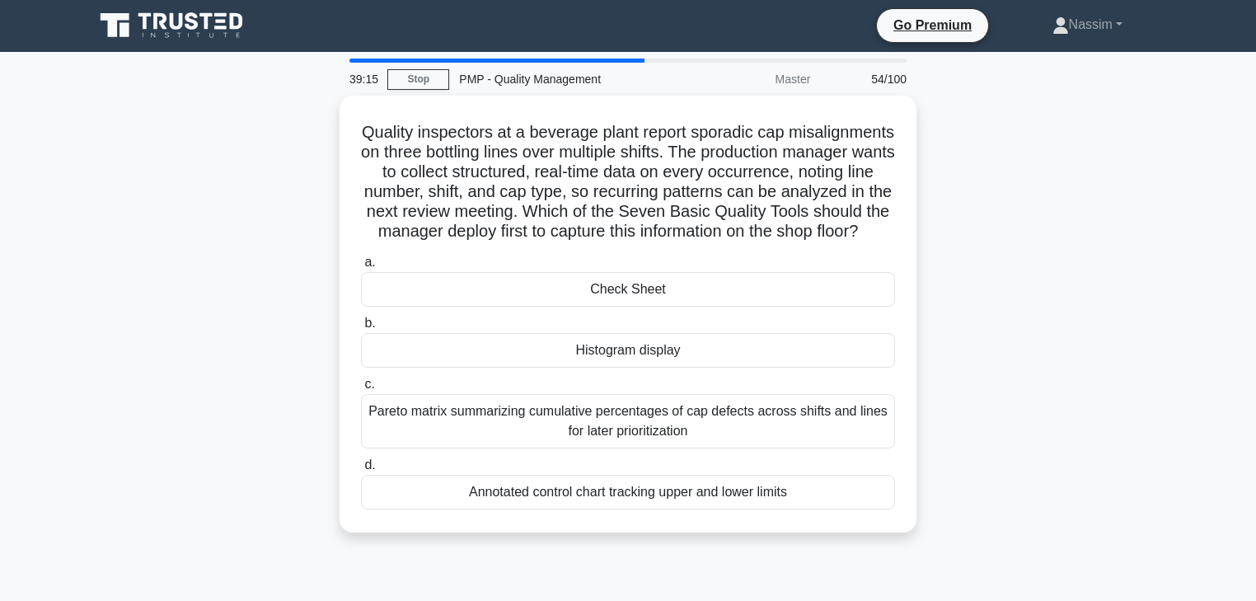
scroll to position [0, 0]
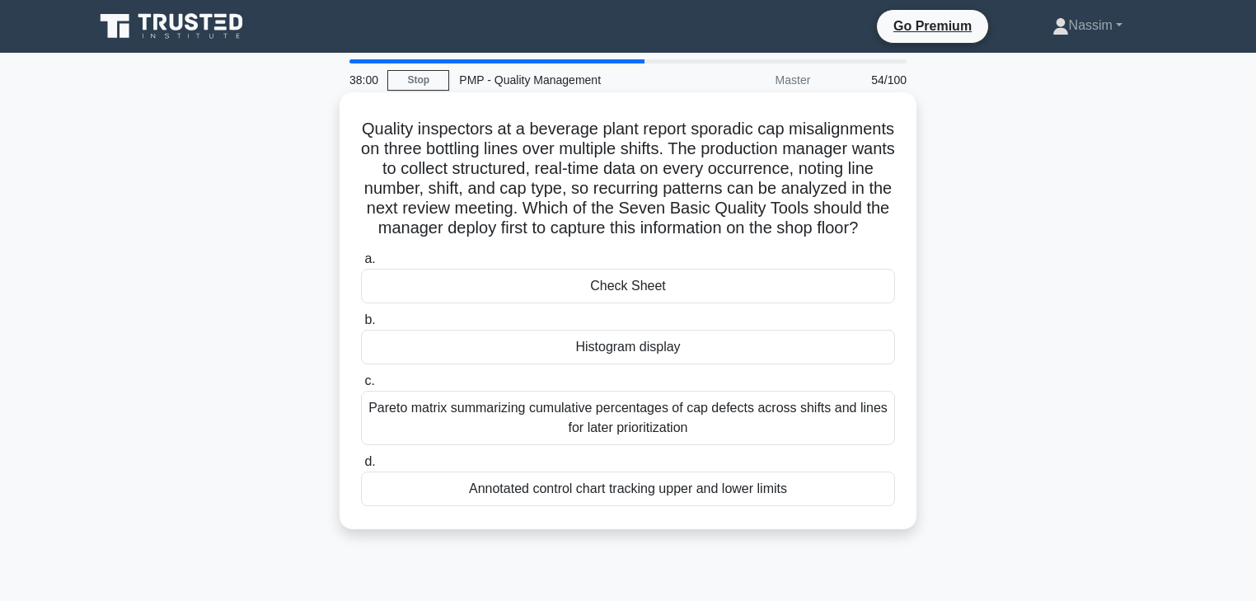
click at [648, 438] on div "Pareto matrix summarizing cumulative percentages of cap defects across shifts a…" at bounding box center [628, 418] width 534 height 54
click at [361, 386] on input "c. Pareto matrix summarizing cumulative percentages of cap defects across shift…" at bounding box center [361, 381] width 0 height 11
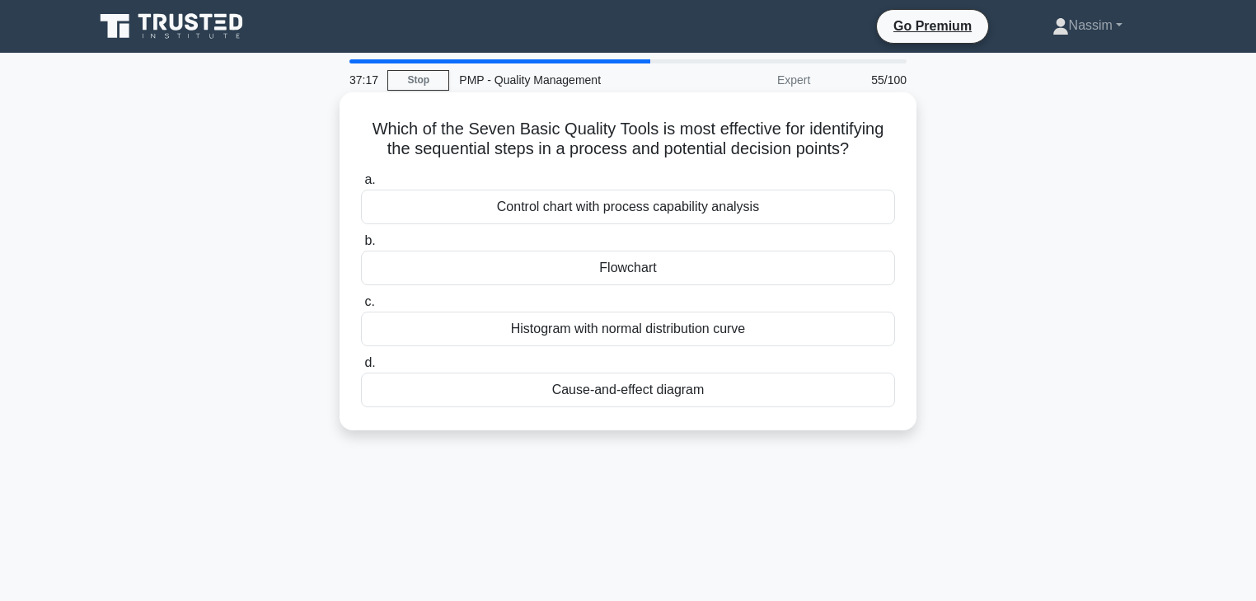
click at [633, 274] on div "Flowchart" at bounding box center [628, 268] width 534 height 35
click at [361, 246] on input "b. Flowchart" at bounding box center [361, 241] width 0 height 11
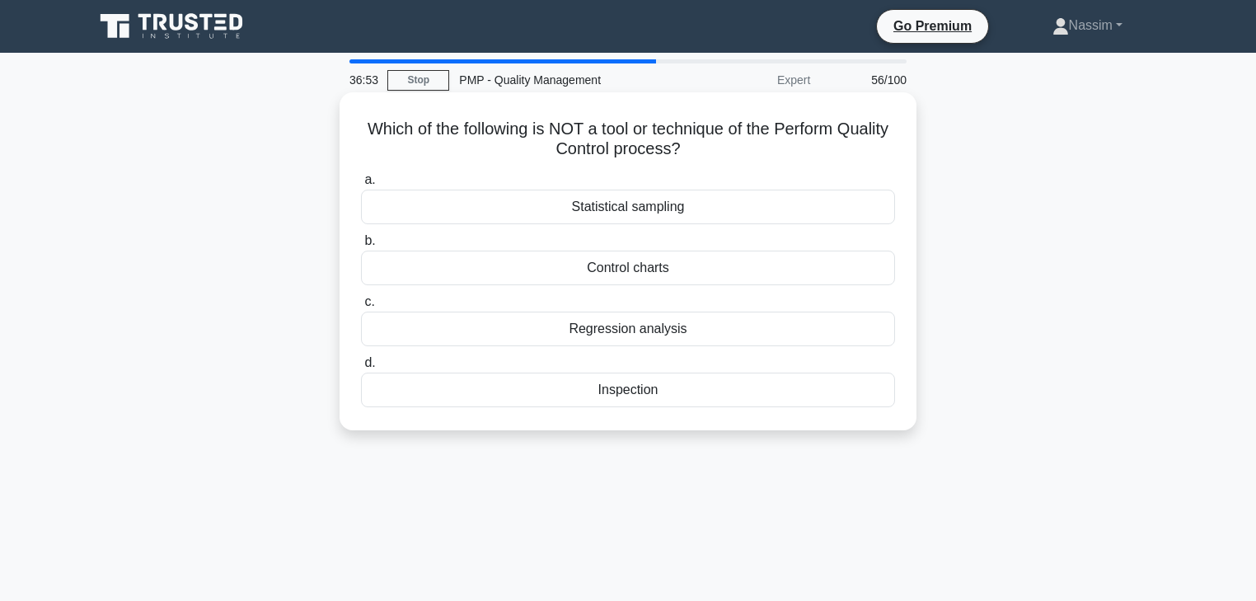
click at [587, 333] on div "Regression analysis" at bounding box center [628, 328] width 534 height 35
click at [361, 307] on input "c. Regression analysis" at bounding box center [361, 302] width 0 height 11
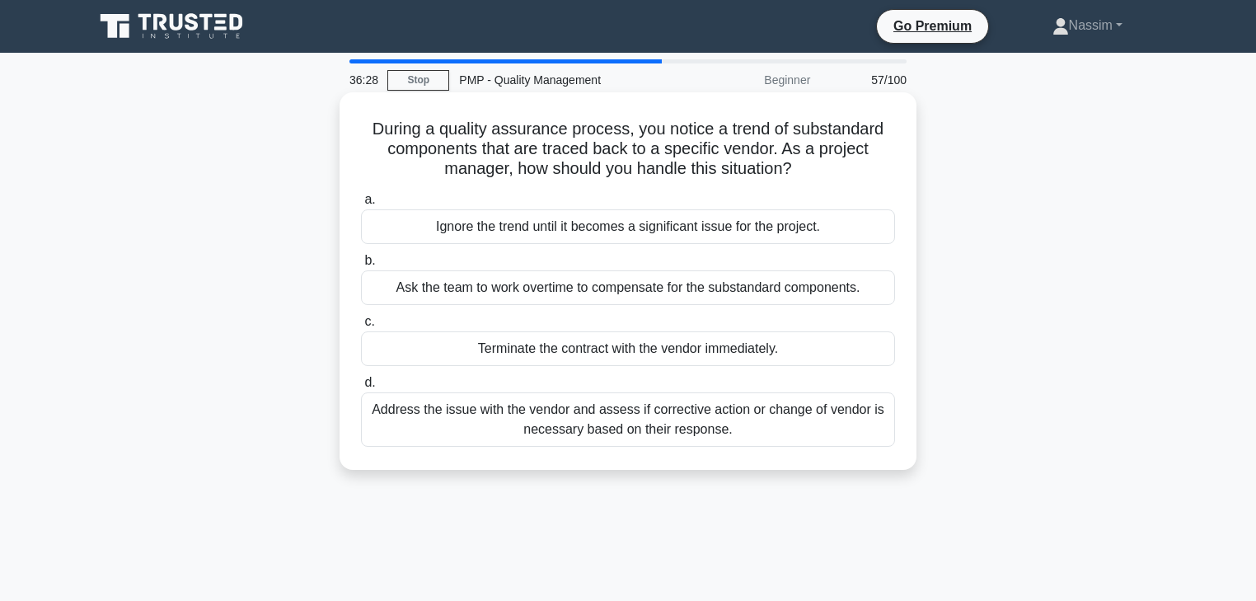
click at [587, 431] on div "Address the issue with the vendor and assess if corrective action or change of …" at bounding box center [628, 419] width 534 height 54
click at [361, 388] on input "d. Address the issue with the vendor and assess if corrective action or change …" at bounding box center [361, 382] width 0 height 11
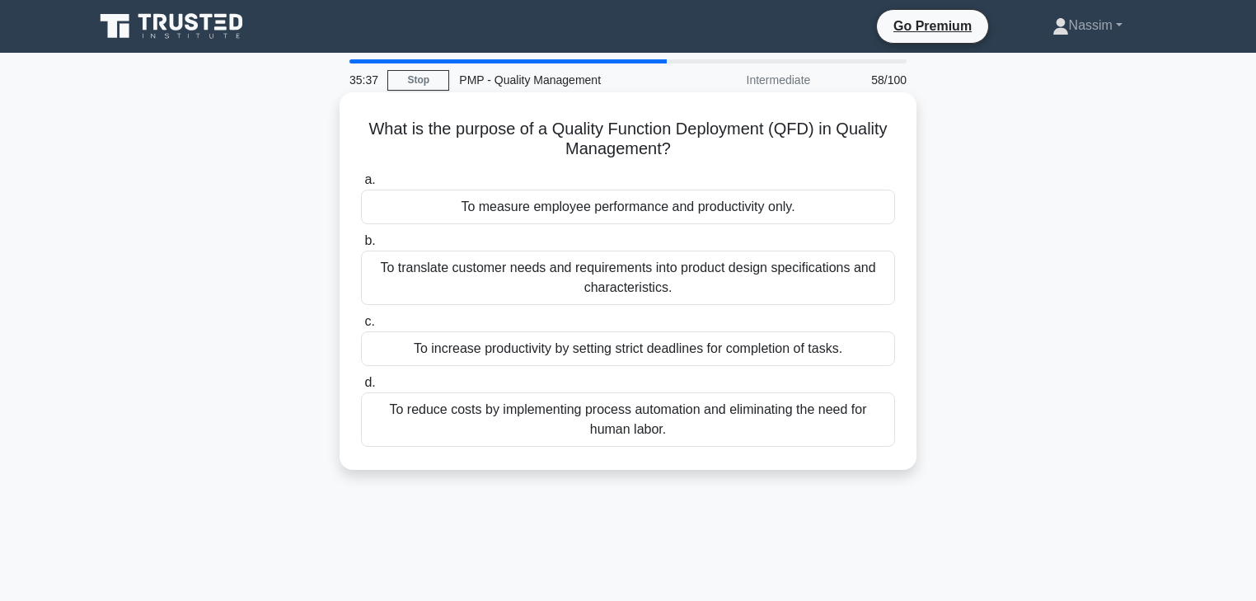
click at [674, 274] on div "To translate customer needs and requirements into product design specifications…" at bounding box center [628, 278] width 534 height 54
click at [361, 246] on input "b. To translate customer needs and requirements into product design specificati…" at bounding box center [361, 241] width 0 height 11
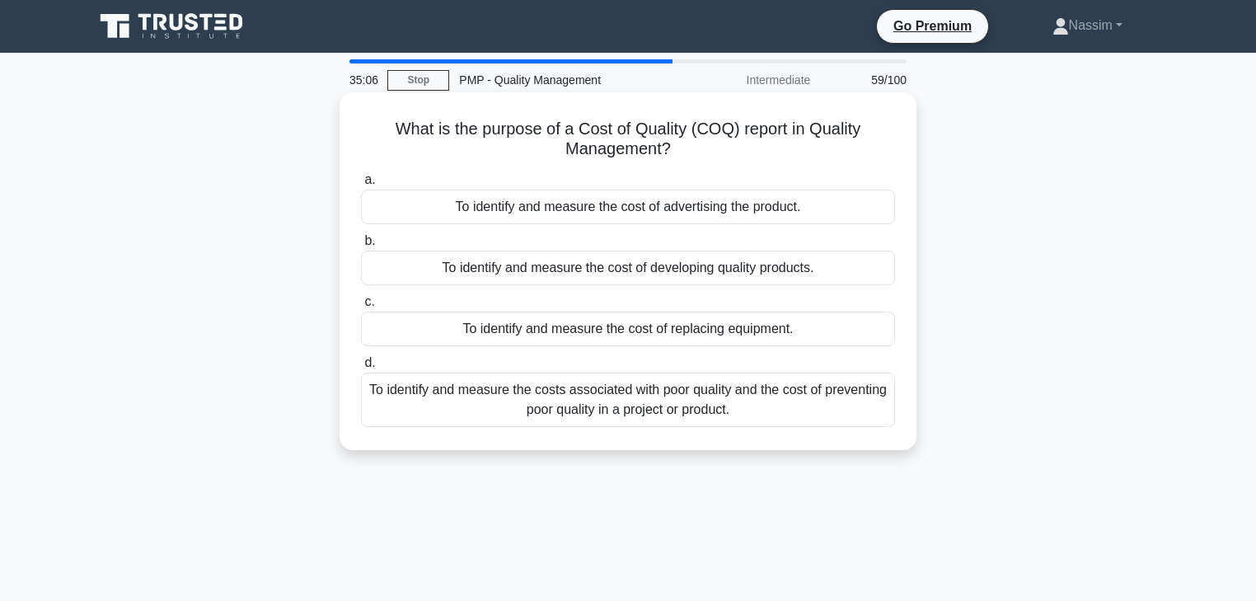
click at [557, 408] on div "To identify and measure the costs associated with poor quality and the cost of …" at bounding box center [628, 399] width 534 height 54
click at [361, 368] on input "d. To identify and measure the costs associated with poor quality and the cost …" at bounding box center [361, 363] width 0 height 11
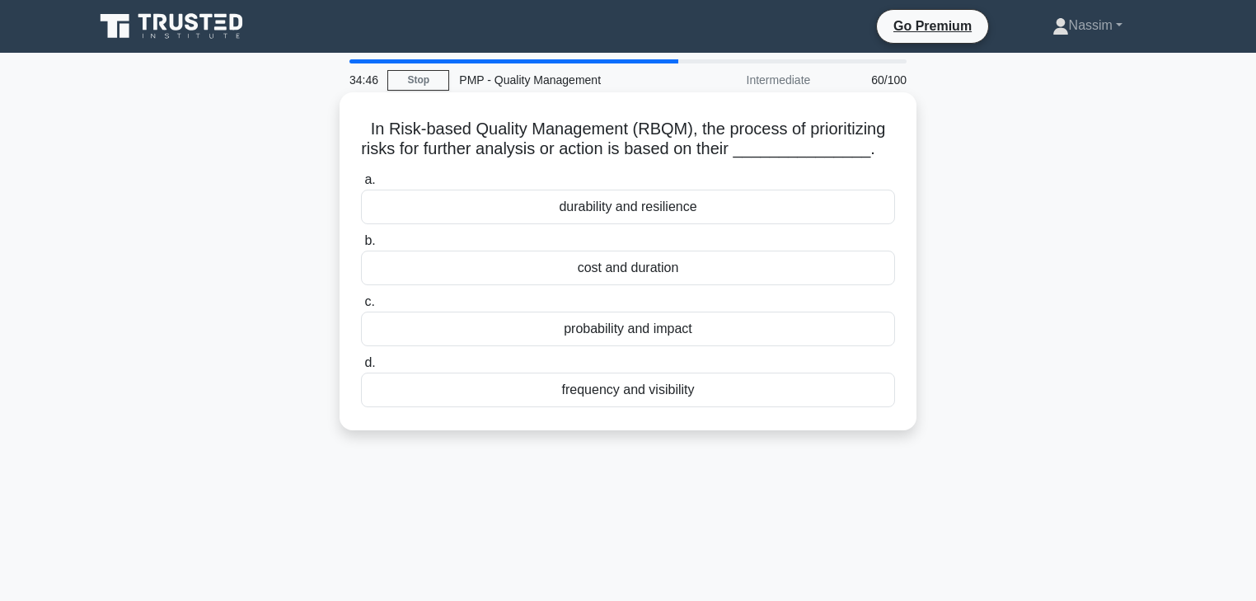
click at [615, 334] on div "probability and impact" at bounding box center [628, 328] width 534 height 35
click at [361, 307] on input "c. probability and impact" at bounding box center [361, 302] width 0 height 11
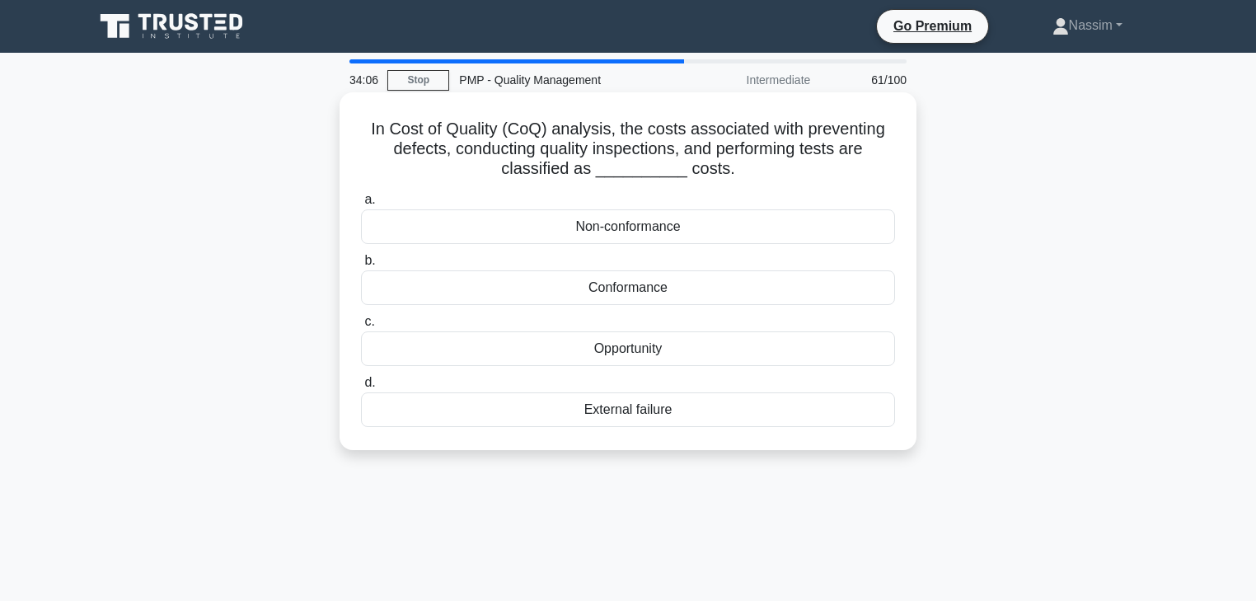
click at [639, 290] on div "Conformance" at bounding box center [628, 287] width 534 height 35
click at [361, 266] on input "b. Conformance" at bounding box center [361, 260] width 0 height 11
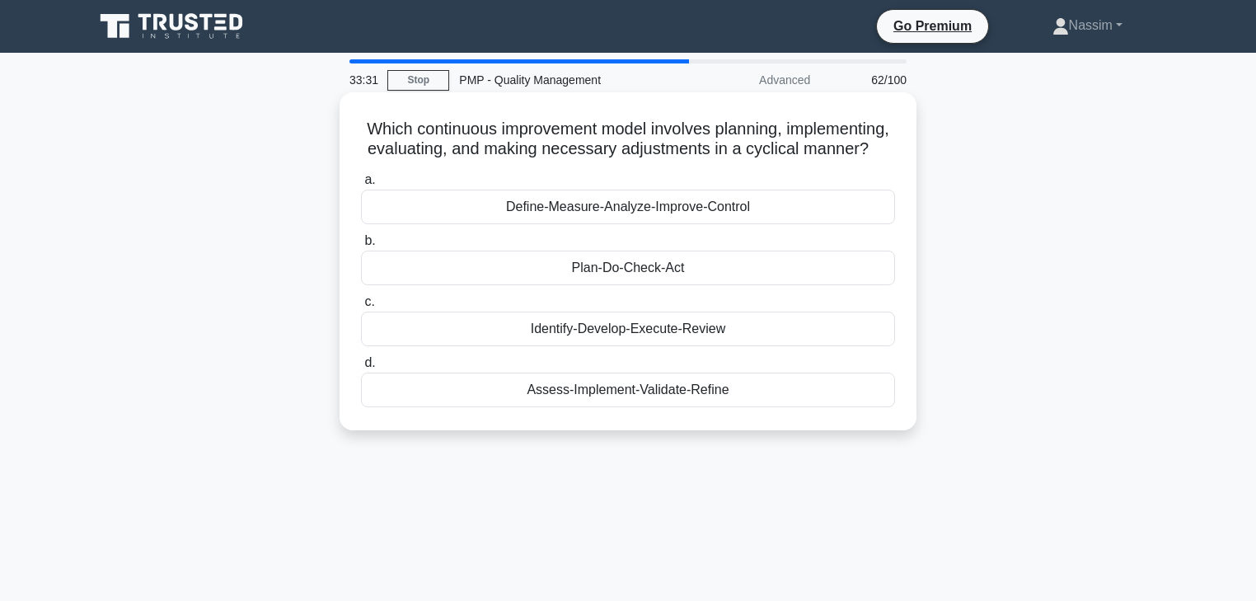
click at [623, 285] on div "Plan-Do-Check-Act" at bounding box center [628, 268] width 534 height 35
click at [361, 246] on input "b. Plan-Do-Check-Act" at bounding box center [361, 241] width 0 height 11
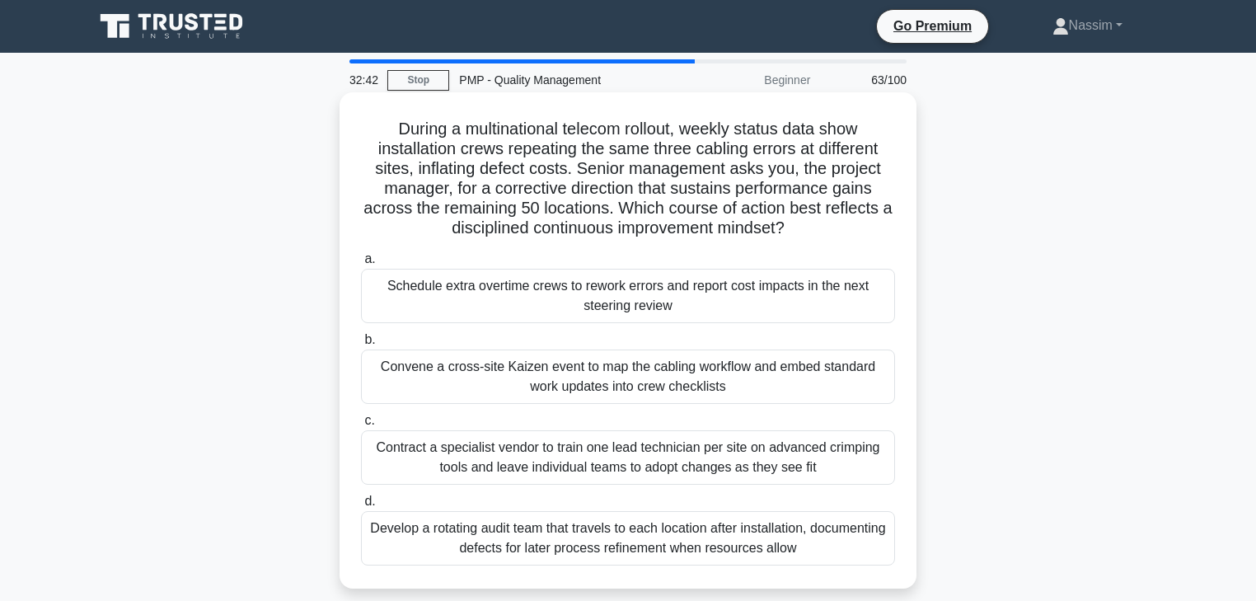
click at [508, 377] on div "Convene a cross-site Kaizen event to map the cabling workflow and embed standar…" at bounding box center [628, 376] width 534 height 54
click at [361, 345] on input "b. Convene a cross-site Kaizen event to map the cabling workflow and embed stan…" at bounding box center [361, 340] width 0 height 11
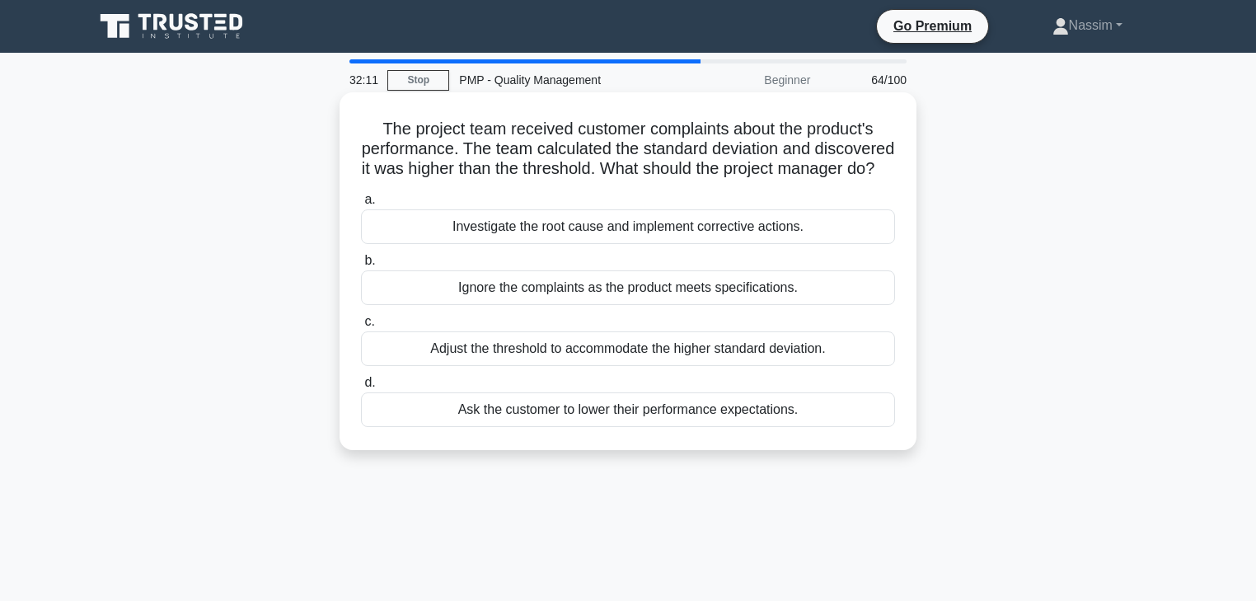
click at [681, 244] on div "Investigate the root cause and implement corrective actions." at bounding box center [628, 226] width 534 height 35
click at [361, 205] on input "a. Investigate the root cause and implement corrective actions." at bounding box center [361, 199] width 0 height 11
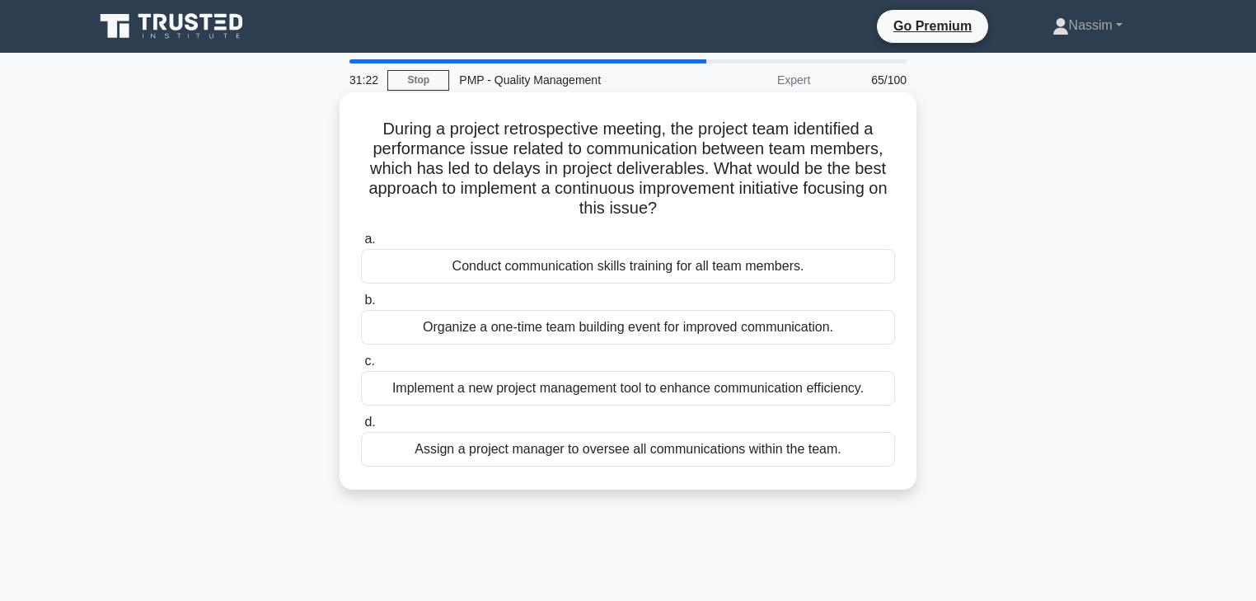
click at [560, 266] on div "Conduct communication skills training for all team members." at bounding box center [628, 266] width 534 height 35
click at [361, 245] on input "a. Conduct communication skills training for all team members." at bounding box center [361, 239] width 0 height 11
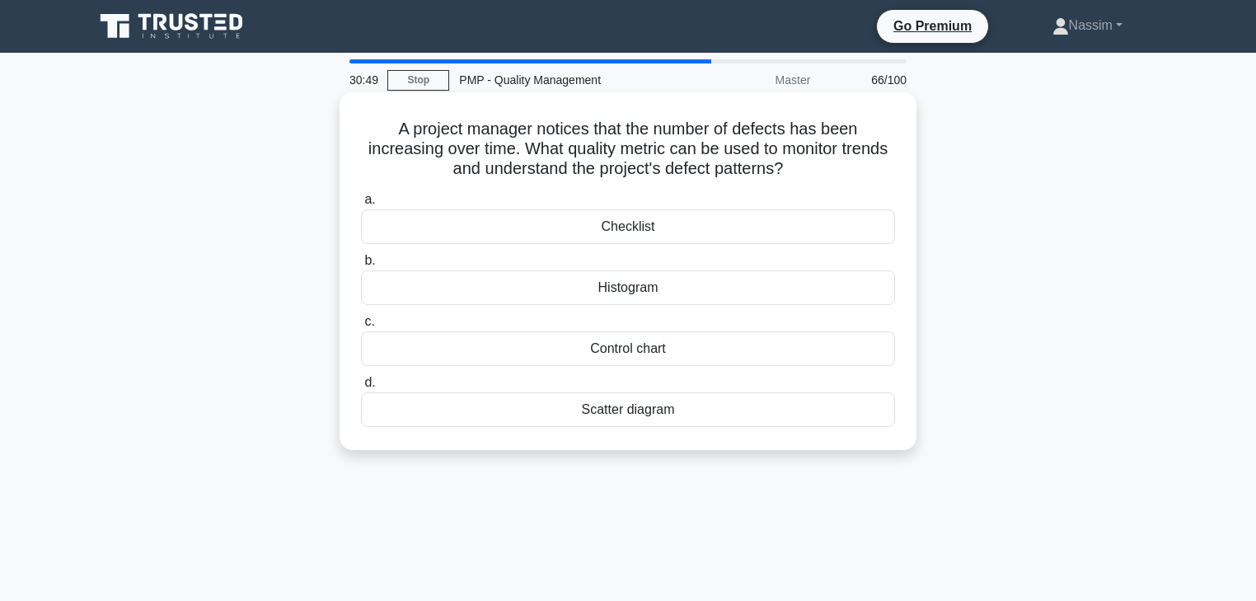
click at [636, 352] on div "Control chart" at bounding box center [628, 348] width 534 height 35
click at [361, 327] on input "c. Control chart" at bounding box center [361, 321] width 0 height 11
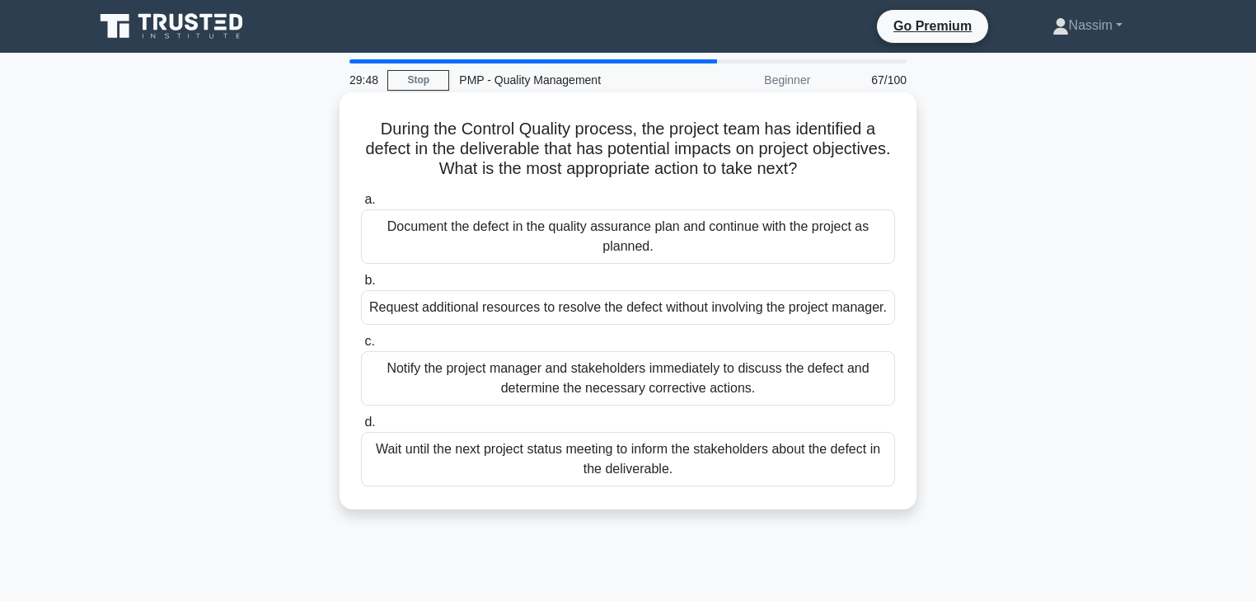
click at [592, 377] on div "Notify the project manager and stakeholders immediately to discuss the defect a…" at bounding box center [628, 378] width 534 height 54
click at [361, 347] on input "c. Notify the project manager and stakeholders immediately to discuss the defec…" at bounding box center [361, 341] width 0 height 11
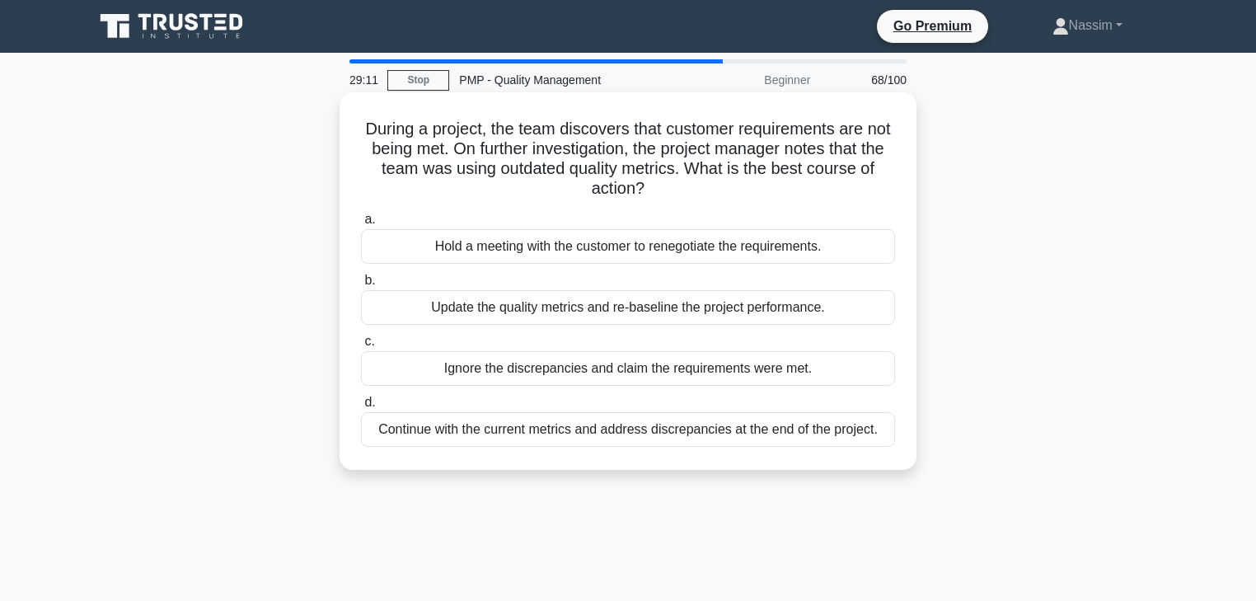
click at [610, 311] on div "Update the quality metrics and re-baseline the project performance." at bounding box center [628, 307] width 534 height 35
click at [361, 286] on input "b. Update the quality metrics and re-baseline the project performance." at bounding box center [361, 280] width 0 height 11
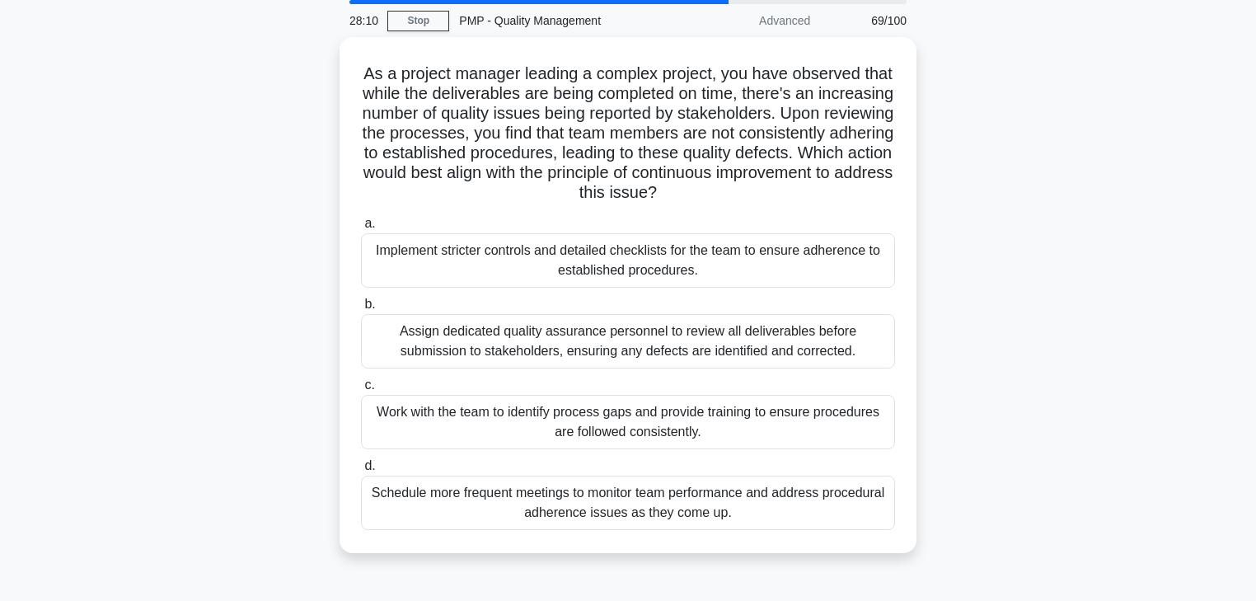
scroll to position [132, 0]
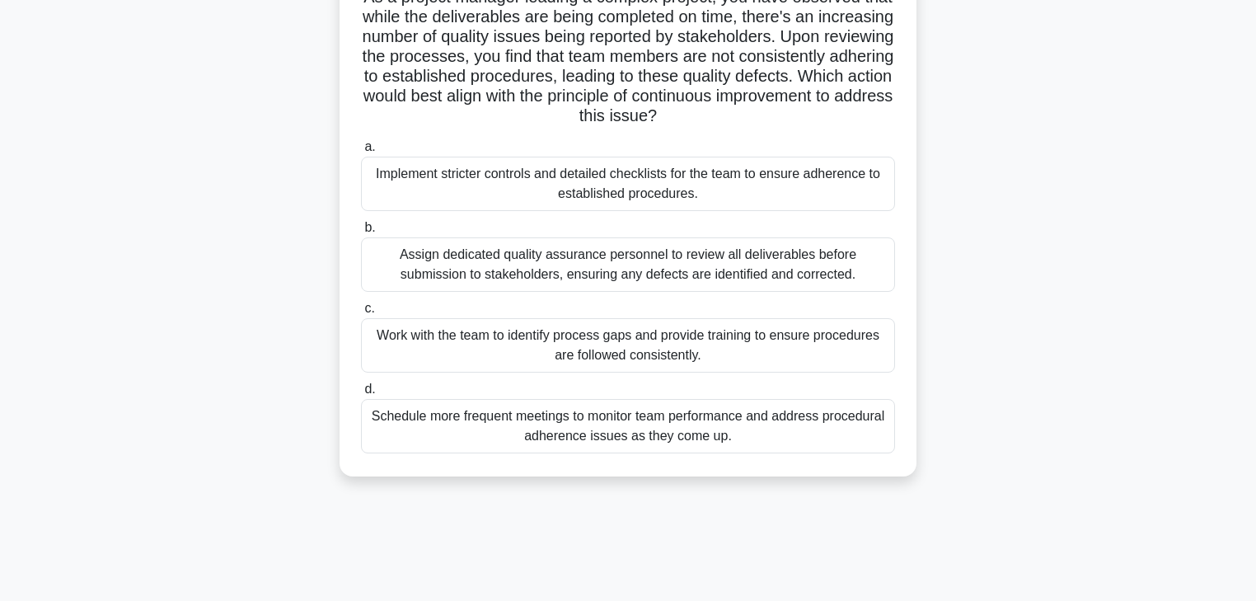
click at [615, 353] on div "Work with the team to identify process gaps and provide training to ensure proc…" at bounding box center [628, 345] width 534 height 54
click at [361, 314] on input "c. Work with the team to identify process gaps and provide training to ensure p…" at bounding box center [361, 308] width 0 height 11
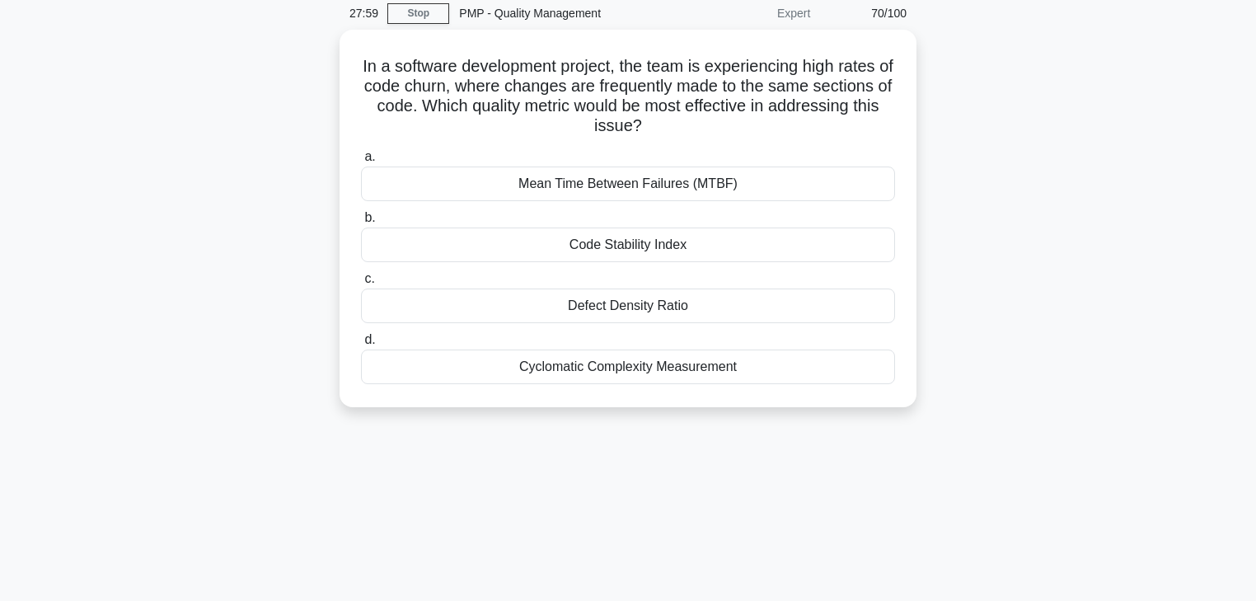
scroll to position [0, 0]
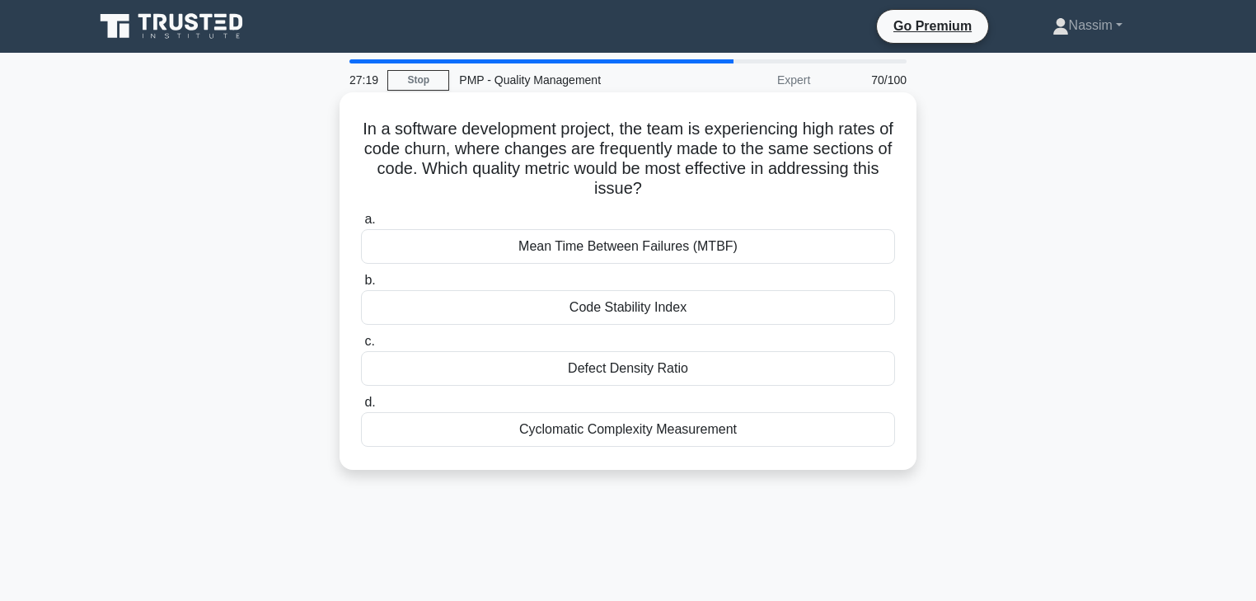
click at [677, 314] on div "Code Stability Index" at bounding box center [628, 307] width 534 height 35
click at [361, 286] on input "b. Code Stability Index" at bounding box center [361, 280] width 0 height 11
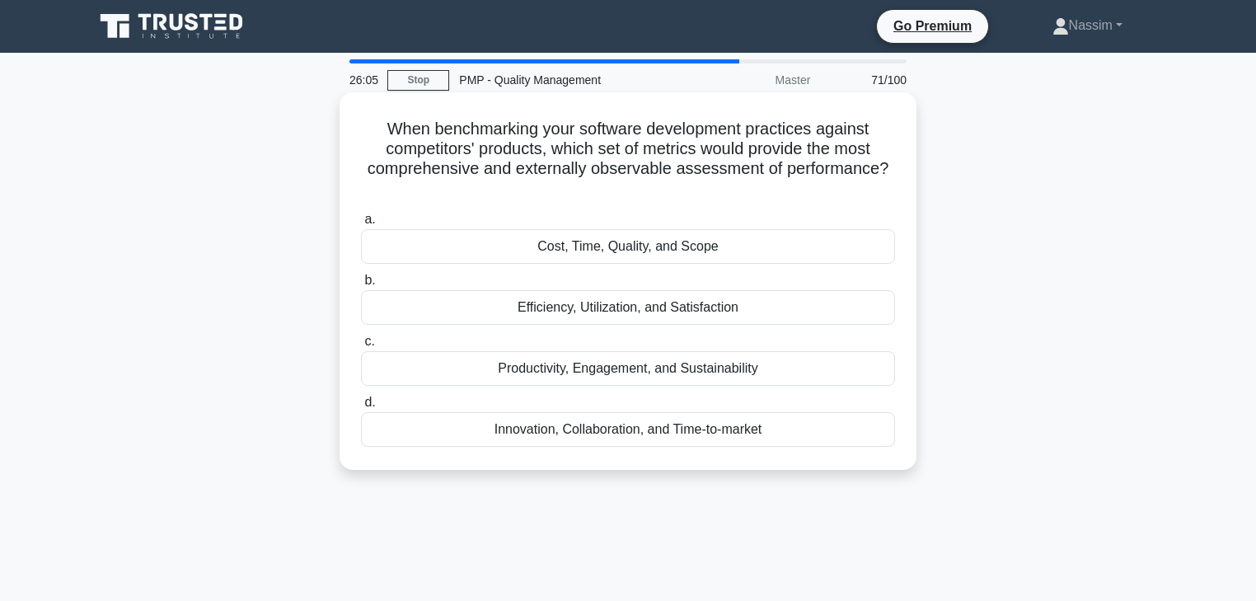
click at [714, 436] on div "Innovation, Collaboration, and Time-to-market" at bounding box center [628, 429] width 534 height 35
click at [361, 408] on input "d. Innovation, Collaboration, and Time-to-market" at bounding box center [361, 402] width 0 height 11
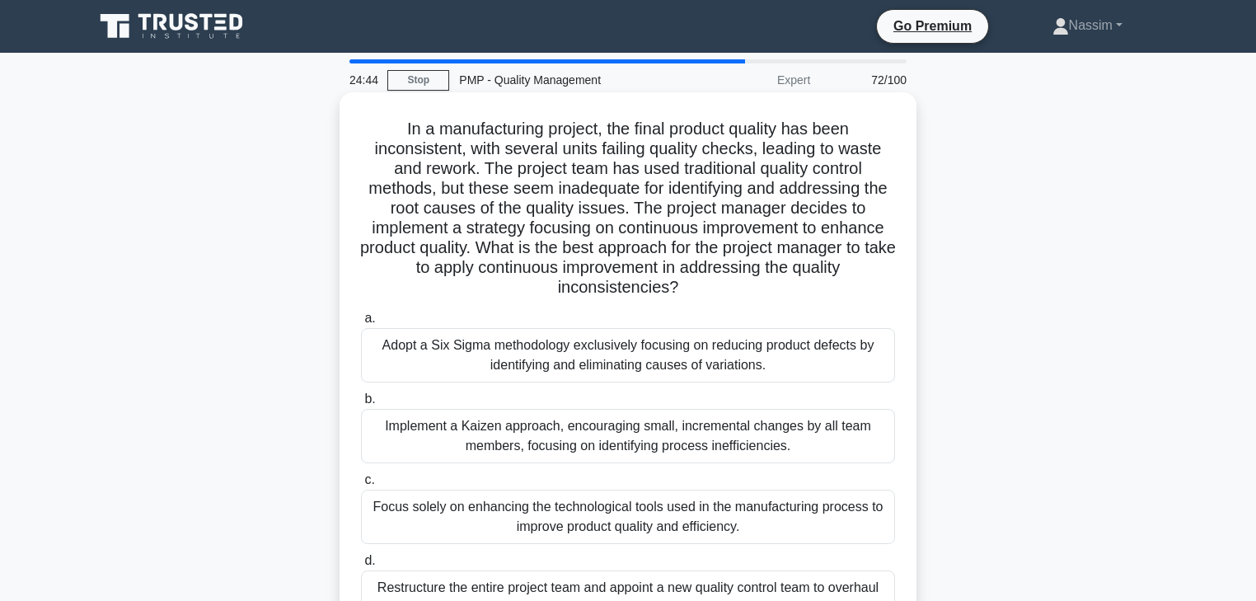
click at [644, 442] on div "Implement a Kaizen approach, encouraging small, incremental changes by all team…" at bounding box center [628, 436] width 534 height 54
click at [361, 405] on input "b. Implement a Kaizen approach, encouraging small, incremental changes by all t…" at bounding box center [361, 399] width 0 height 11
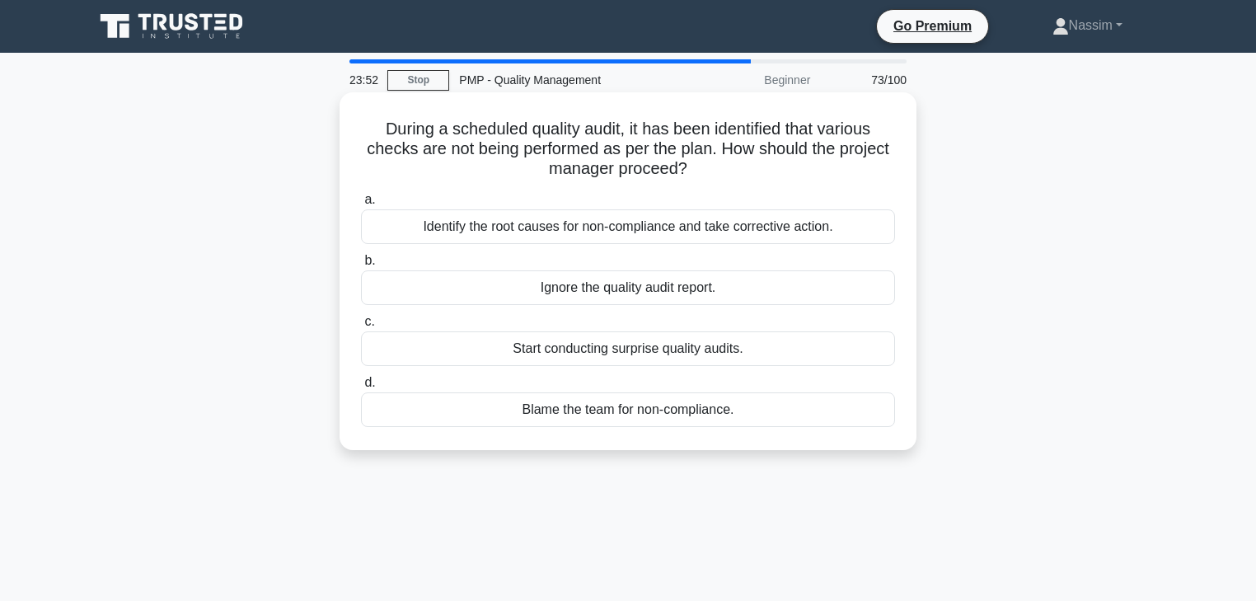
click at [770, 212] on div "Identify the root causes for non-compliance and take corrective action." at bounding box center [628, 226] width 534 height 35
click at [361, 205] on input "a. Identify the root causes for non-compliance and take corrective action." at bounding box center [361, 199] width 0 height 11
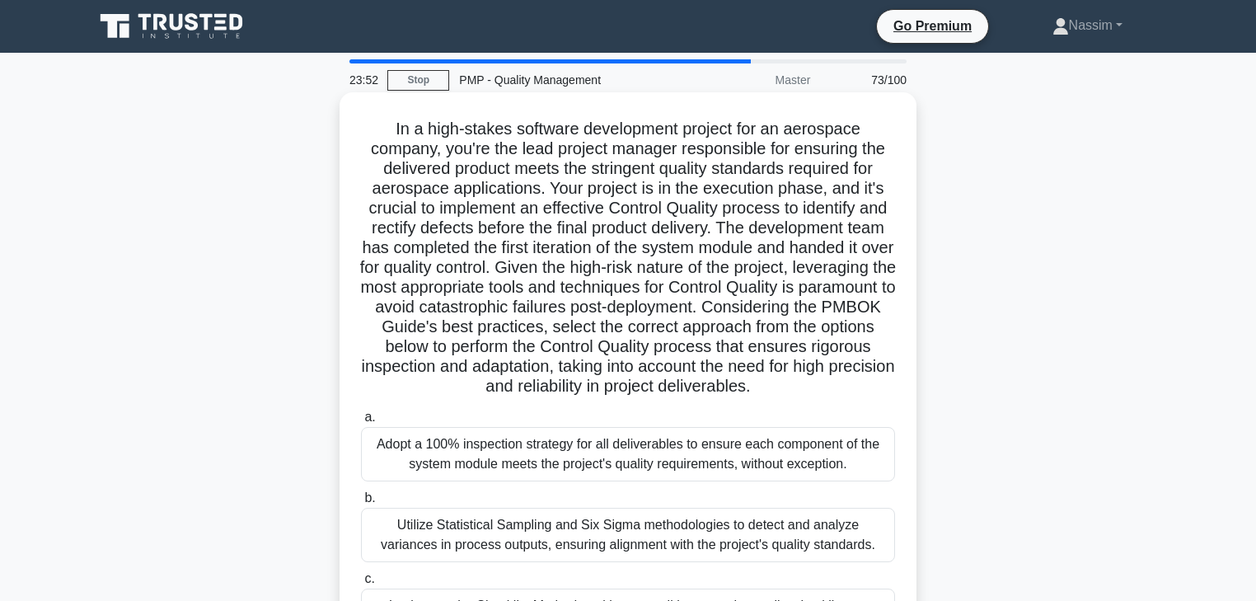
click at [771, 221] on h5 "In a high-stakes software development project for an aerospace company, you're …" at bounding box center [627, 258] width 537 height 279
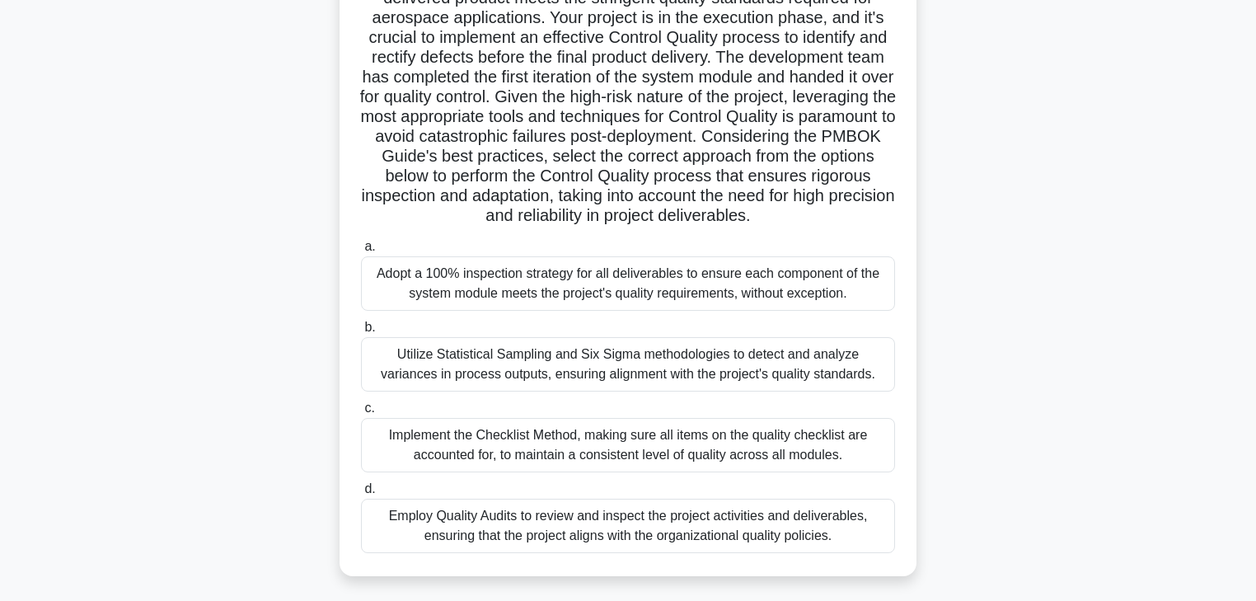
scroll to position [198, 0]
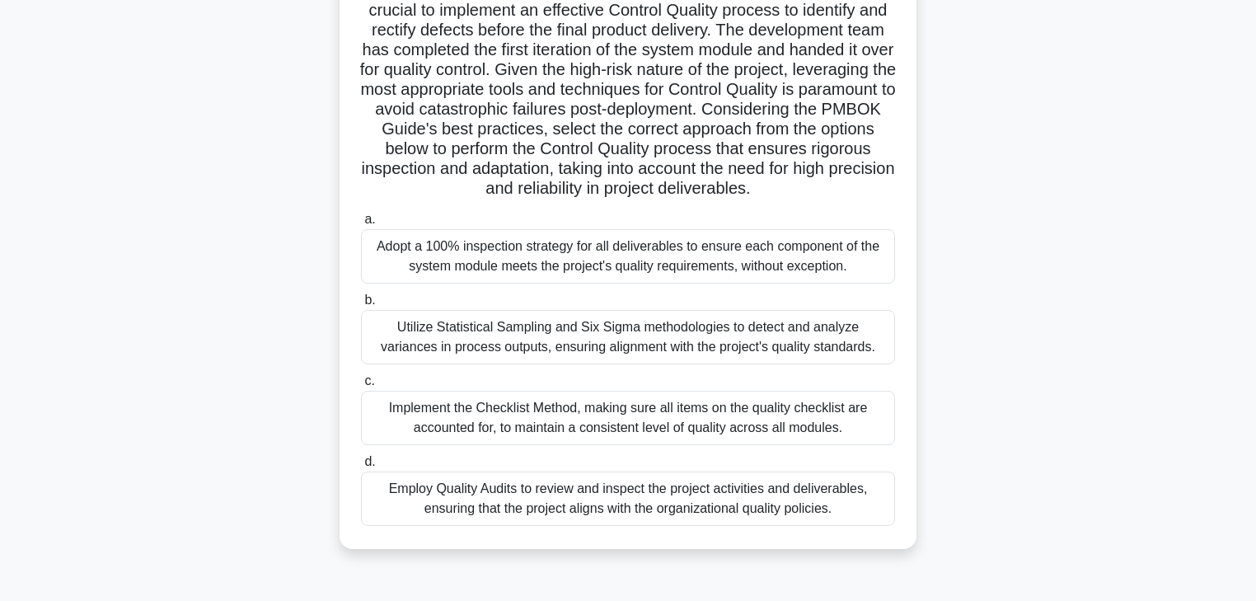
click at [643, 358] on div "Utilize Statistical Sampling and Six Sigma methodologies to detect and analyze …" at bounding box center [628, 337] width 534 height 54
click at [361, 306] on input "b. Utilize Statistical Sampling and Six Sigma methodologies to detect and analy…" at bounding box center [361, 300] width 0 height 11
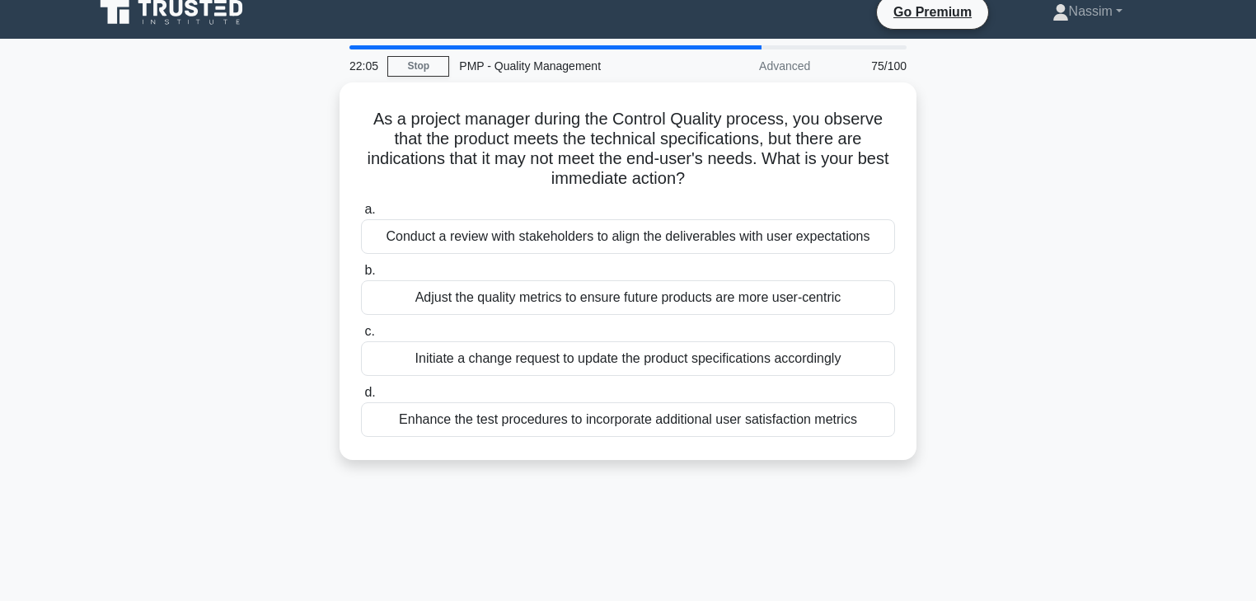
scroll to position [0, 0]
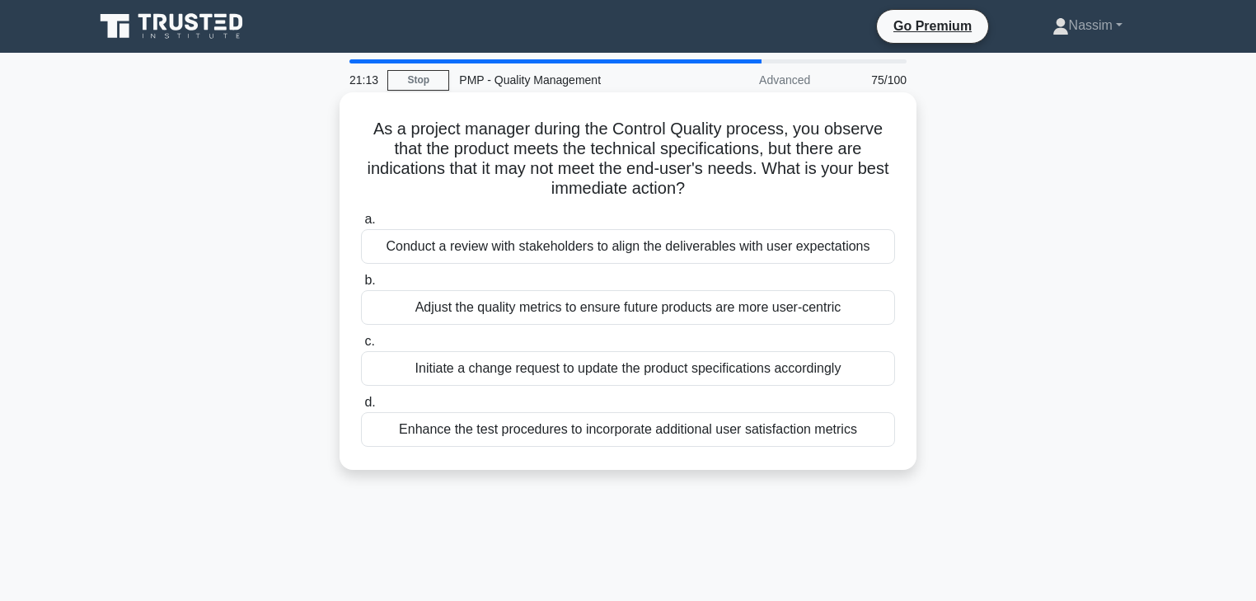
click at [672, 248] on div "Conduct a review with stakeholders to align the deliverables with user expectat…" at bounding box center [628, 246] width 534 height 35
click at [361, 225] on input "a. Conduct a review with stakeholders to align the deliverables with user expec…" at bounding box center [361, 219] width 0 height 11
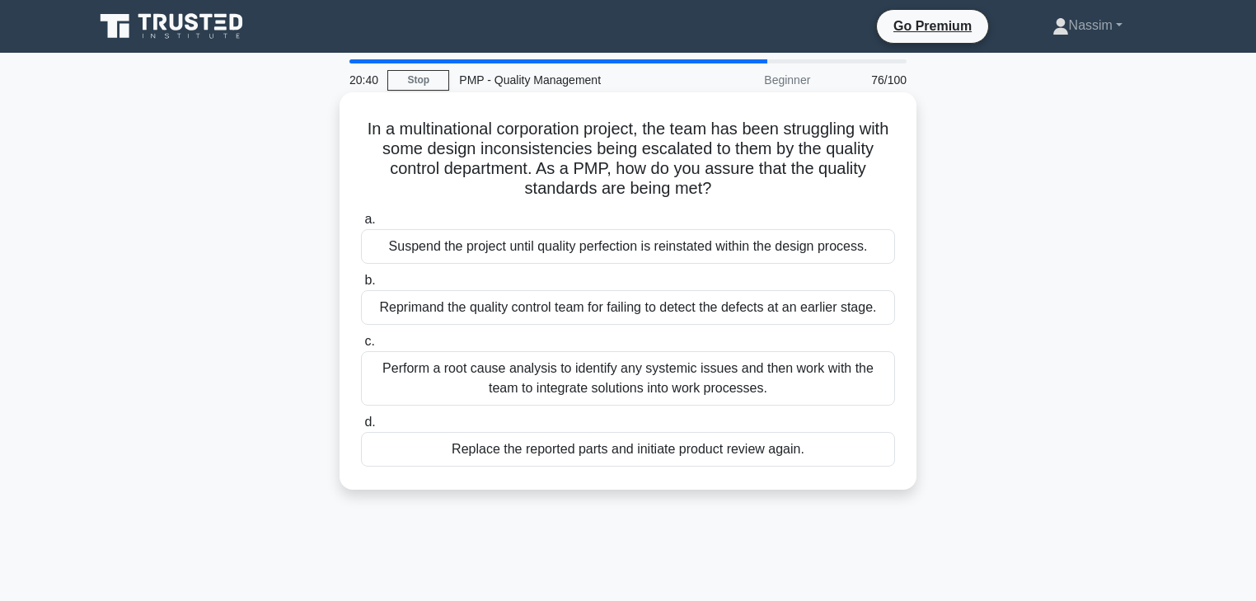
click at [479, 386] on div "Perform a root cause analysis to identify any systemic issues and then work wit…" at bounding box center [628, 378] width 534 height 54
click at [361, 347] on input "c. Perform a root cause analysis to identify any systemic issues and then work …" at bounding box center [361, 341] width 0 height 11
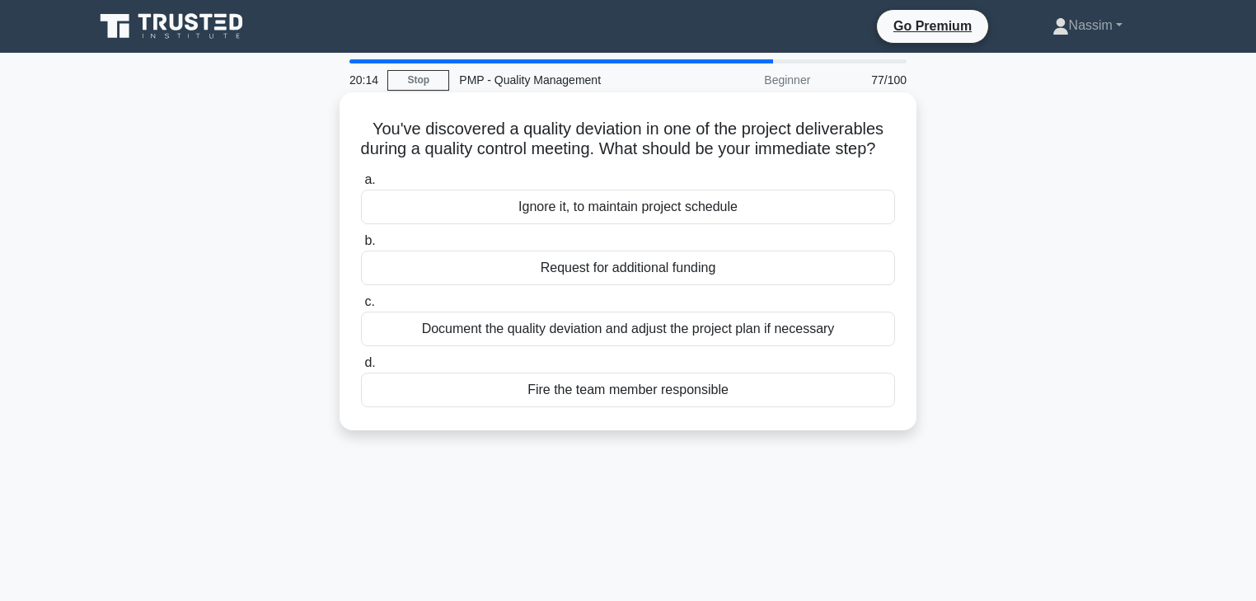
click at [613, 342] on div "Document the quality deviation and adjust the project plan if necessary" at bounding box center [628, 328] width 534 height 35
click at [361, 307] on input "c. Document the quality deviation and adjust the project plan if necessary" at bounding box center [361, 302] width 0 height 11
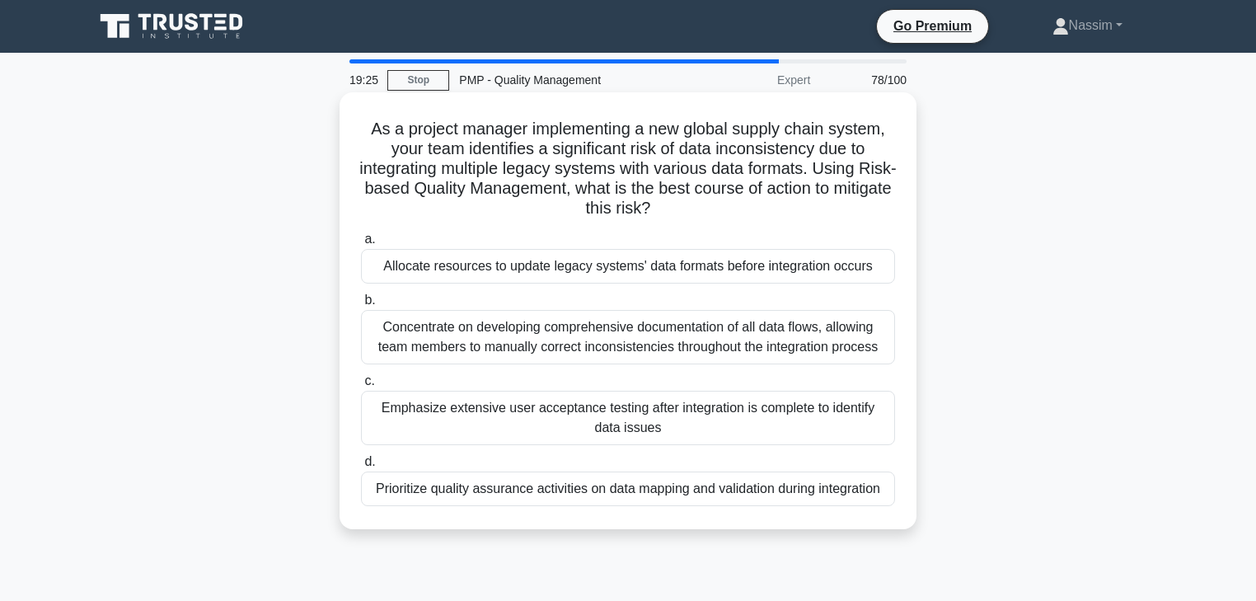
click at [563, 494] on div "Prioritize quality assurance activities on data mapping and validation during i…" at bounding box center [628, 488] width 534 height 35
click at [361, 467] on input "d. Prioritize quality assurance activities on data mapping and validation durin…" at bounding box center [361, 462] width 0 height 11
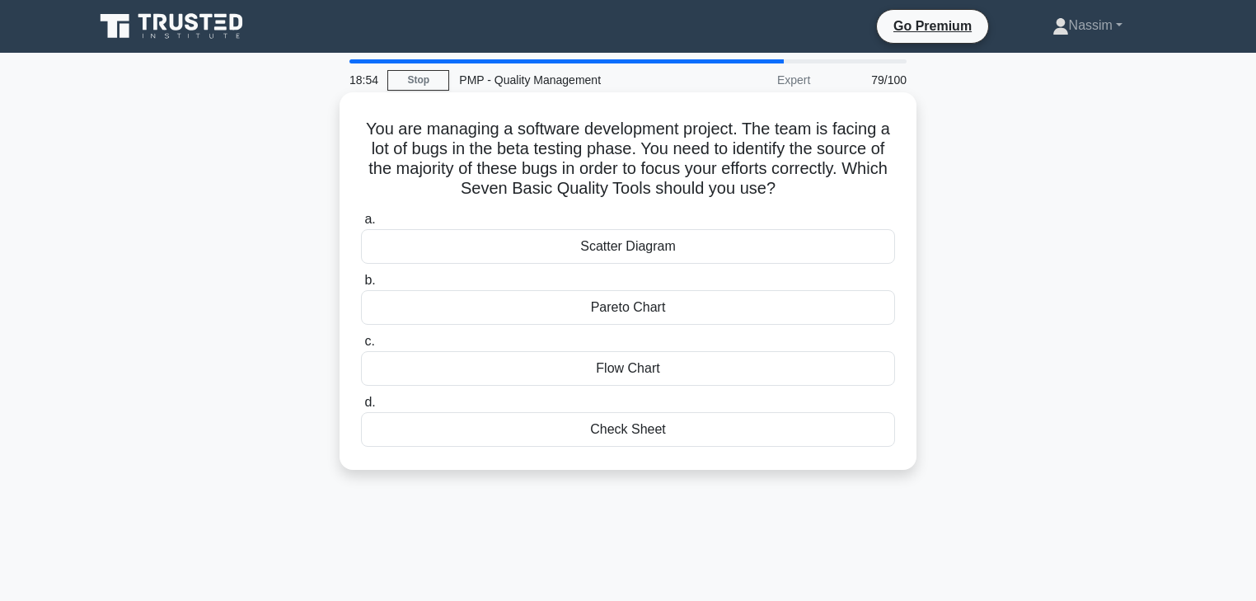
click at [611, 304] on div "Pareto Chart" at bounding box center [628, 307] width 534 height 35
click at [361, 286] on input "b. Pareto Chart" at bounding box center [361, 280] width 0 height 11
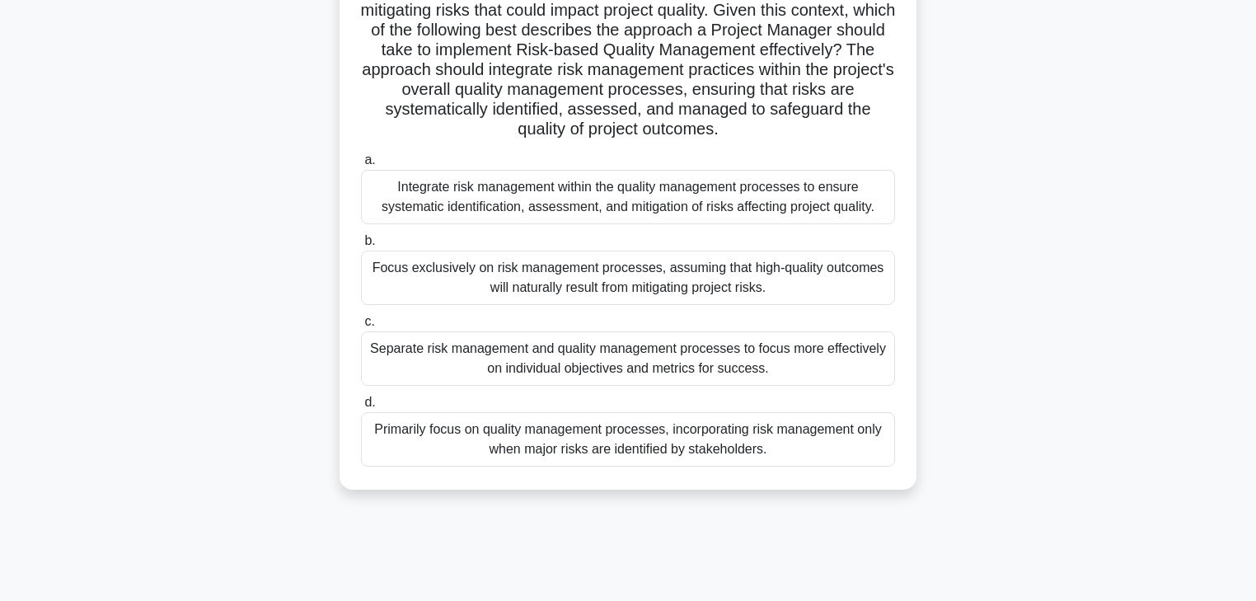
scroll to position [264, 0]
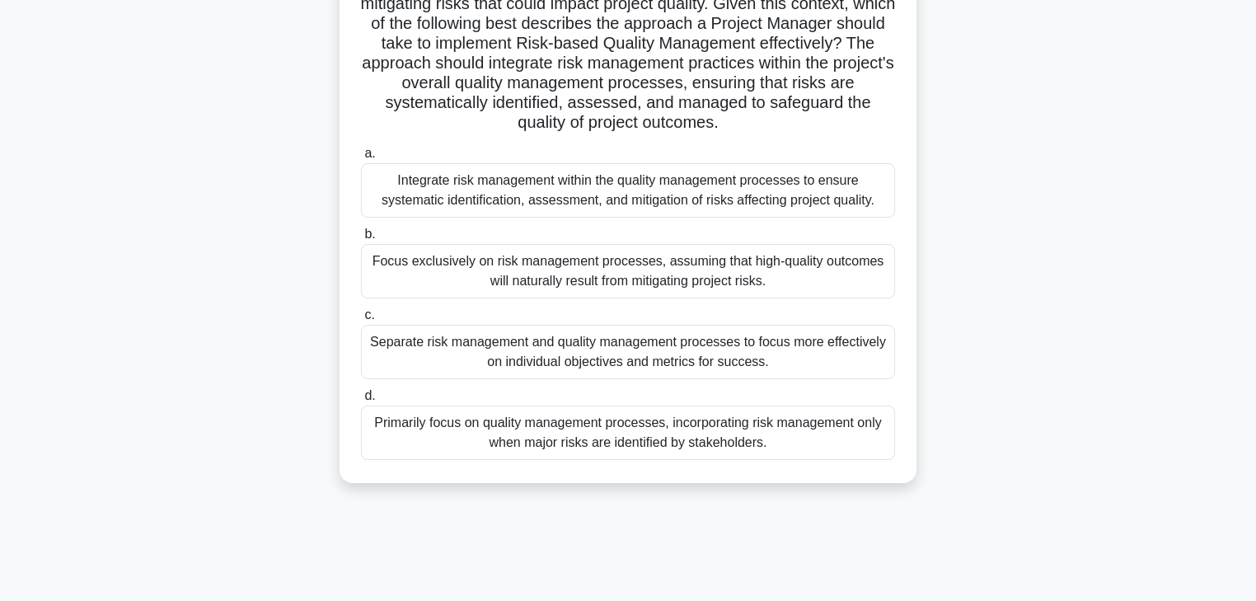
click at [525, 189] on div "Integrate risk management within the quality management processes to ensure sys…" at bounding box center [628, 190] width 534 height 54
click at [361, 159] on input "a. Integrate risk management within the quality management processes to ensure …" at bounding box center [361, 153] width 0 height 11
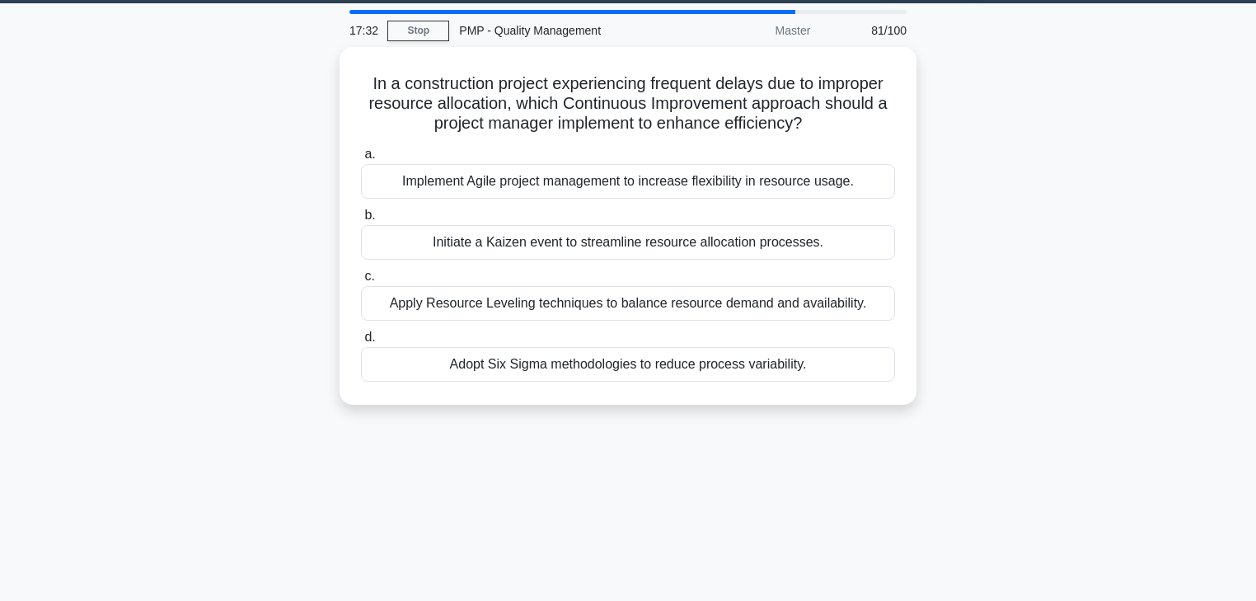
scroll to position [0, 0]
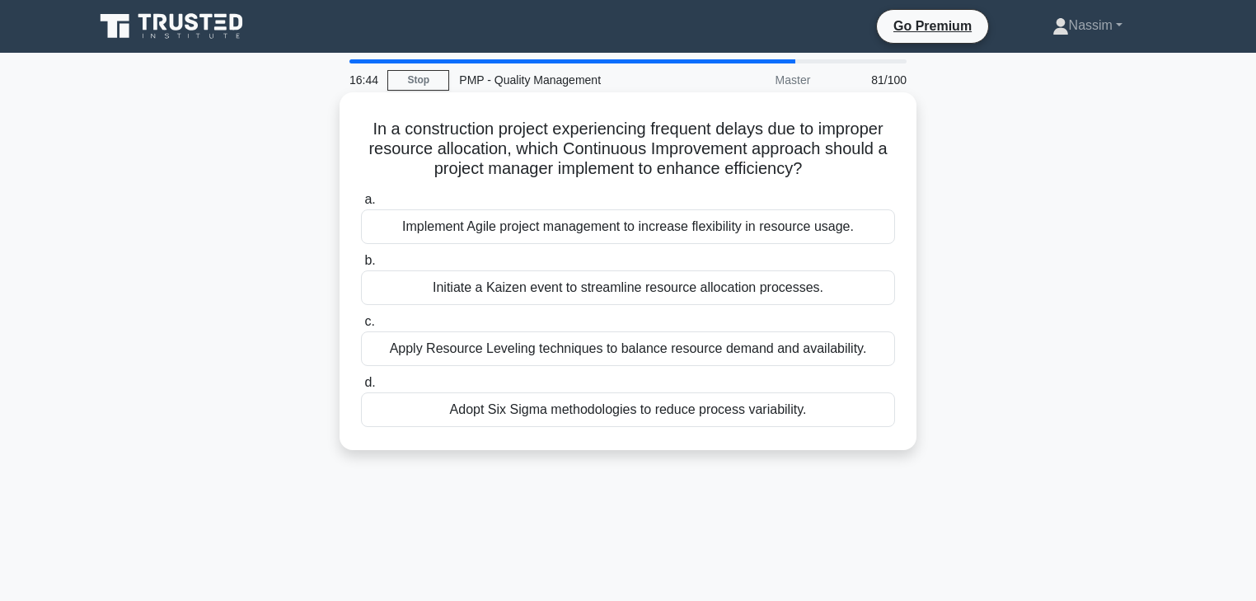
click at [468, 349] on div "Apply Resource Leveling techniques to balance resource demand and availability." at bounding box center [628, 348] width 534 height 35
click at [361, 327] on input "c. Apply Resource Leveling techniques to balance resource demand and availabili…" at bounding box center [361, 321] width 0 height 11
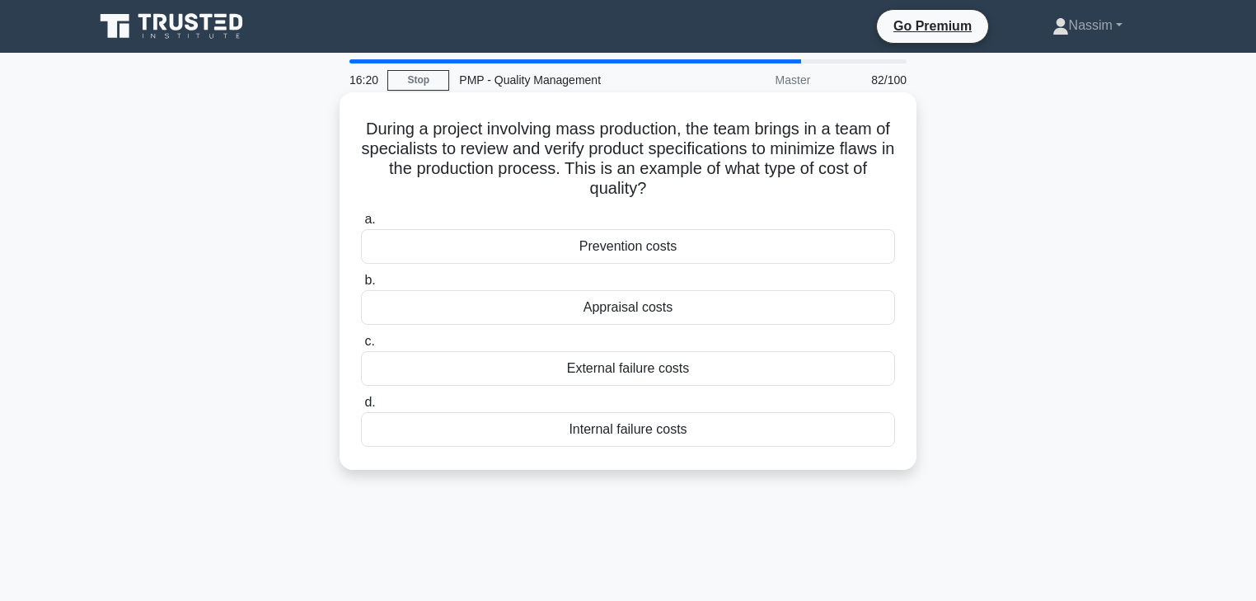
click at [619, 245] on div "Prevention costs" at bounding box center [628, 246] width 534 height 35
click at [361, 225] on input "a. Prevention costs" at bounding box center [361, 219] width 0 height 11
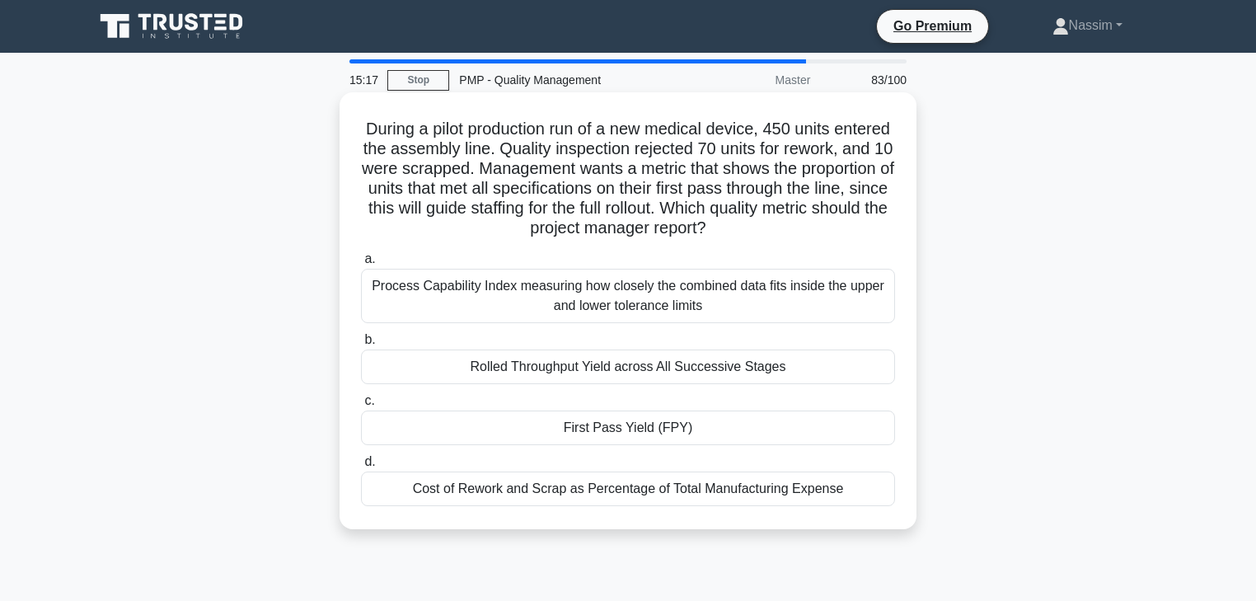
click at [573, 372] on div "Rolled Throughput Yield across All Successive Stages" at bounding box center [628, 366] width 534 height 35
click at [361, 345] on input "b. Rolled Throughput Yield across All Successive Stages" at bounding box center [361, 340] width 0 height 11
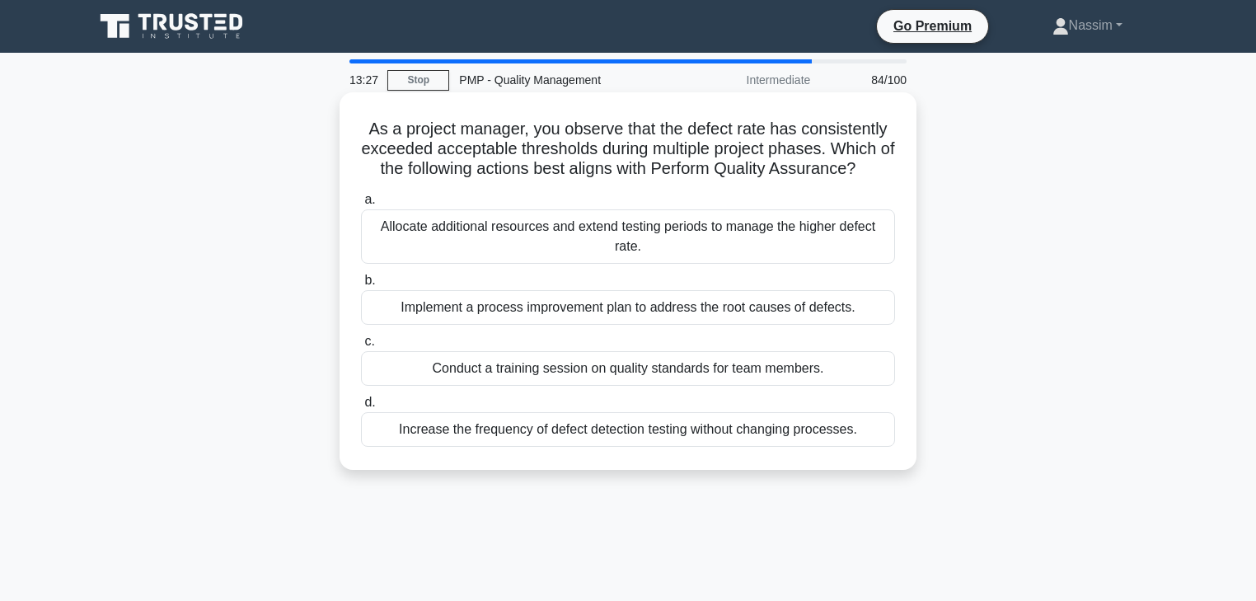
click at [700, 307] on div "Implement a process improvement plan to address the root causes of defects." at bounding box center [628, 307] width 534 height 35
click at [361, 286] on input "b. Implement a process improvement plan to address the root causes of defects." at bounding box center [361, 280] width 0 height 11
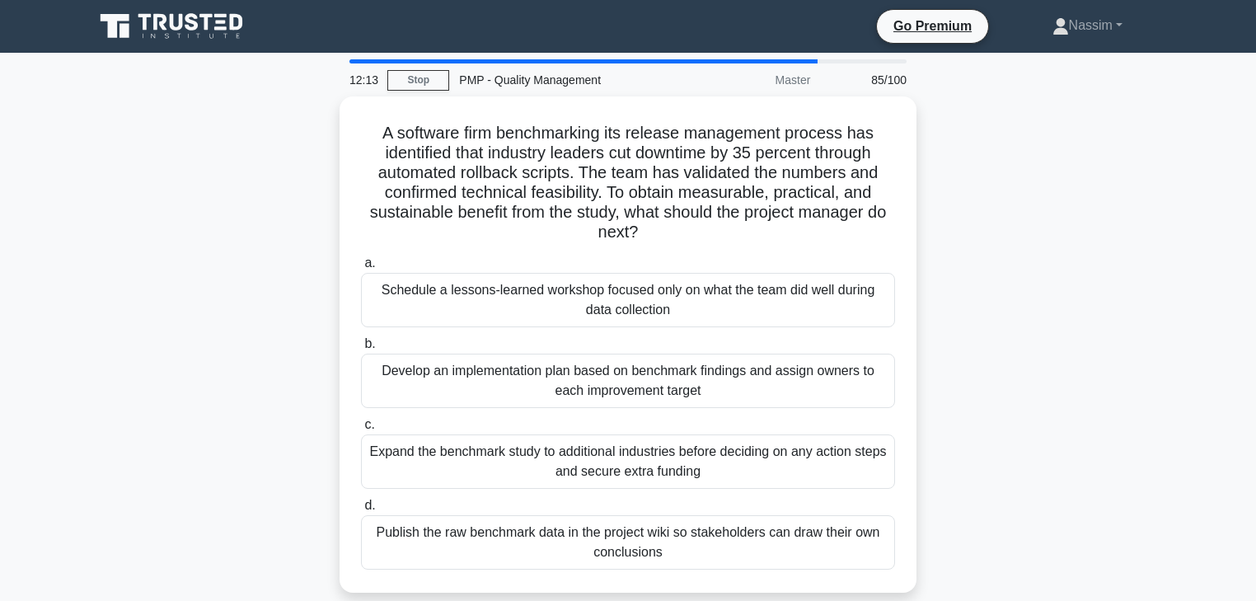
click at [1009, 384] on div "A software firm benchmarking its release management process has identified that…" at bounding box center [628, 354] width 1088 height 516
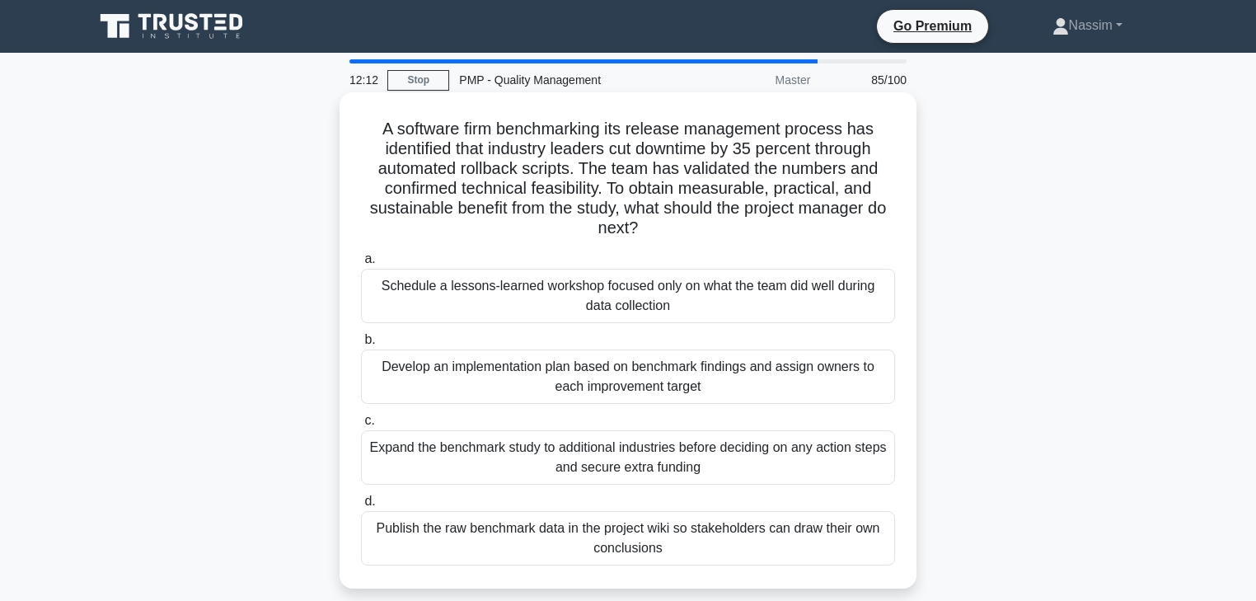
click at [664, 378] on div "Develop an implementation plan based on benchmark findings and assign owners to…" at bounding box center [628, 376] width 534 height 54
click at [361, 345] on input "b. Develop an implementation plan based on benchmark findings and assign owners…" at bounding box center [361, 340] width 0 height 11
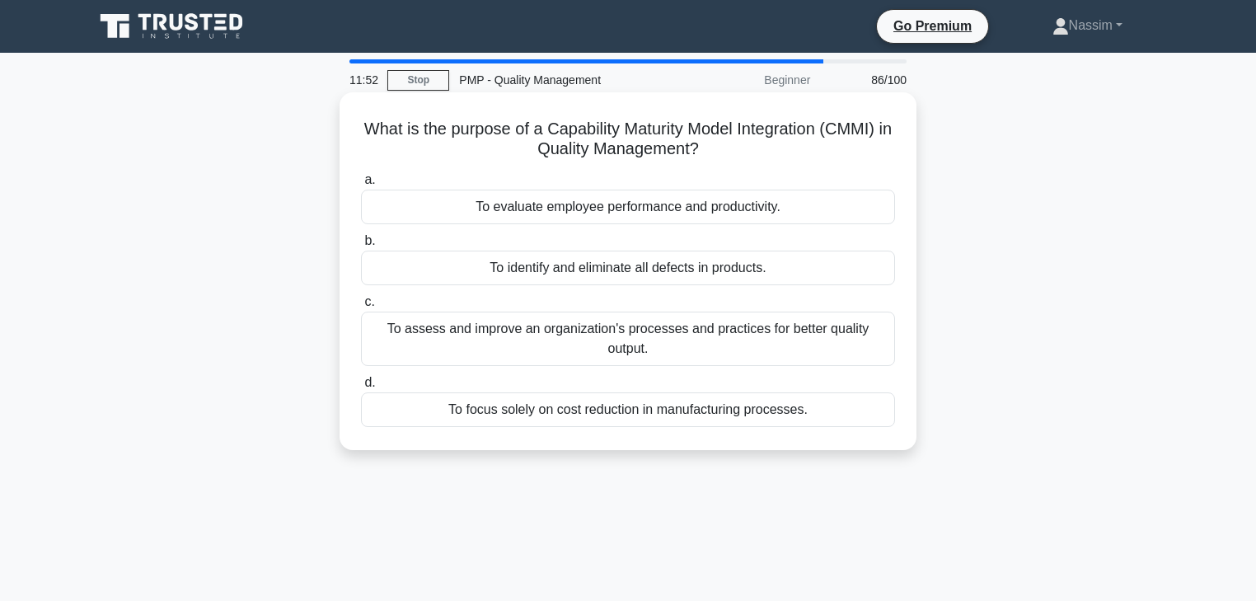
click at [636, 347] on div "To assess and improve an organization's processes and practices for better qual…" at bounding box center [628, 338] width 534 height 54
click at [361, 307] on input "c. To assess and improve an organization's processes and practices for better q…" at bounding box center [361, 302] width 0 height 11
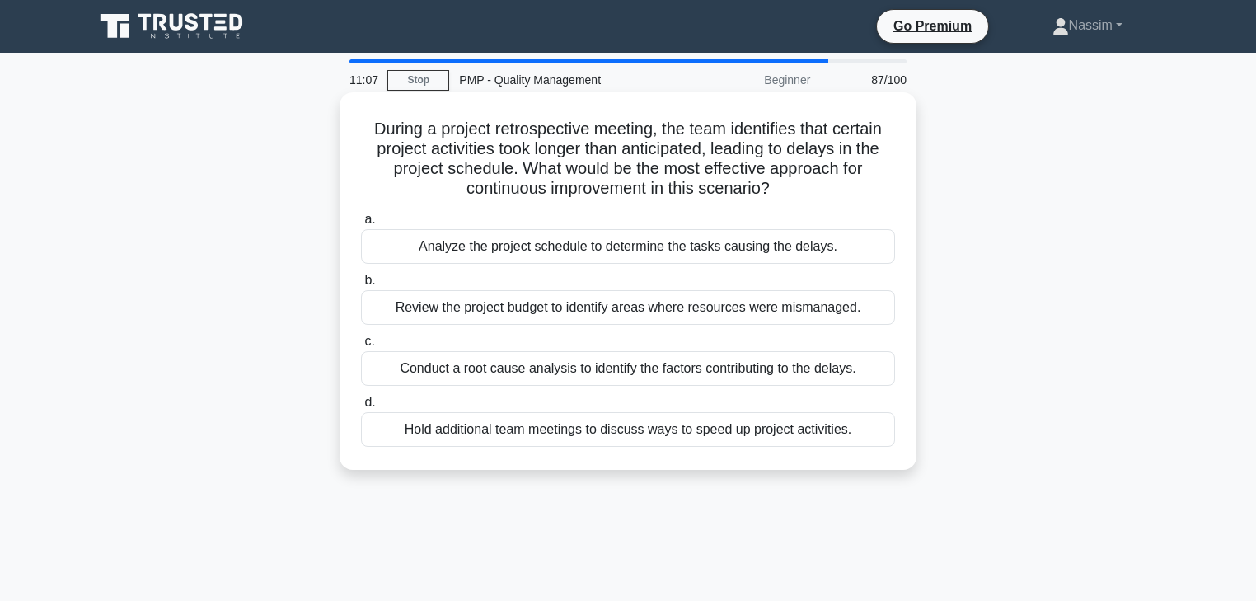
click at [638, 255] on div "Analyze the project schedule to determine the tasks causing the delays." at bounding box center [628, 246] width 534 height 35
click at [361, 225] on input "a. Analyze the project schedule to determine the tasks causing the delays." at bounding box center [361, 219] width 0 height 11
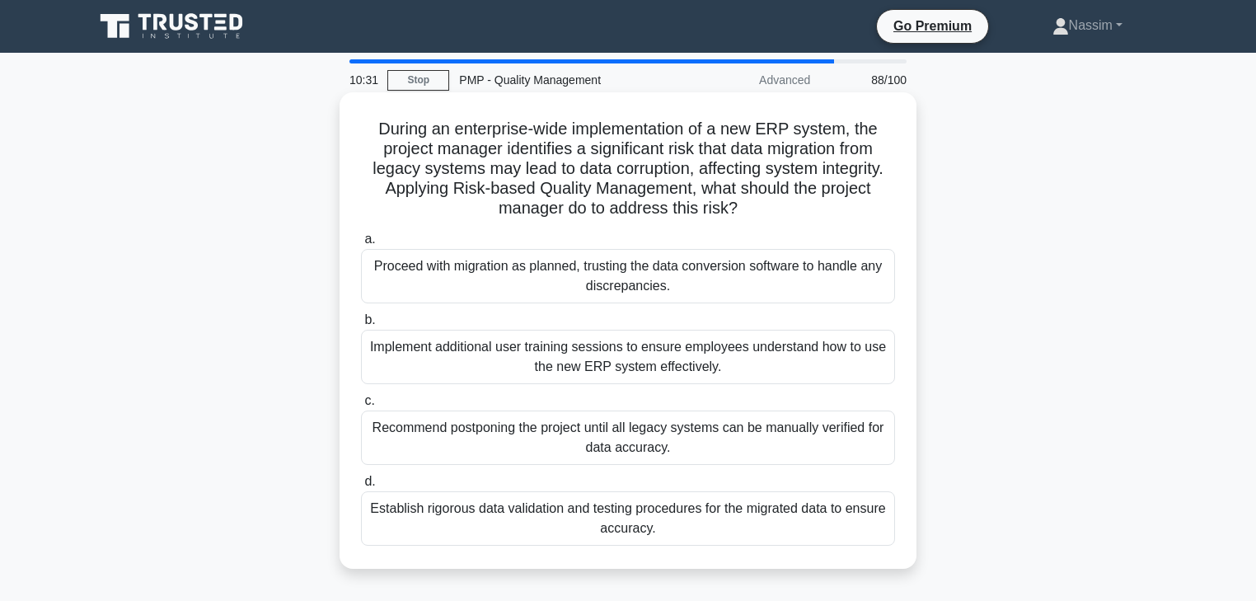
click at [545, 353] on div "Implement additional user training sessions to ensure employees understand how …" at bounding box center [628, 357] width 534 height 54
click at [361, 325] on input "b. Implement additional user training sessions to ensure employees understand h…" at bounding box center [361, 320] width 0 height 11
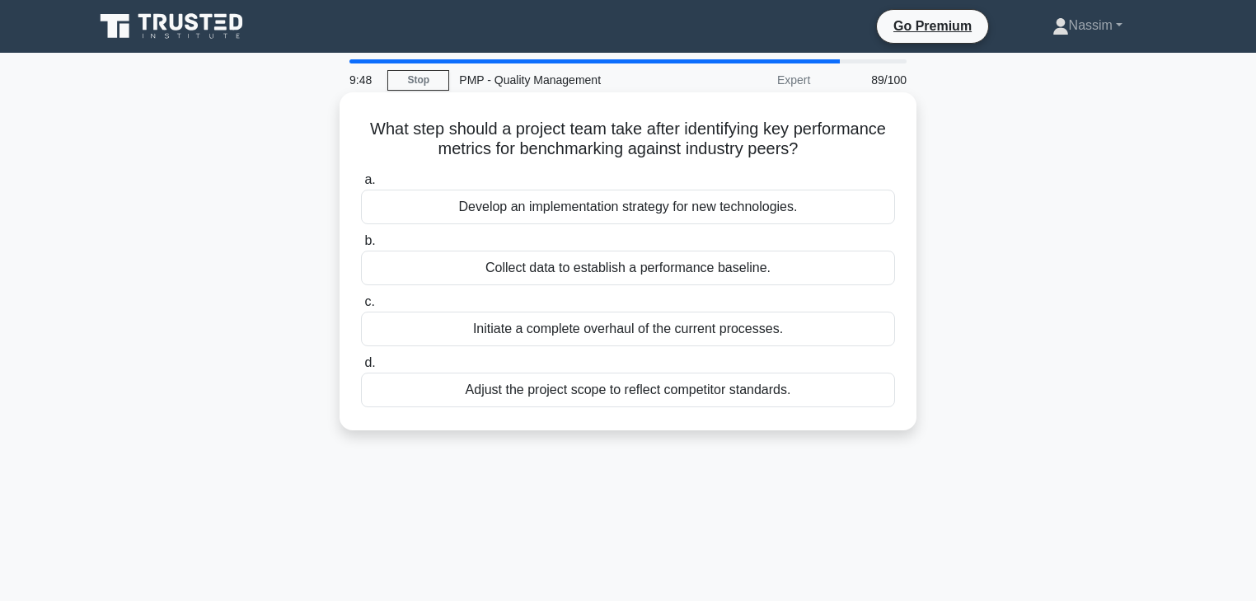
click at [656, 276] on div "Collect data to establish a performance baseline." at bounding box center [628, 268] width 534 height 35
click at [361, 246] on input "b. Collect data to establish a performance baseline." at bounding box center [361, 241] width 0 height 11
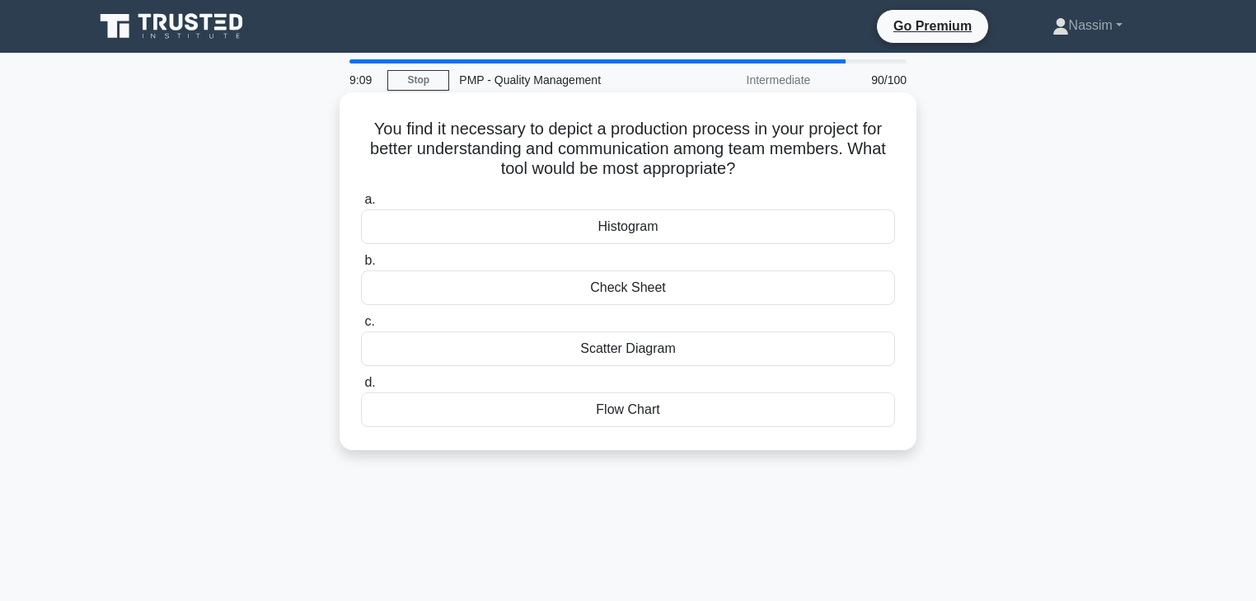
click at [607, 415] on div "Flow Chart" at bounding box center [628, 409] width 534 height 35
click at [361, 388] on input "d. Flow Chart" at bounding box center [361, 382] width 0 height 11
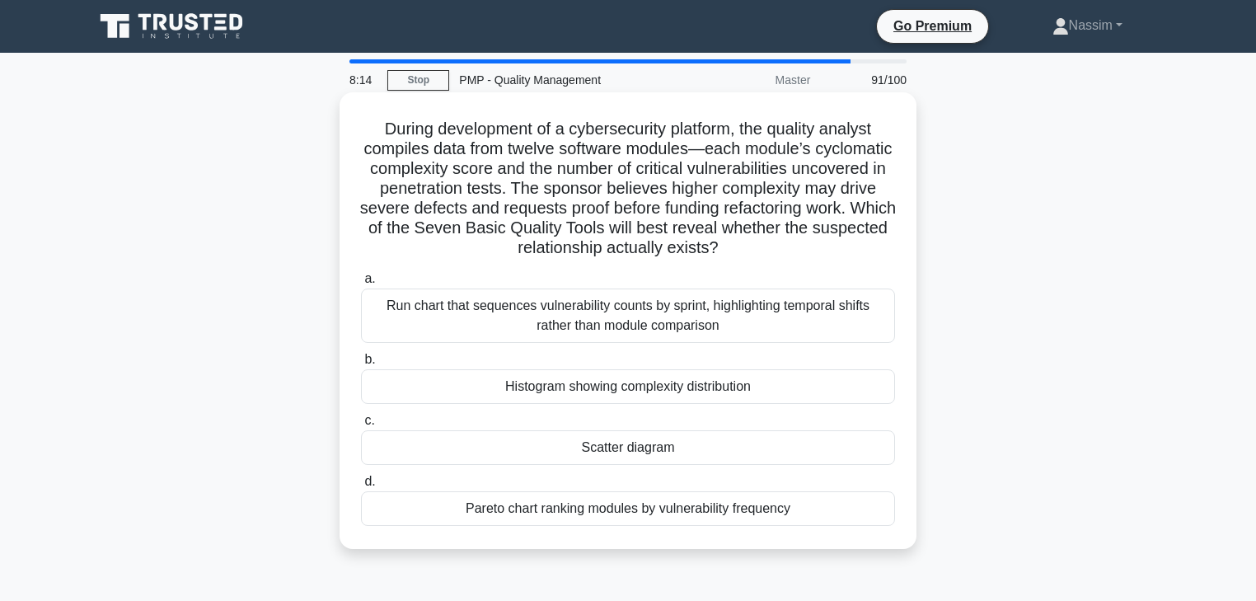
click at [594, 517] on div "Pareto chart ranking modules by vulnerability frequency" at bounding box center [628, 508] width 534 height 35
click at [361, 487] on input "d. Pareto chart ranking modules by vulnerability frequency" at bounding box center [361, 481] width 0 height 11
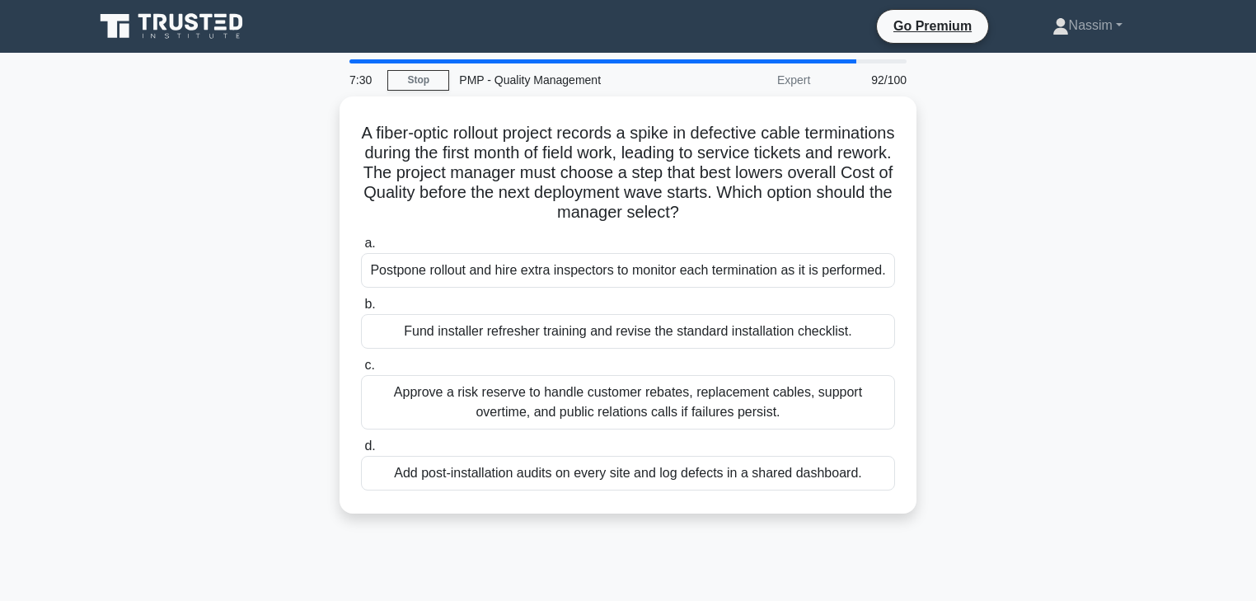
click at [1147, 430] on div "A fiber-optic rollout project records a spike in defective cable terminations d…" at bounding box center [628, 314] width 1088 height 437
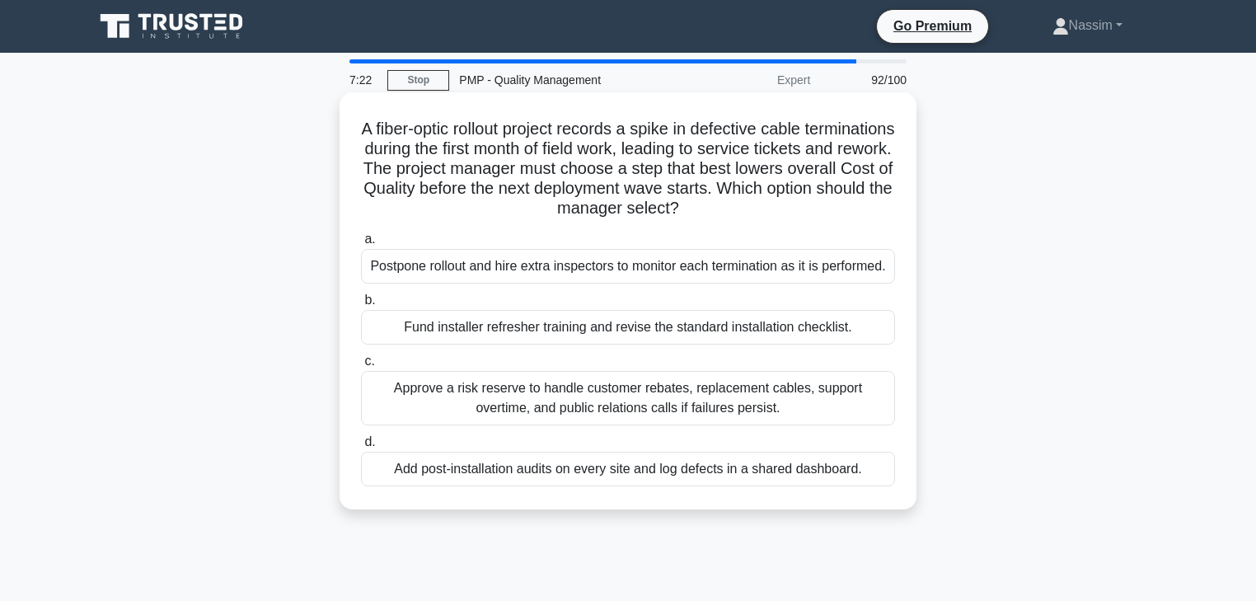
click at [424, 388] on div "Approve a risk reserve to handle customer rebates, replacement cables, support …" at bounding box center [628, 398] width 534 height 54
click at [361, 367] on input "c. Approve a risk reserve to handle customer rebates, replacement cables, suppo…" at bounding box center [361, 361] width 0 height 11
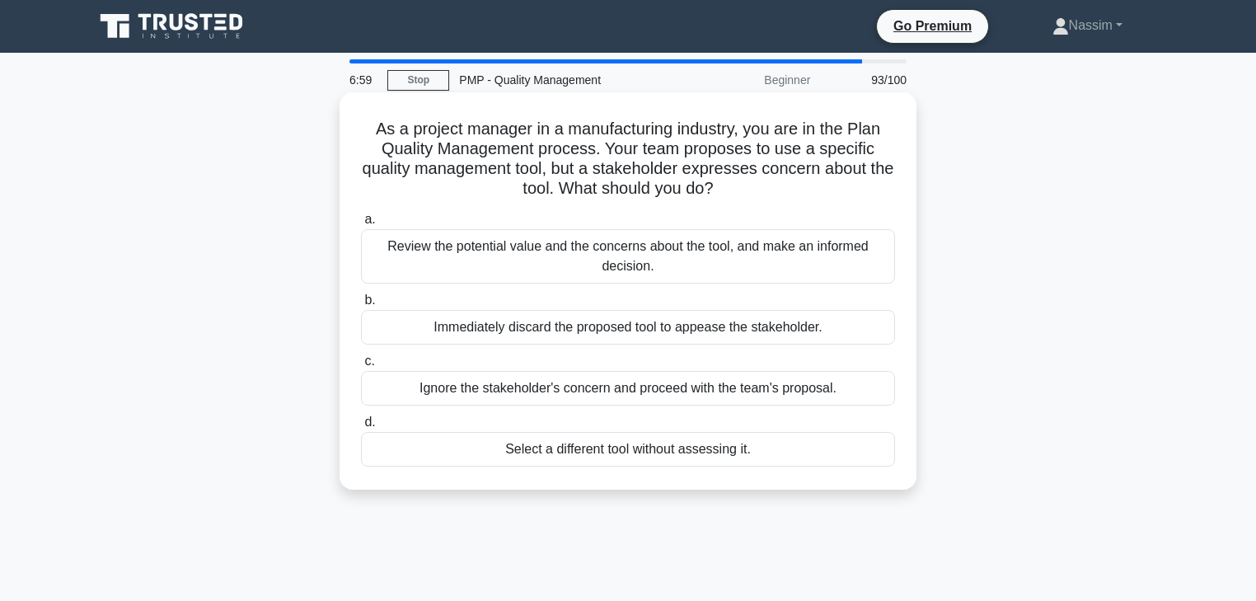
click at [672, 267] on div "Review the potential value and the concerns about the tool, and make an informe…" at bounding box center [628, 256] width 534 height 54
click at [361, 225] on input "a. Review the potential value and the concerns about the tool, and make an info…" at bounding box center [361, 219] width 0 height 11
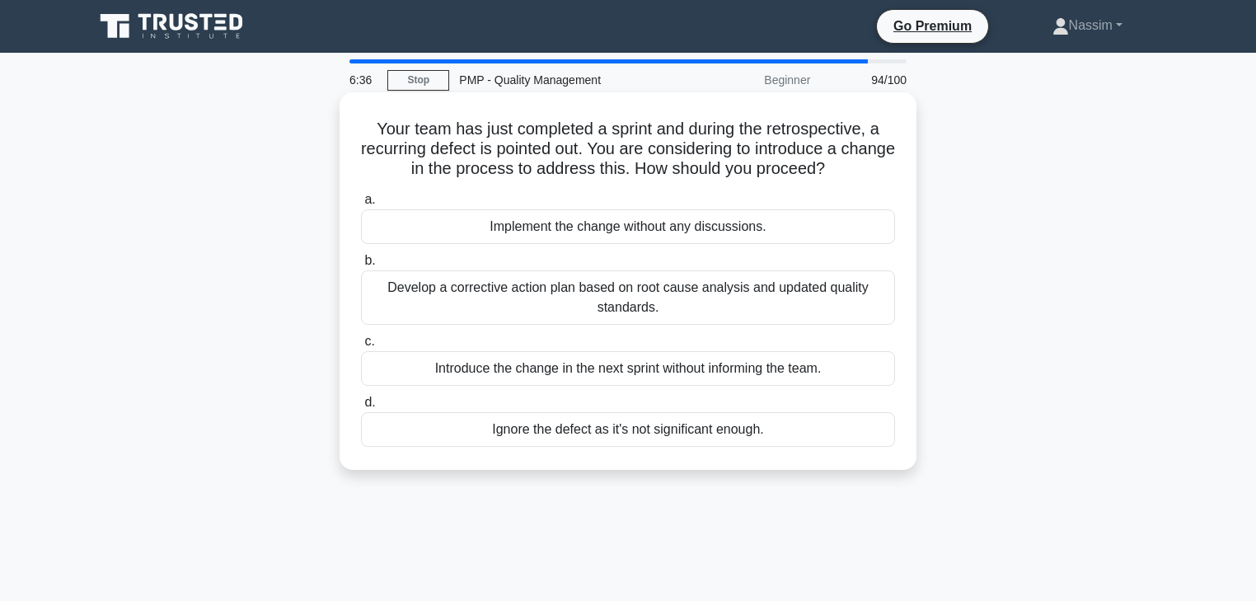
click at [637, 292] on div "Develop a corrective action plan based on root cause analysis and updated quali…" at bounding box center [628, 297] width 534 height 54
click at [361, 266] on input "b. Develop a corrective action plan based on root cause analysis and updated qu…" at bounding box center [361, 260] width 0 height 11
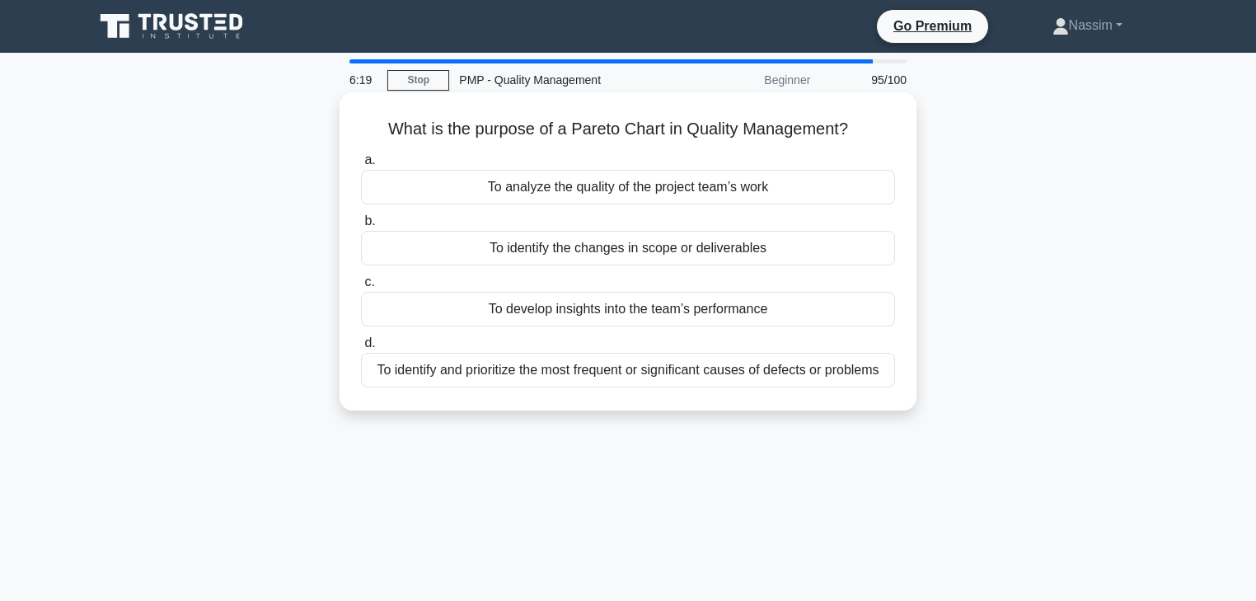
click at [606, 369] on div "To identify and prioritize the most frequent or significant causes of defects o…" at bounding box center [628, 370] width 534 height 35
click at [361, 349] on input "d. To identify and prioritize the most frequent or significant causes of defect…" at bounding box center [361, 343] width 0 height 11
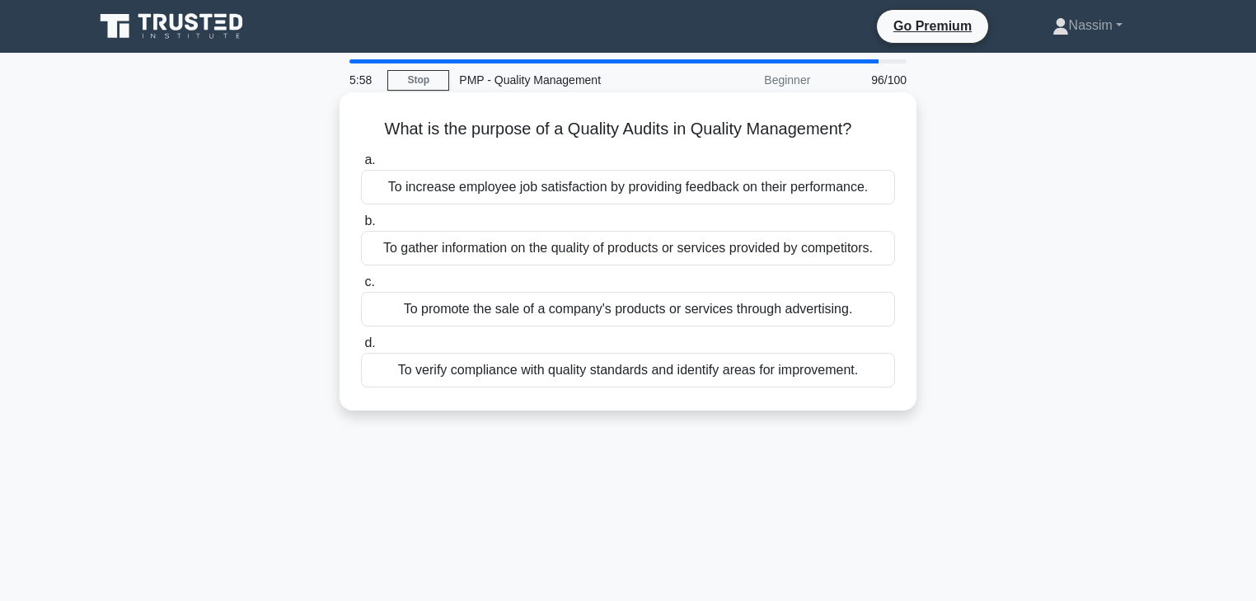
click at [574, 381] on div "To verify compliance with quality standards and identify areas for improvement." at bounding box center [628, 370] width 534 height 35
click at [361, 349] on input "d. To verify compliance with quality standards and identify areas for improveme…" at bounding box center [361, 343] width 0 height 11
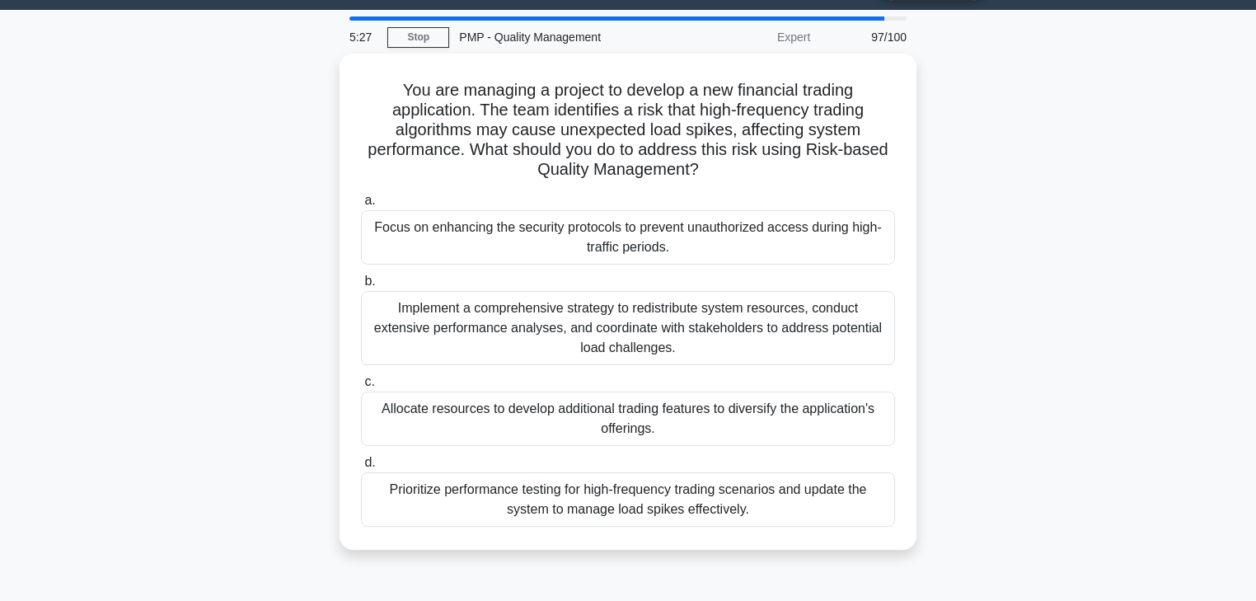
scroll to position [66, 0]
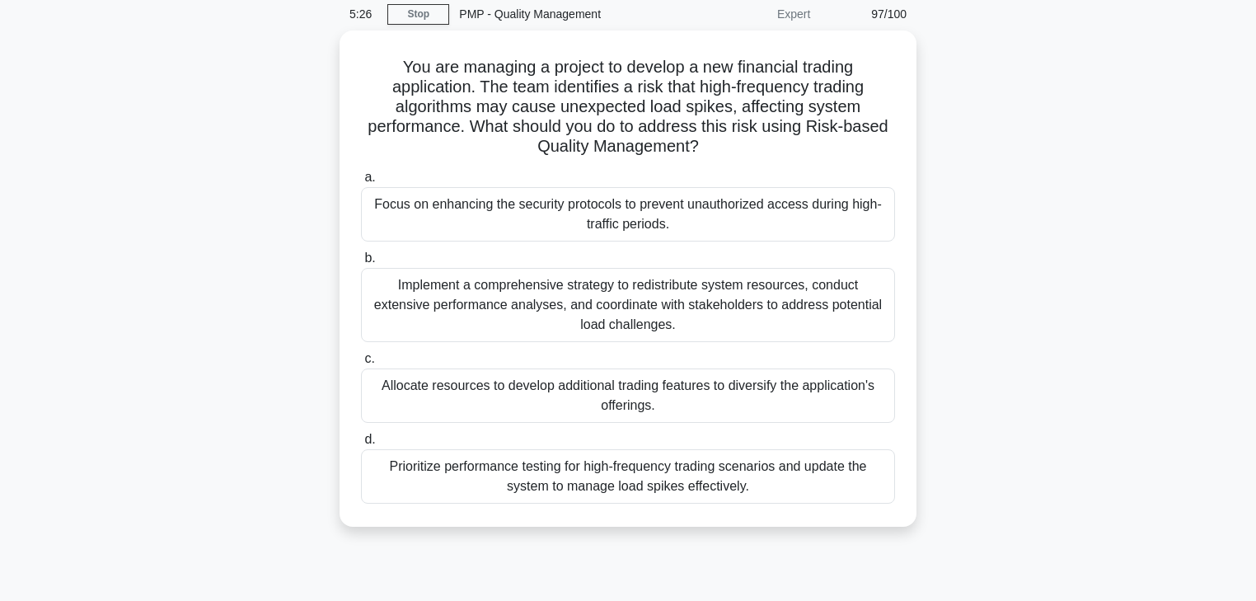
click at [619, 480] on div "Prioritize performance testing for high-frequency trading scenarios and update …" at bounding box center [628, 476] width 534 height 54
click at [361, 445] on input "d. Prioritize performance testing for high-frequency trading scenarios and upda…" at bounding box center [361, 439] width 0 height 11
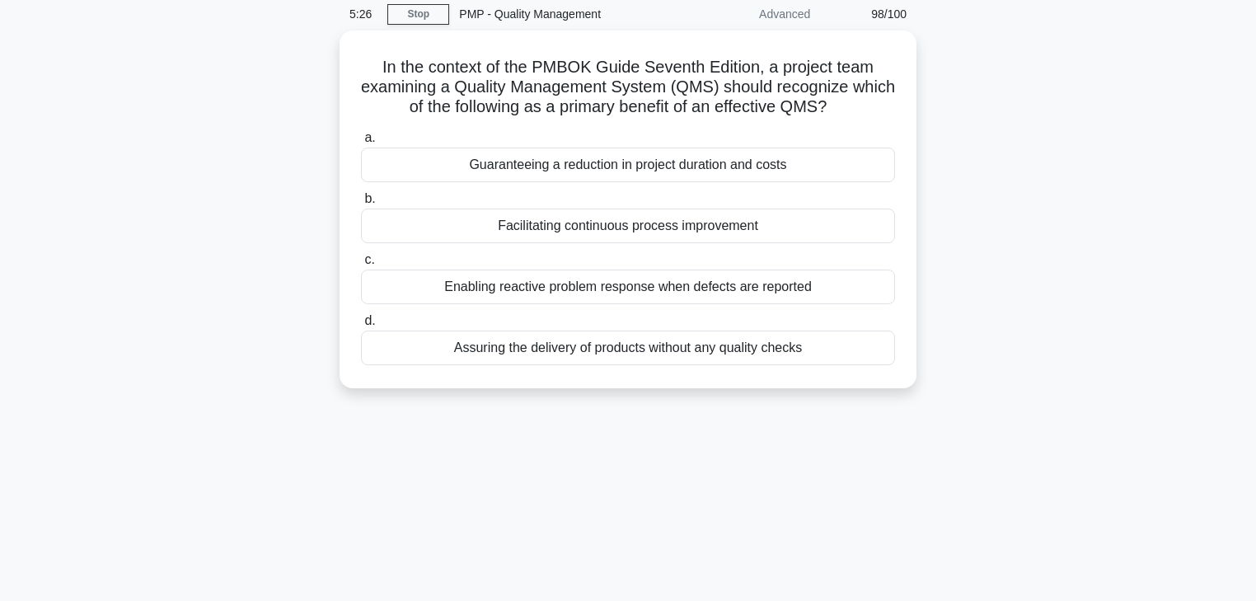
scroll to position [0, 0]
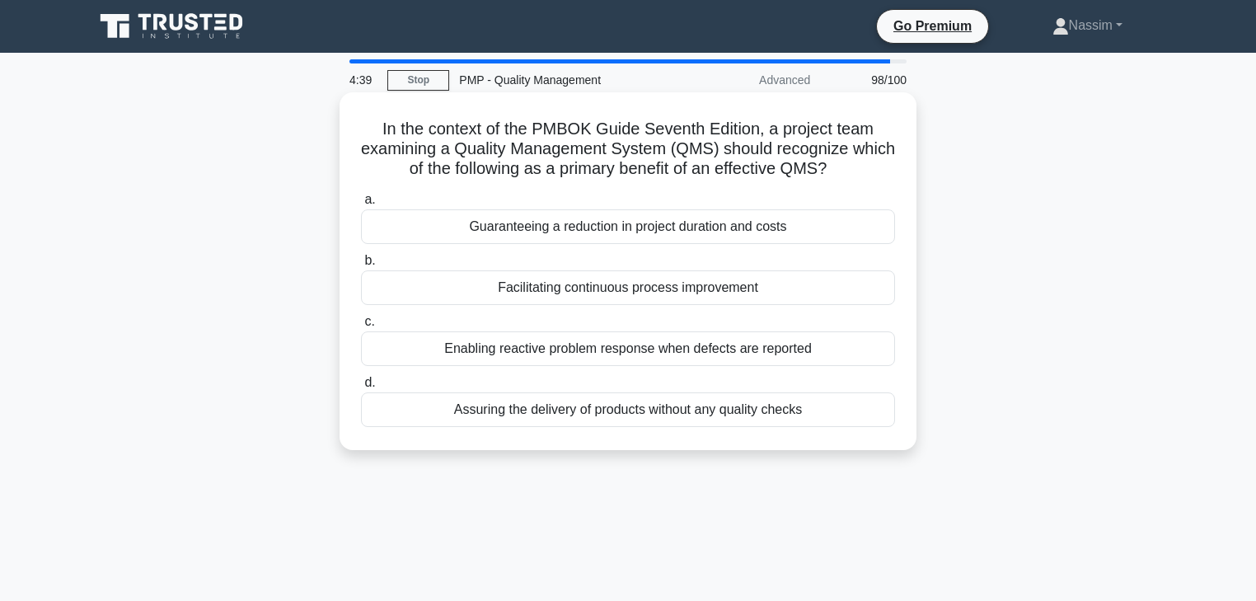
click at [644, 287] on div "Facilitating continuous process improvement" at bounding box center [628, 287] width 534 height 35
click at [361, 266] on input "b. Facilitating continuous process improvement" at bounding box center [361, 260] width 0 height 11
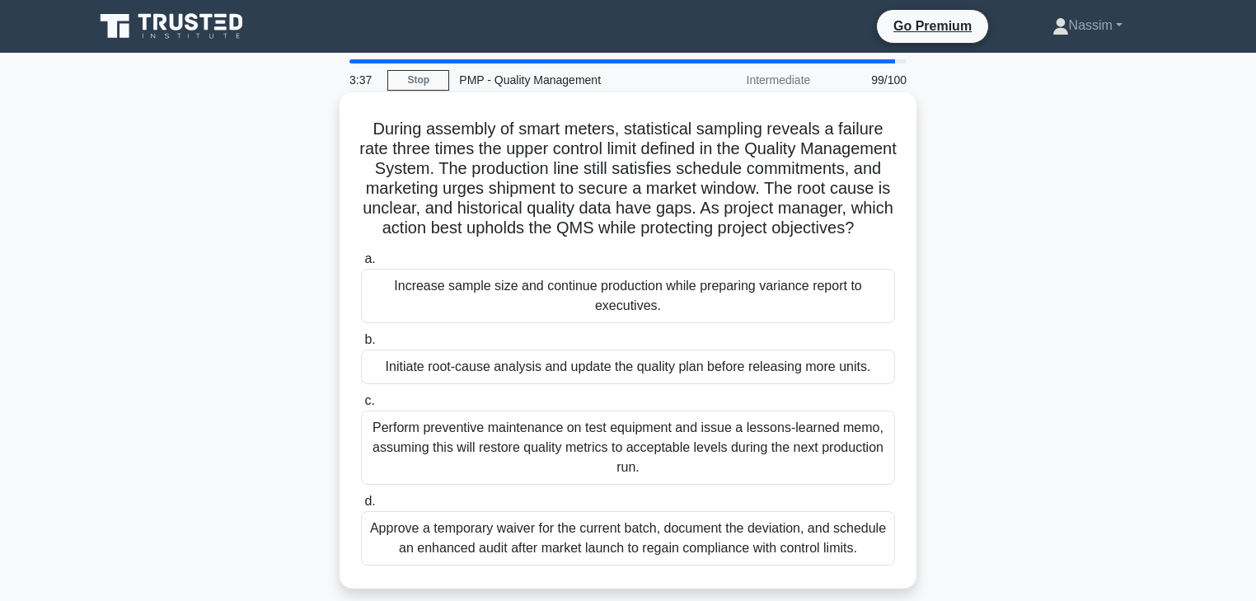
click at [620, 384] on div "Initiate root-cause analysis and update the quality plan before releasing more …" at bounding box center [628, 366] width 534 height 35
click at [361, 345] on input "b. Initiate root-cause analysis and update the quality plan before releasing mo…" at bounding box center [361, 340] width 0 height 11
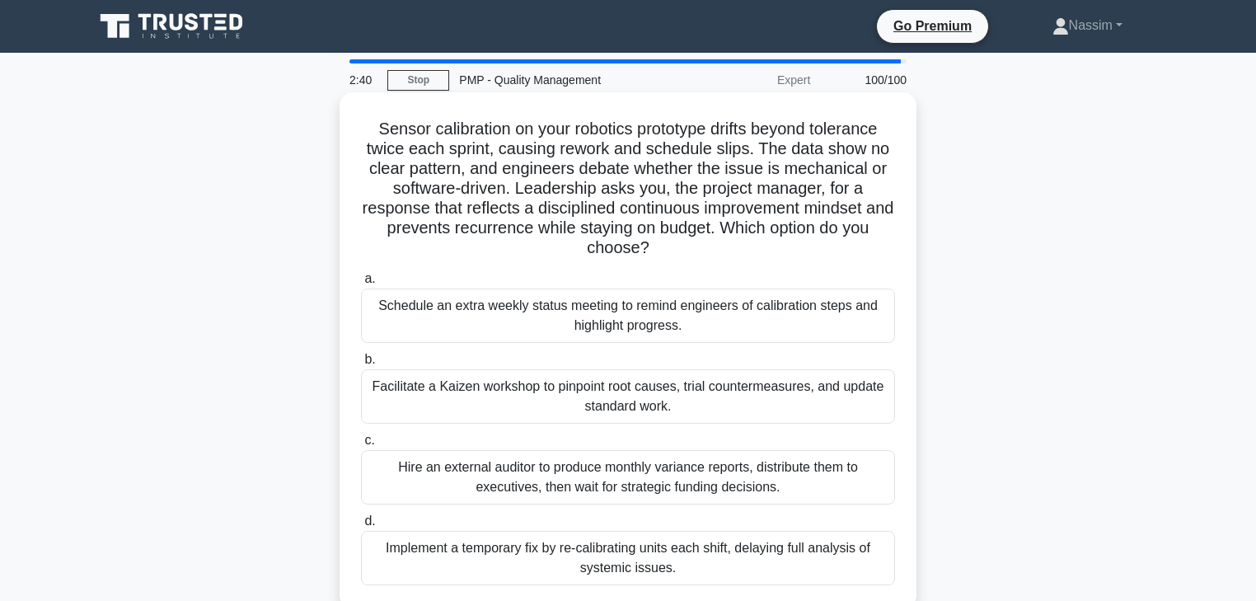
click at [527, 405] on div "Facilitate a Kaizen workshop to pinpoint root causes, trial countermeasures, an…" at bounding box center [628, 396] width 534 height 54
click at [361, 365] on input "b. Facilitate a Kaizen workshop to pinpoint root causes, trial countermeasures,…" at bounding box center [361, 359] width 0 height 11
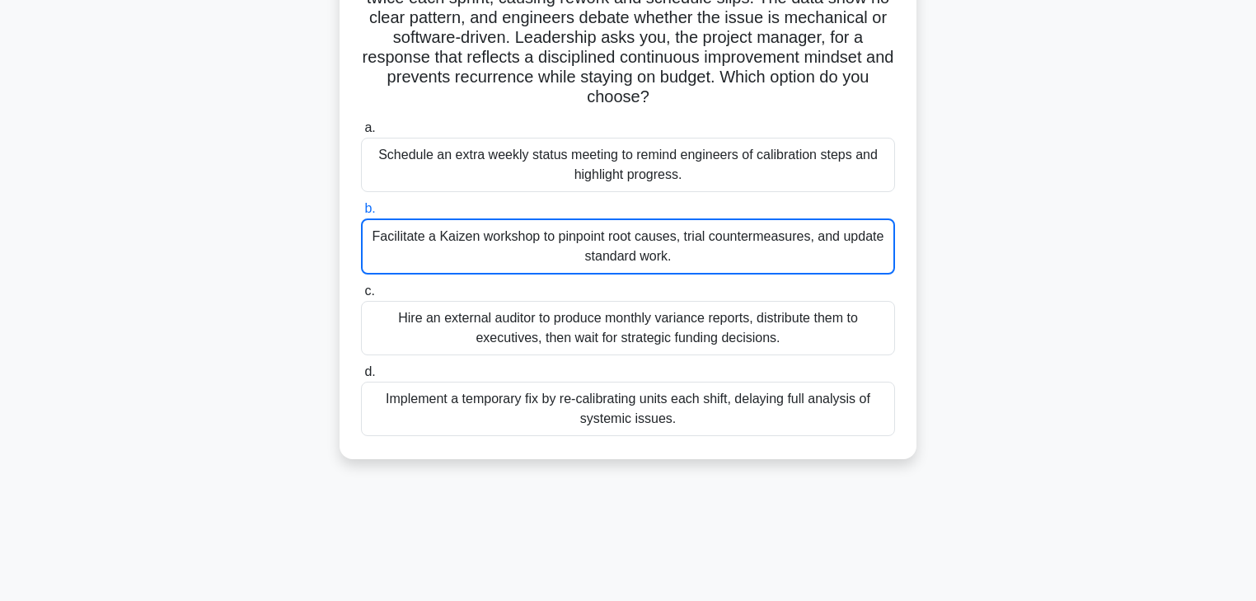
scroll to position [264, 0]
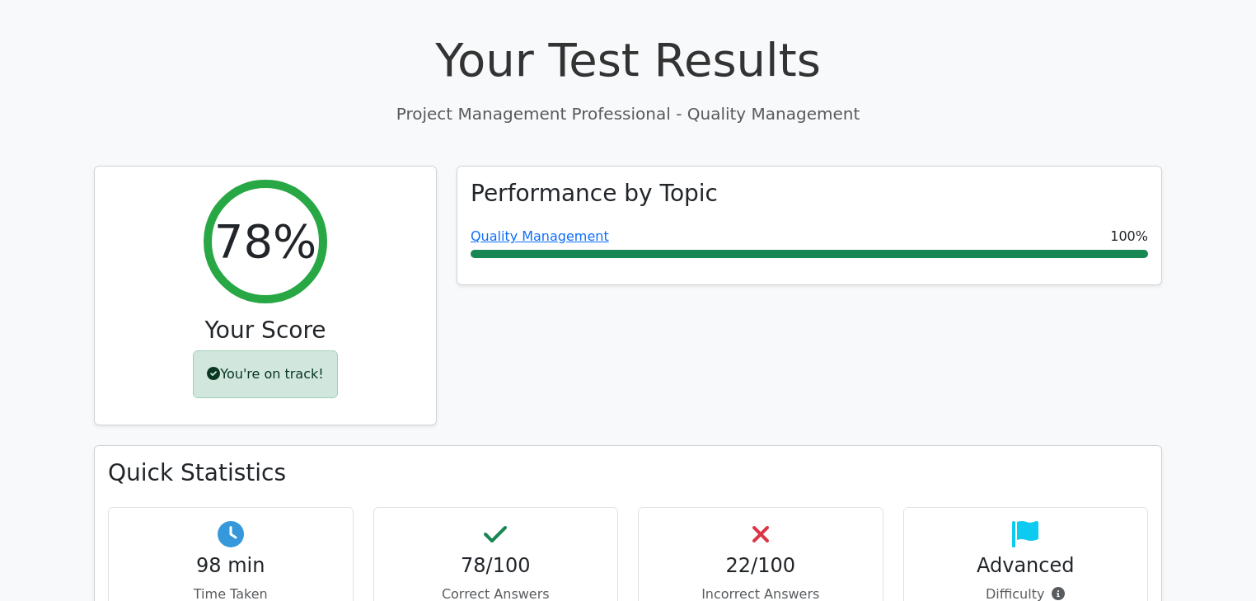
scroll to position [527, 0]
